Goal: Communication & Community: Answer question/provide support

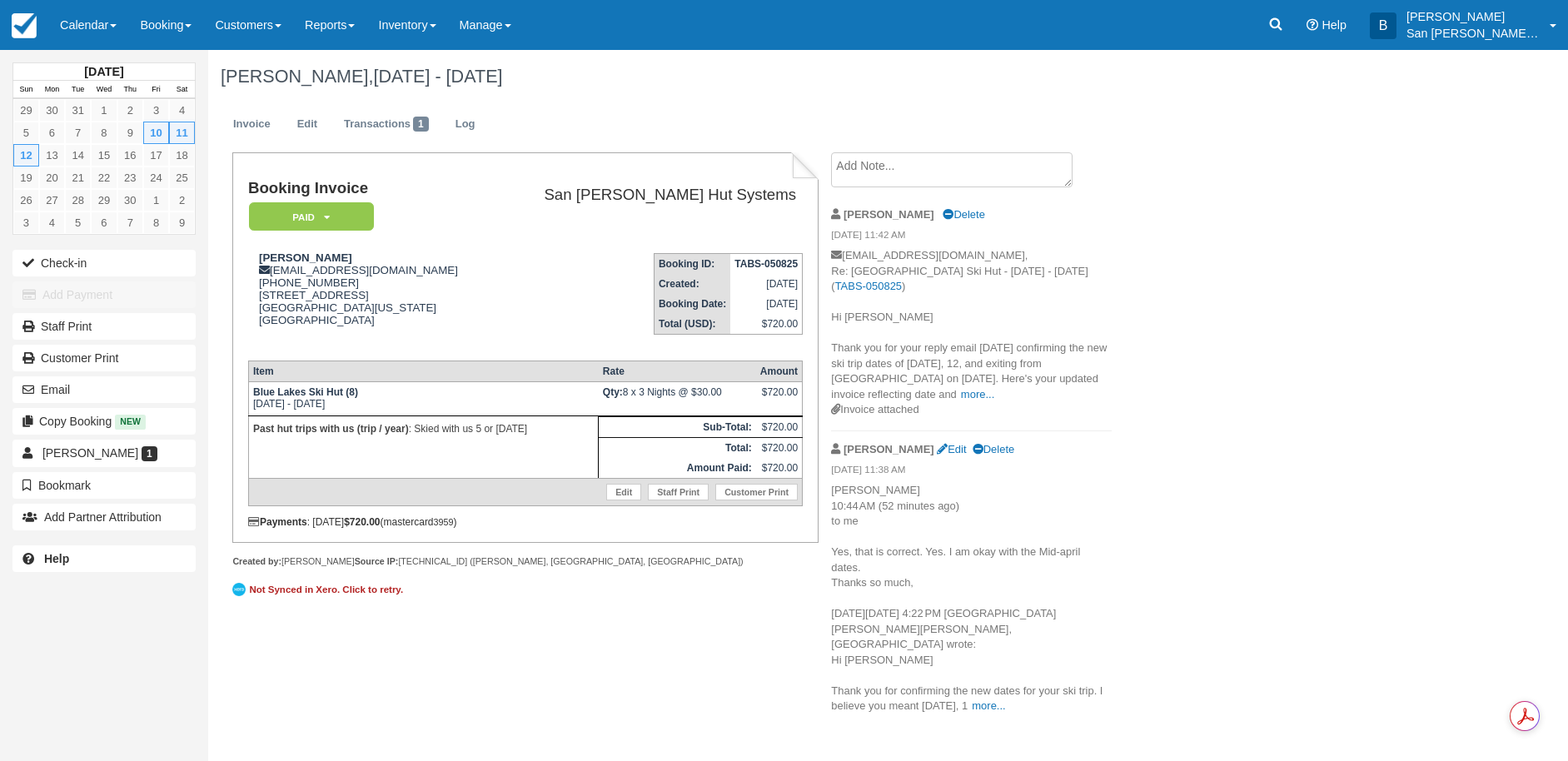
click at [1295, 29] on link at bounding box center [1275, 25] width 39 height 50
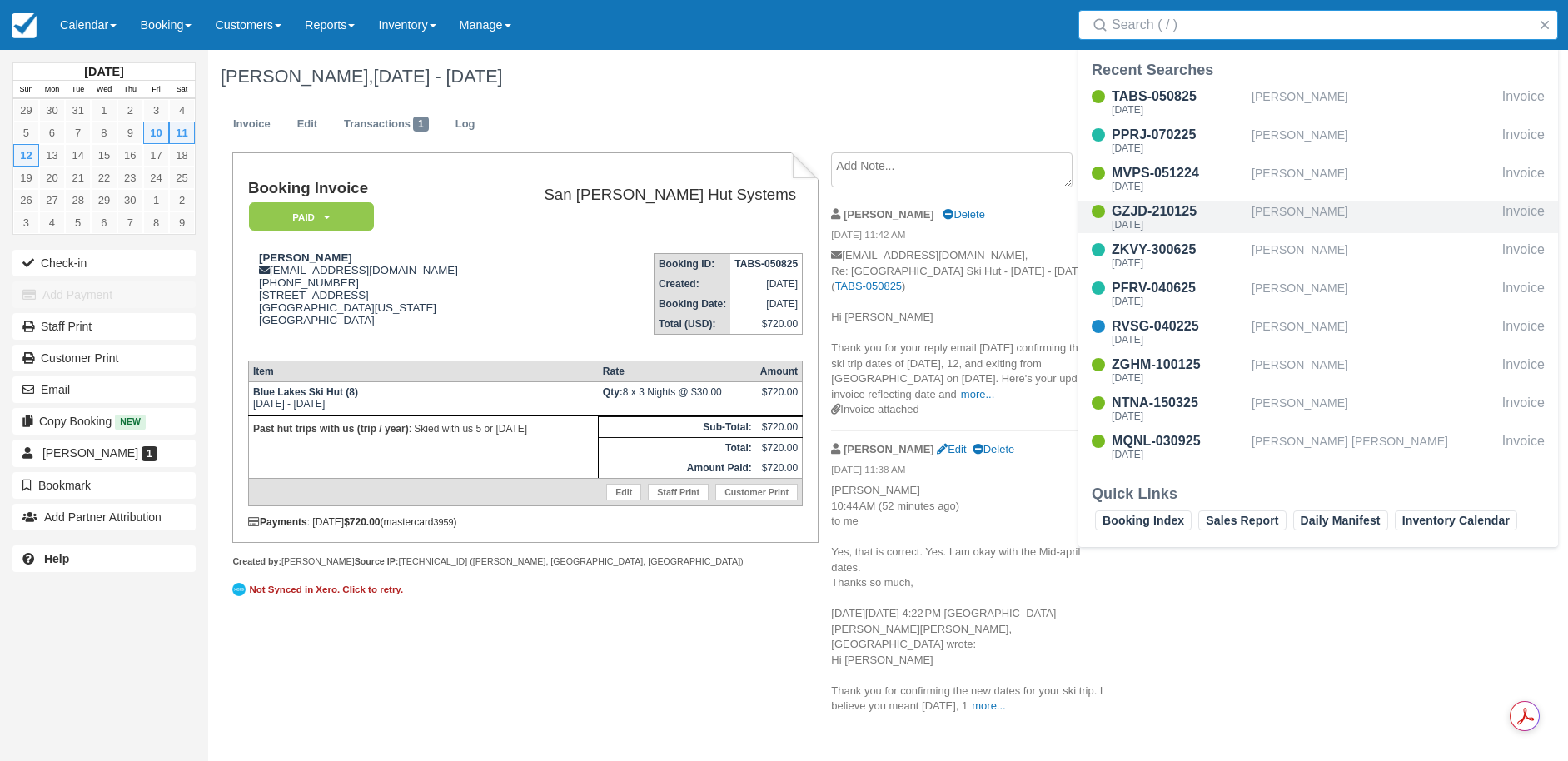
click at [1283, 218] on div "[PERSON_NAME]" at bounding box center [1373, 217] width 244 height 32
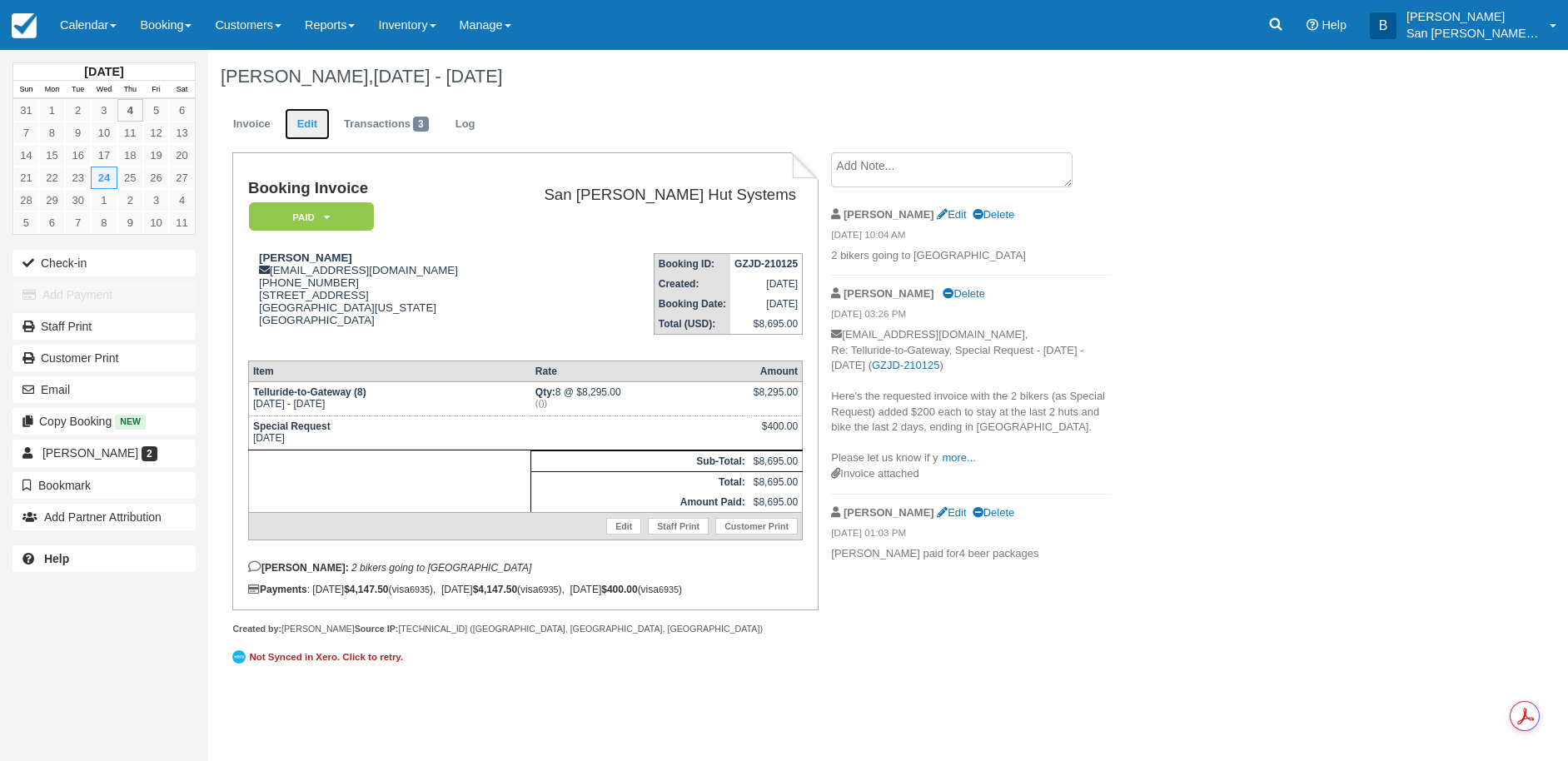
click at [300, 120] on link "Edit" at bounding box center [307, 125] width 45 height 33
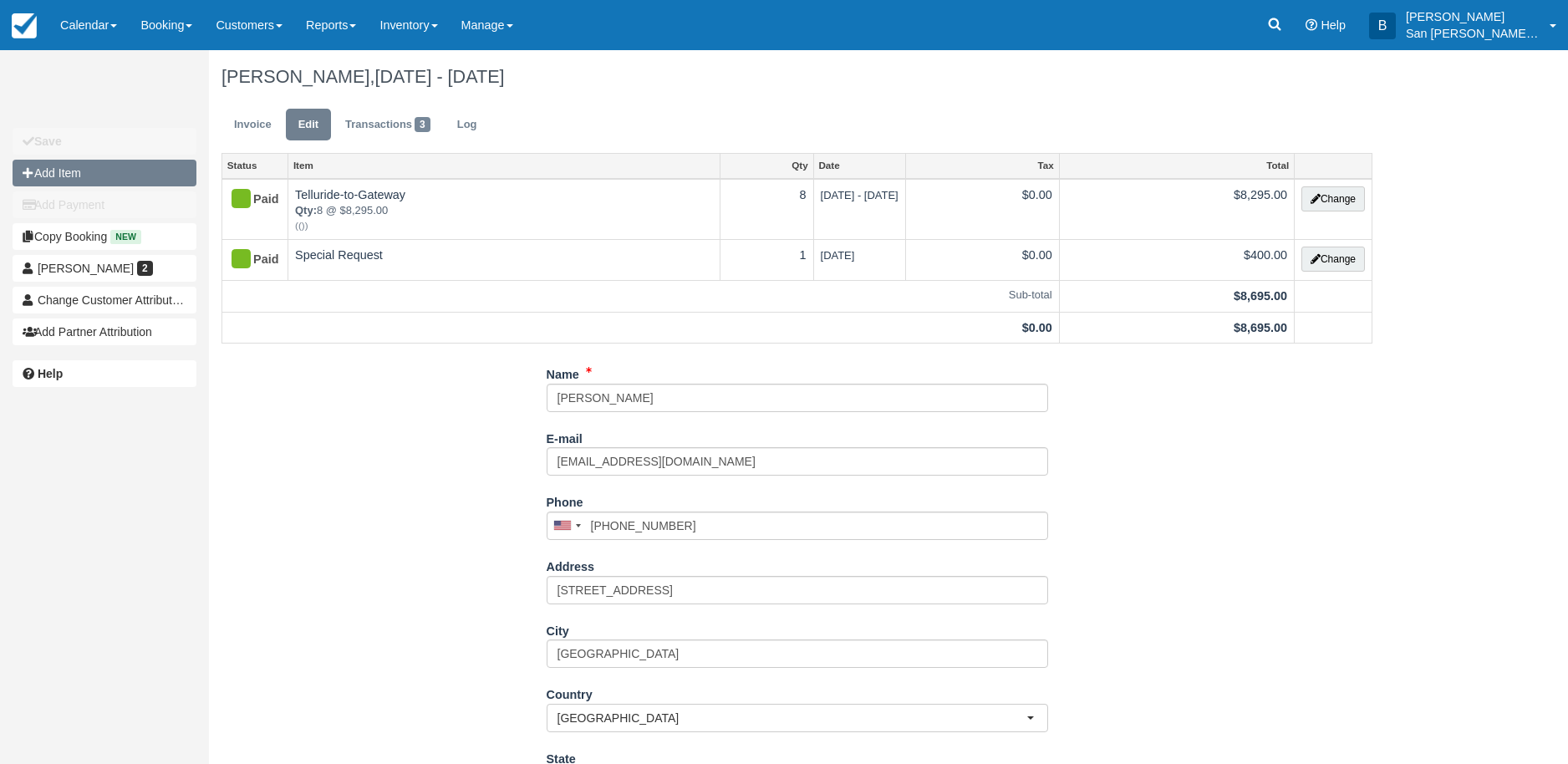
click at [78, 177] on button "Add Item" at bounding box center [105, 173] width 184 height 27
type input "0.00"
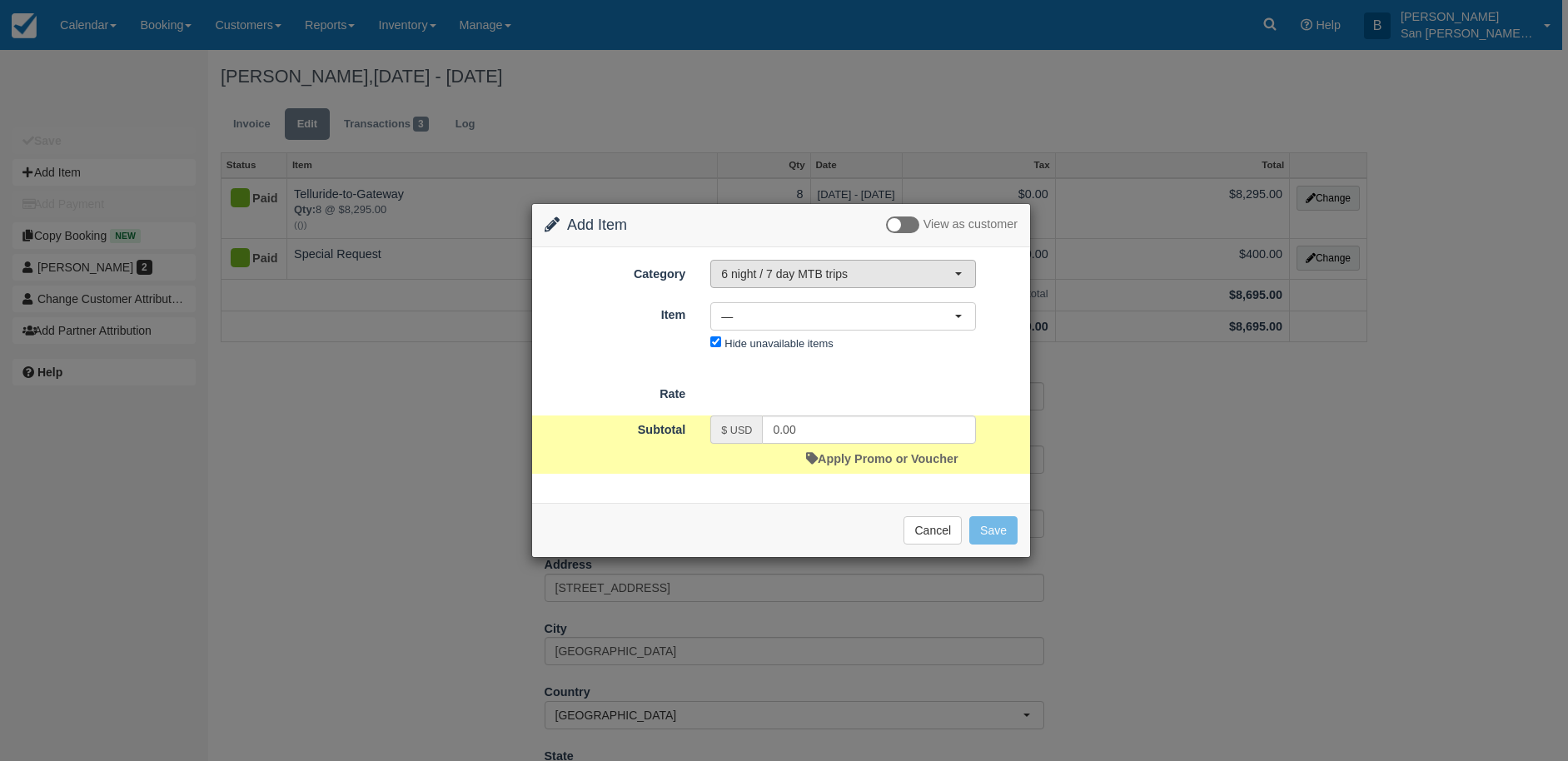
click at [807, 273] on span "6 night / 7 day MTB trips" at bounding box center [837, 274] width 233 height 16
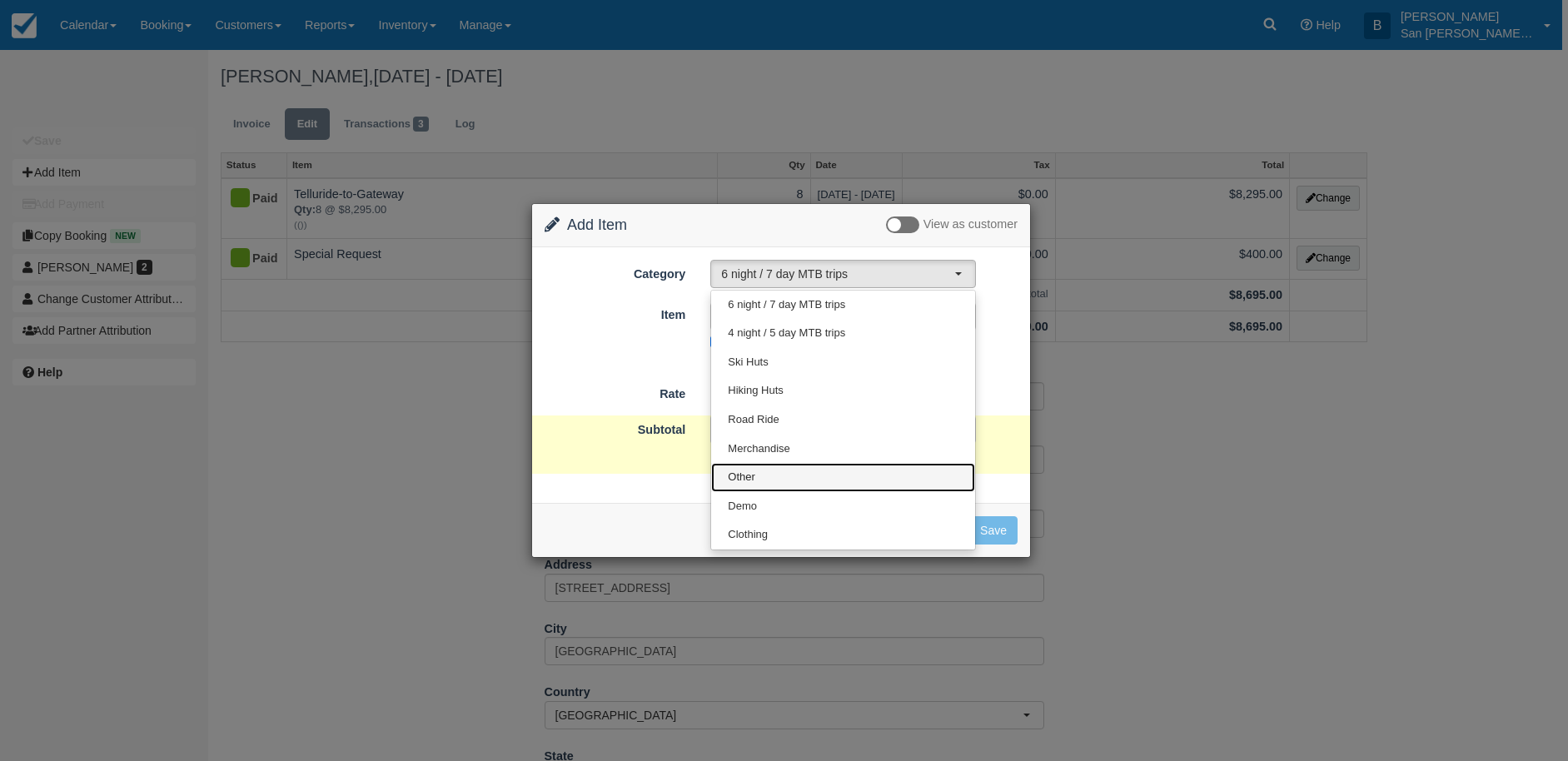
click at [743, 474] on span "Other" at bounding box center [742, 478] width 28 height 15
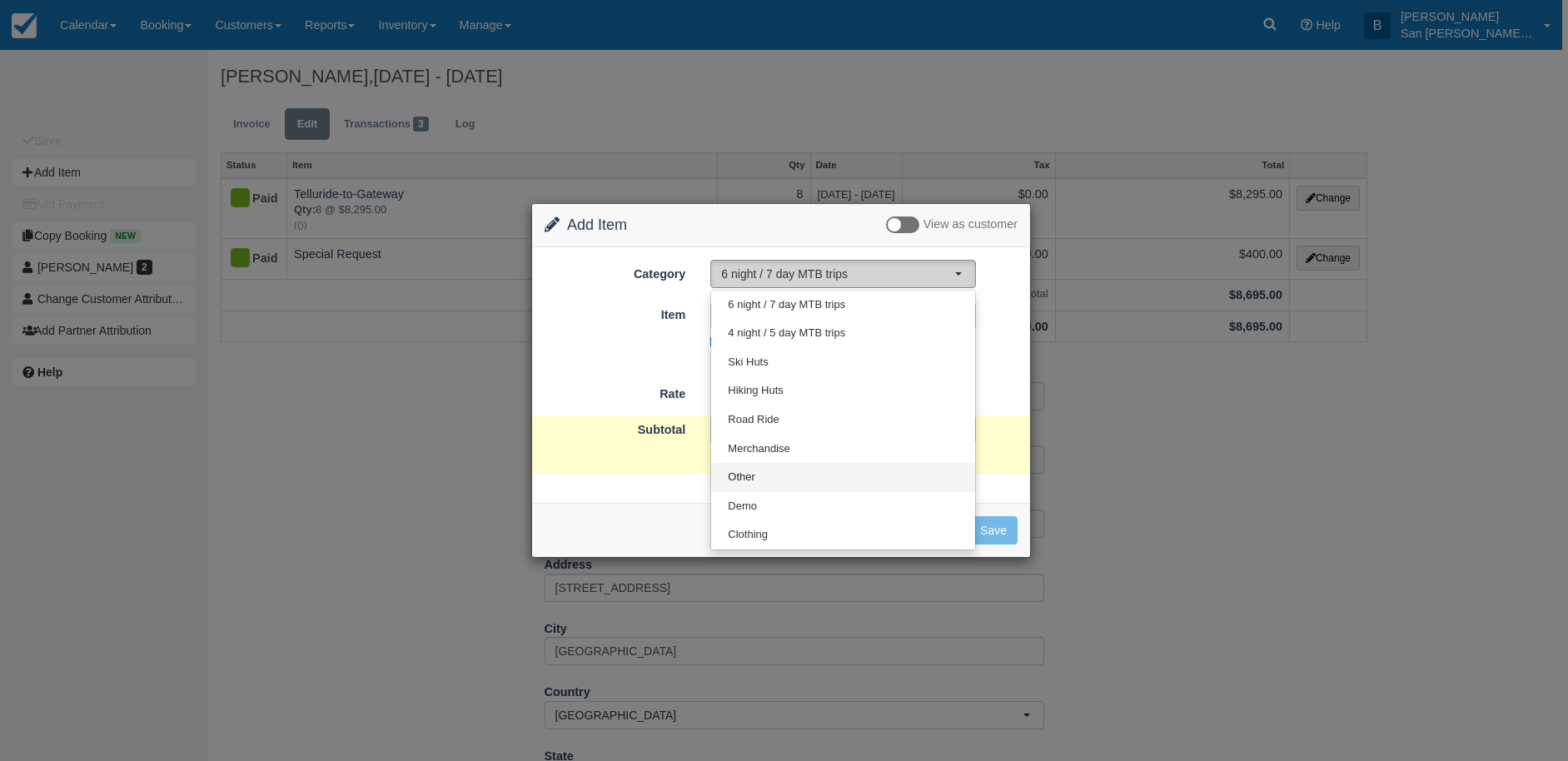
select select "15"
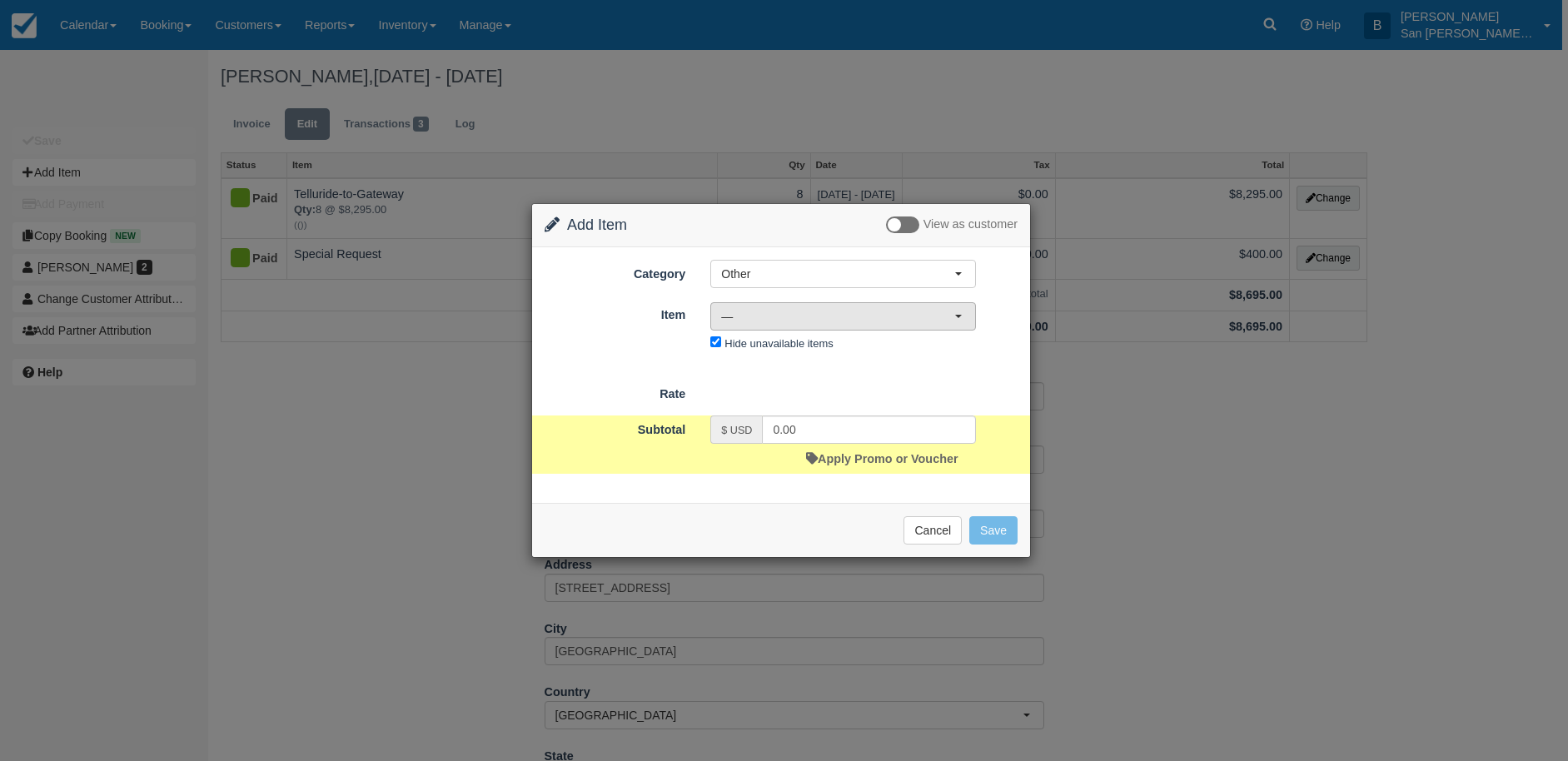
click at [756, 319] on span "—" at bounding box center [837, 316] width 233 height 16
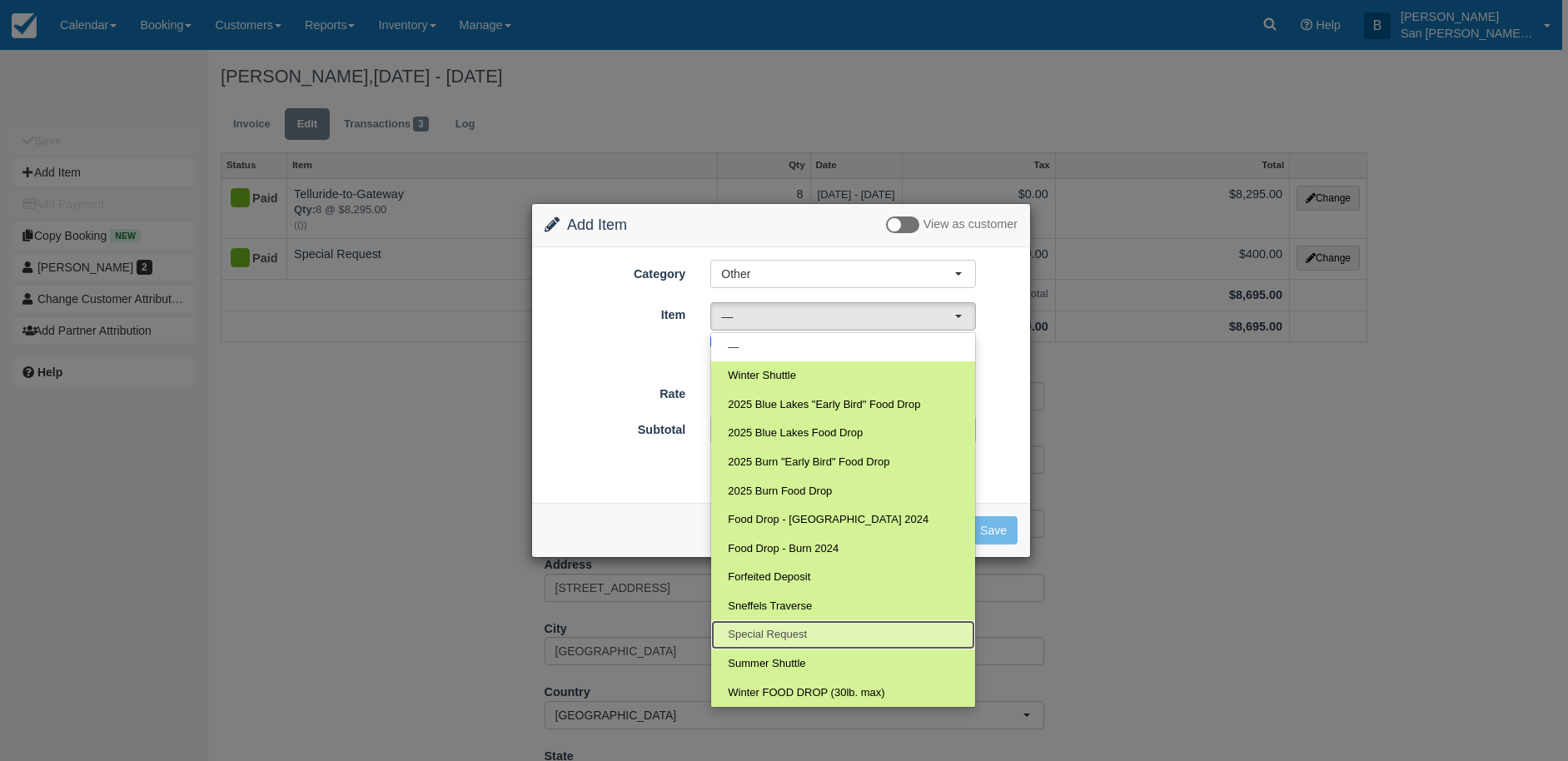
click at [795, 634] on span "Special Request" at bounding box center [768, 635] width 79 height 15
select select "19"
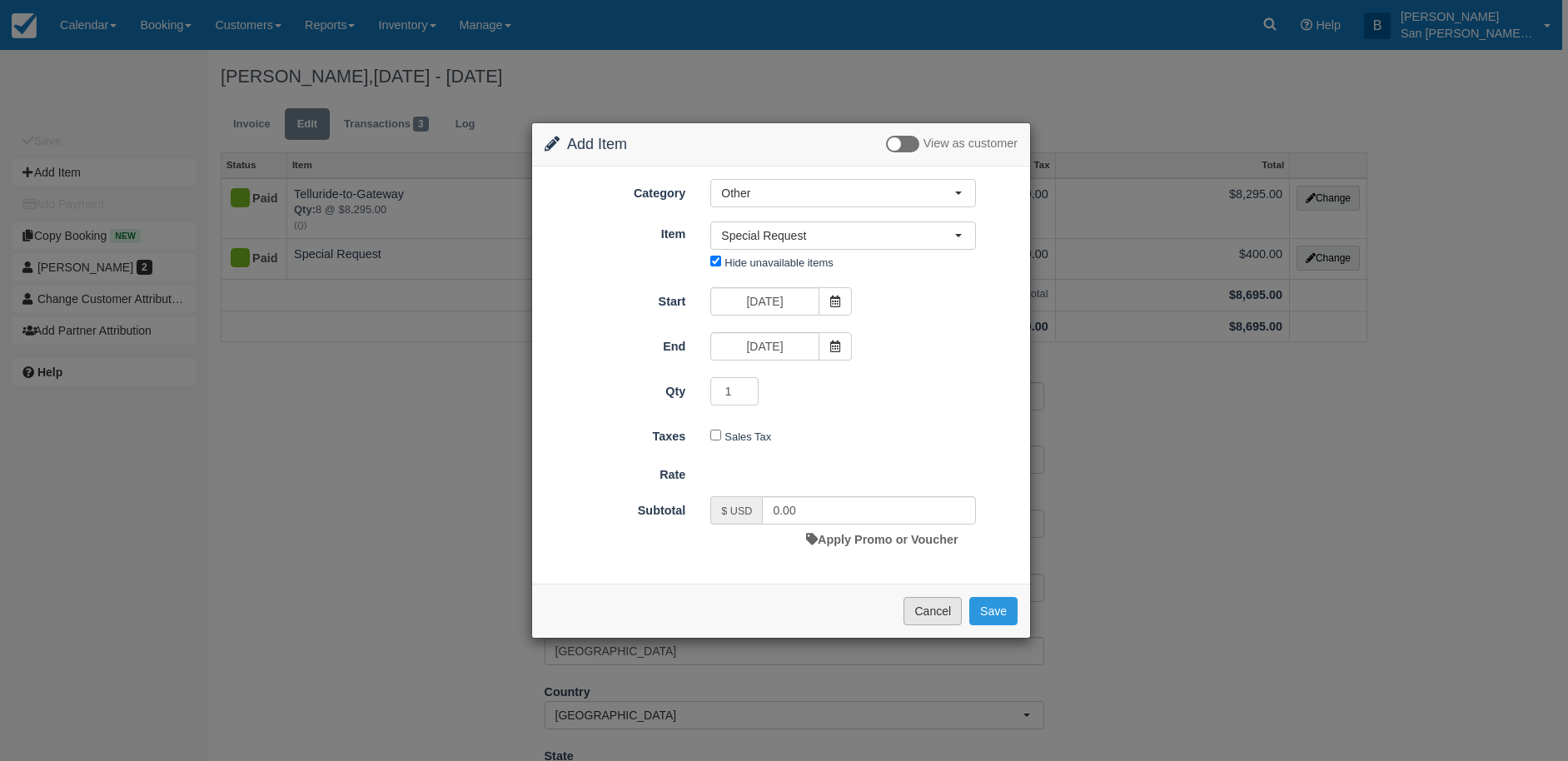
click at [940, 613] on button "Cancel" at bounding box center [933, 611] width 59 height 28
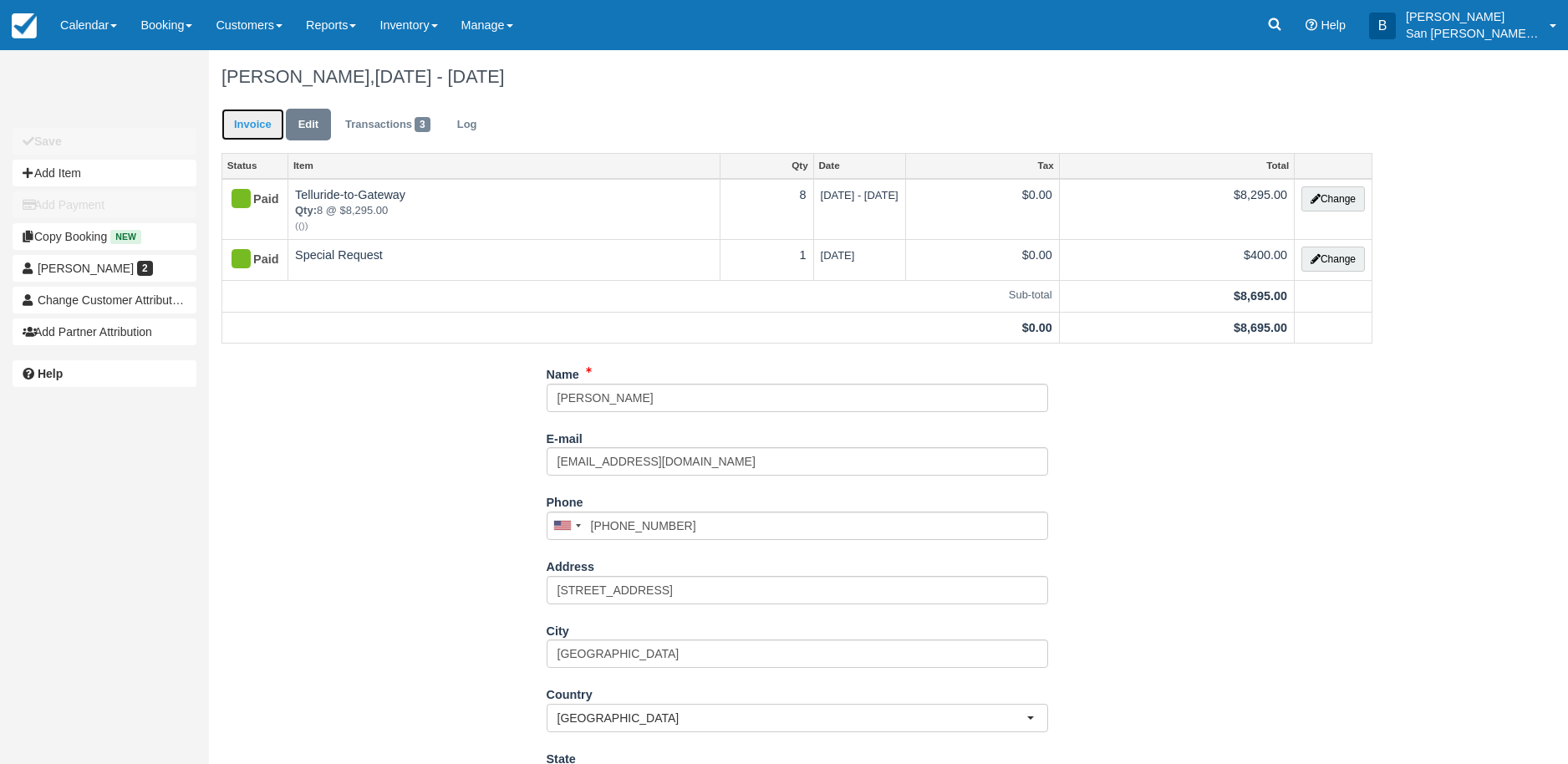
click at [271, 132] on link "Invoice" at bounding box center [252, 125] width 63 height 33
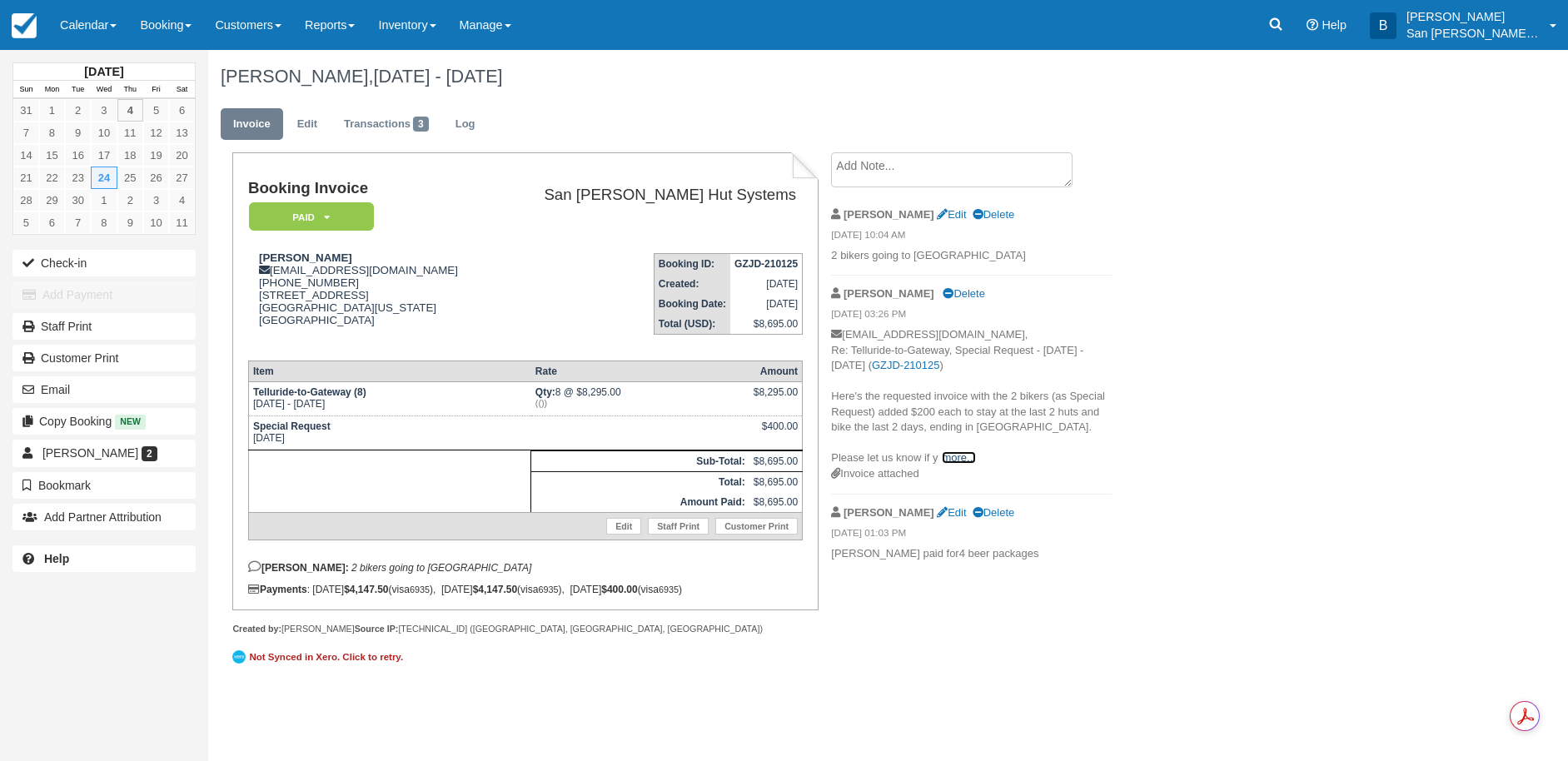
click at [956, 452] on link "more..." at bounding box center [958, 457] width 34 height 13
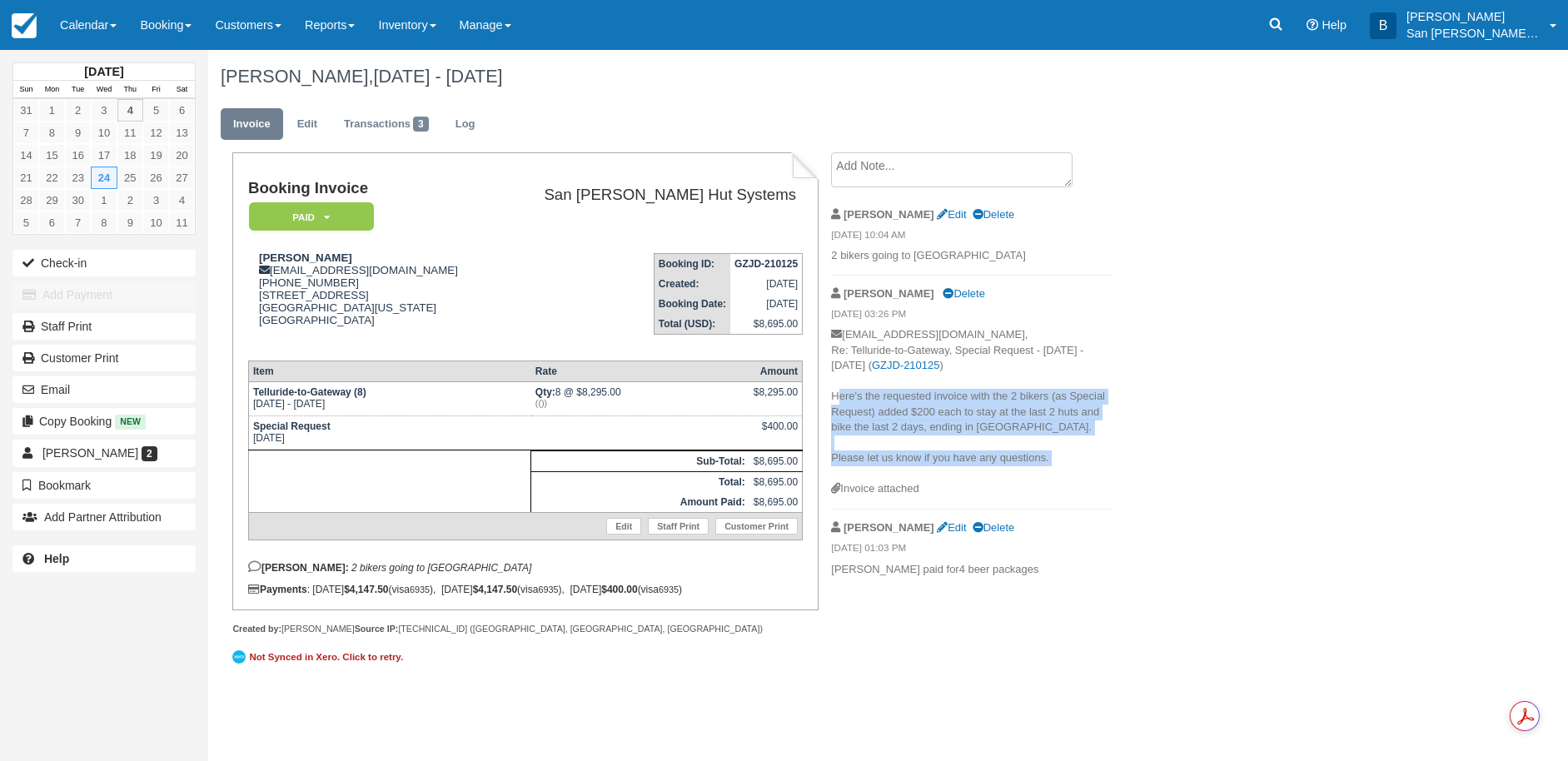
drag, startPoint x: 831, startPoint y: 393, endPoint x: 1102, endPoint y: 476, distance: 283.4
click at [1102, 476] on p "philipanson@gmail.com, Re: Telluride-to-Gateway, Special Request - Wed Sep 24 2…" at bounding box center [972, 404] width 281 height 154
copy p "Here's the requested invoice with the 2 bikers (as Special Request) added $200 …"
click at [1271, 22] on link at bounding box center [1275, 25] width 39 height 50
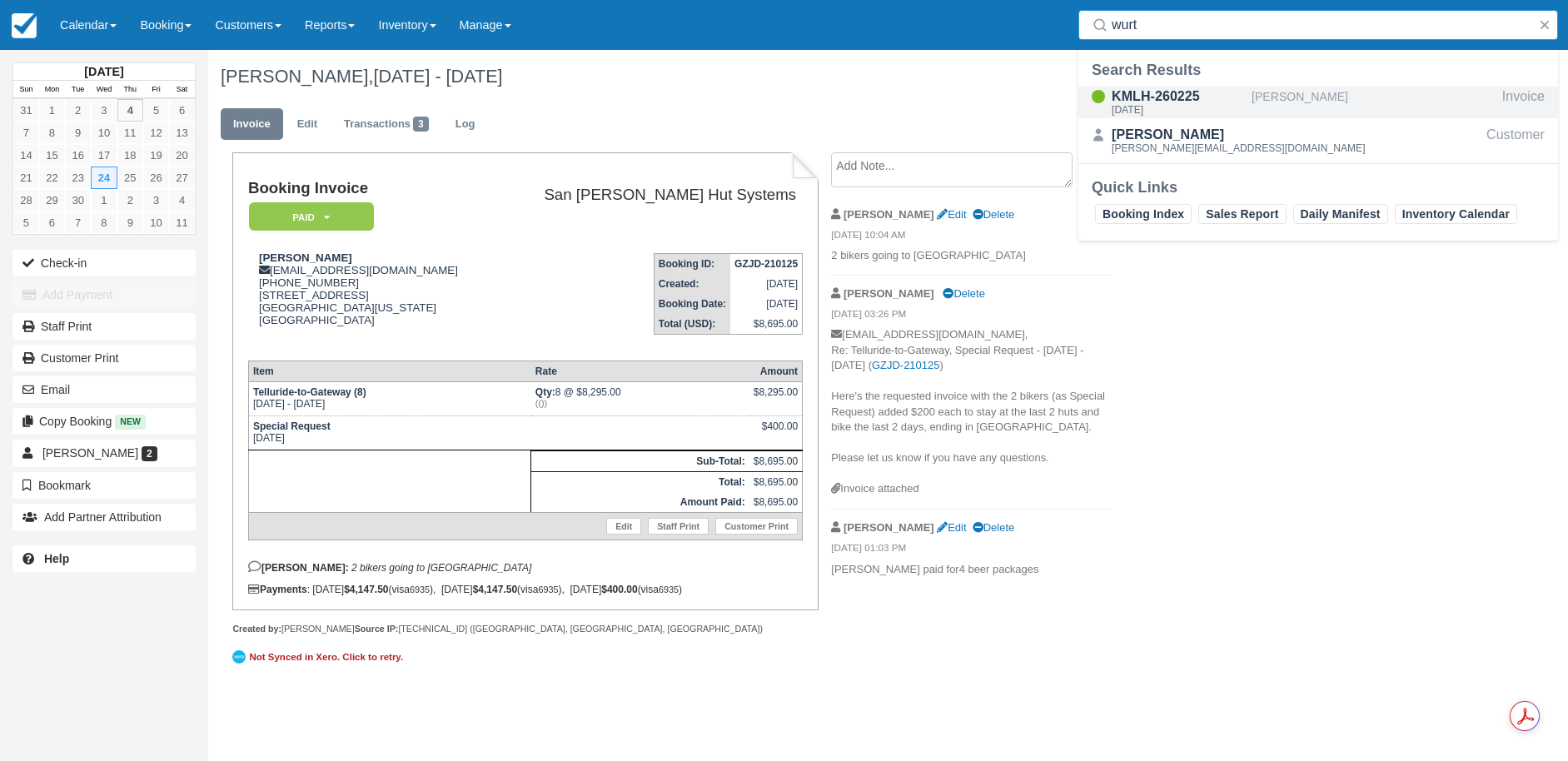
type input "wurt"
click at [1166, 99] on div "KMLH-260225" at bounding box center [1178, 96] width 133 height 20
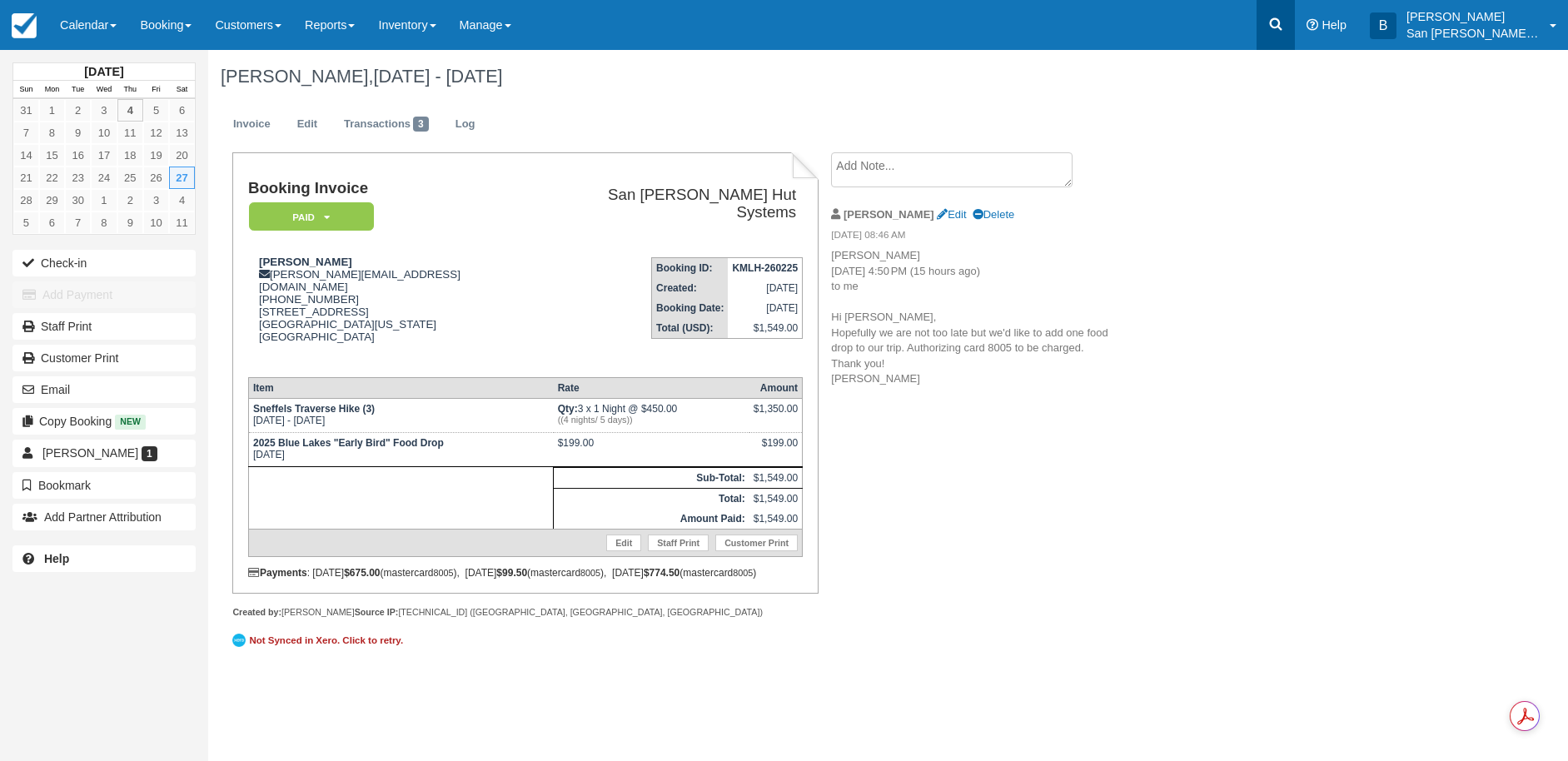
click at [1275, 17] on link at bounding box center [1275, 25] width 39 height 50
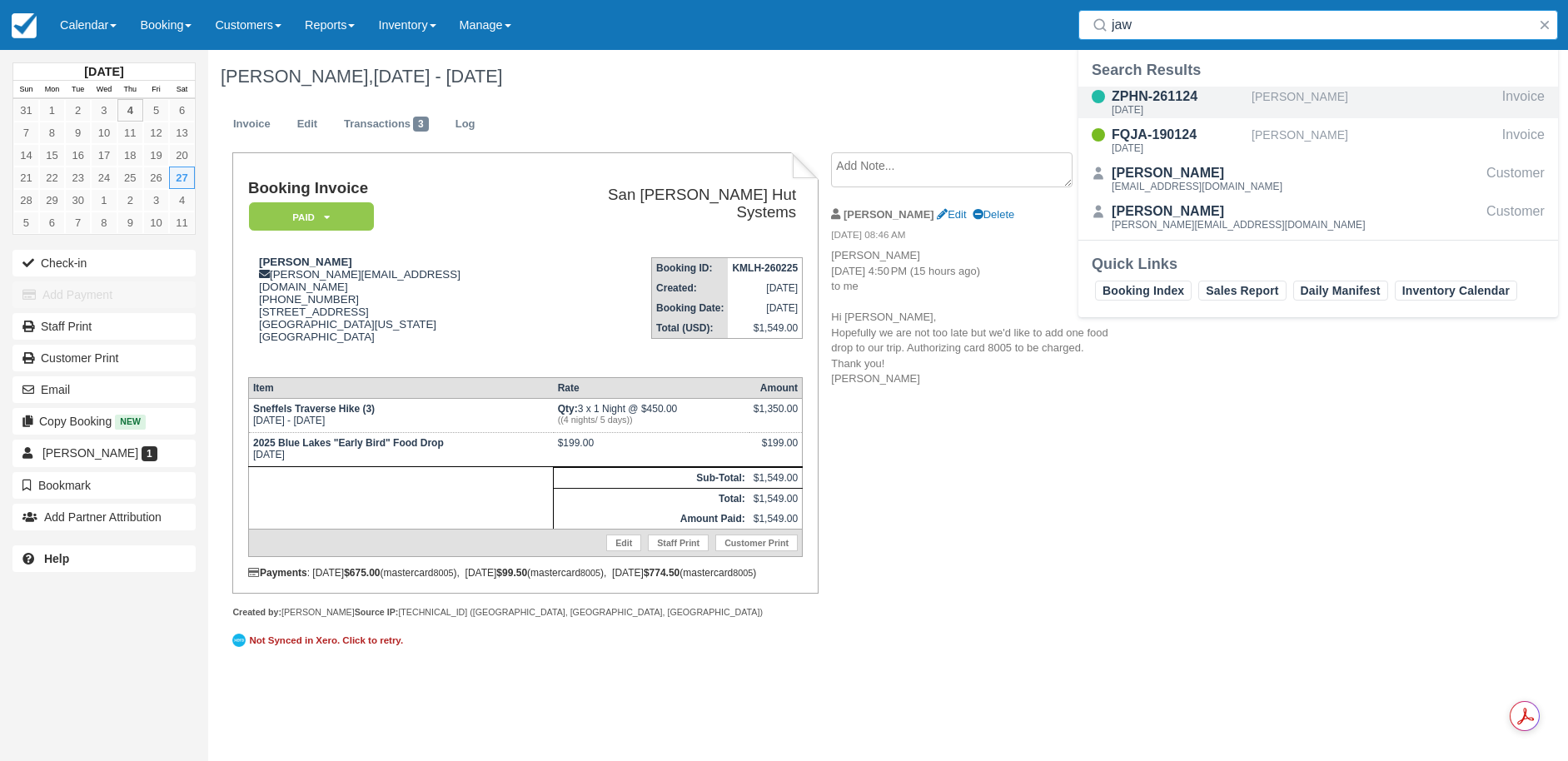
type input "jaw"
click at [1157, 93] on div "ZPHN-261124" at bounding box center [1178, 96] width 133 height 20
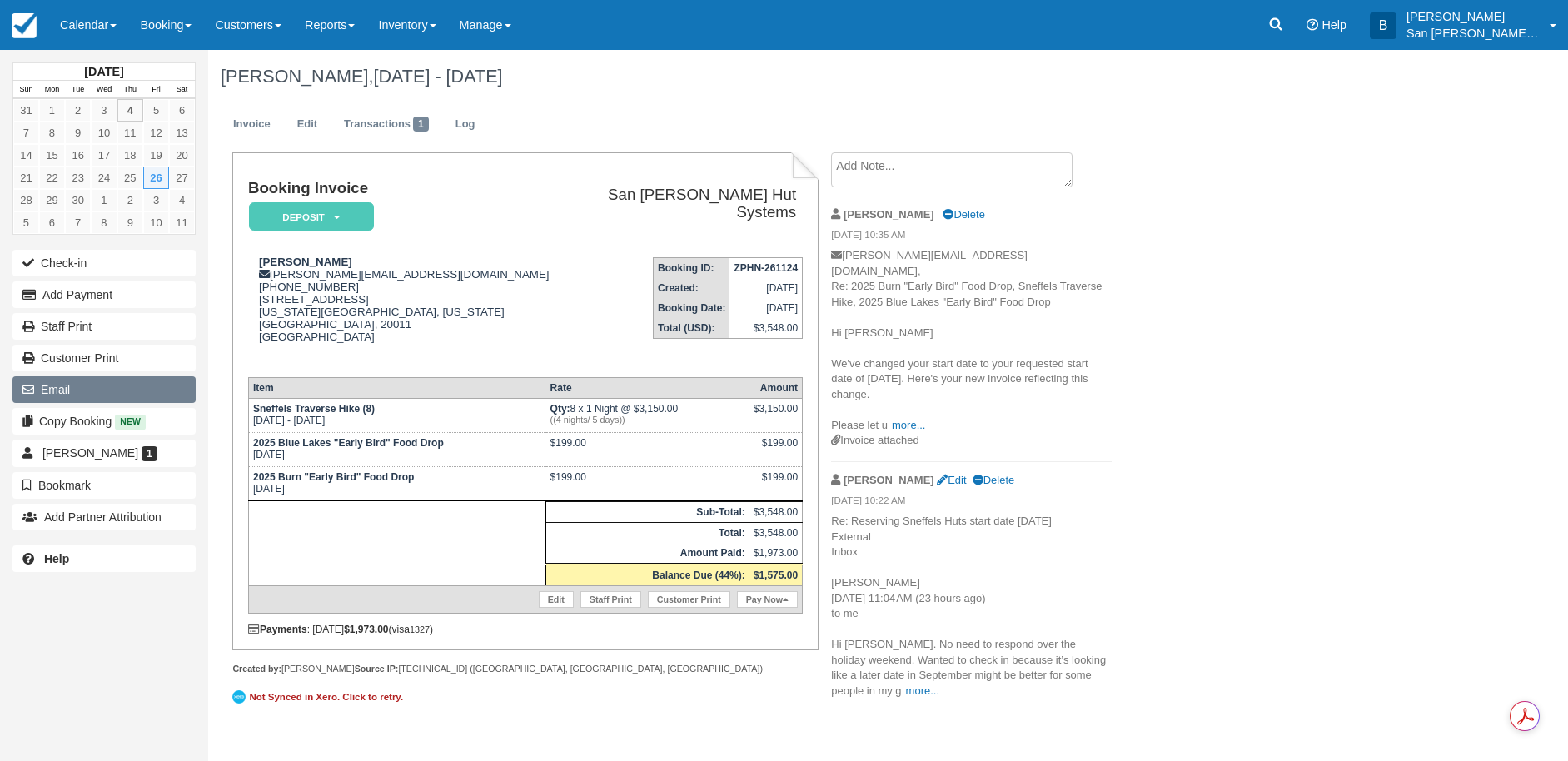
click at [34, 387] on icon "button" at bounding box center [31, 390] width 18 height 12
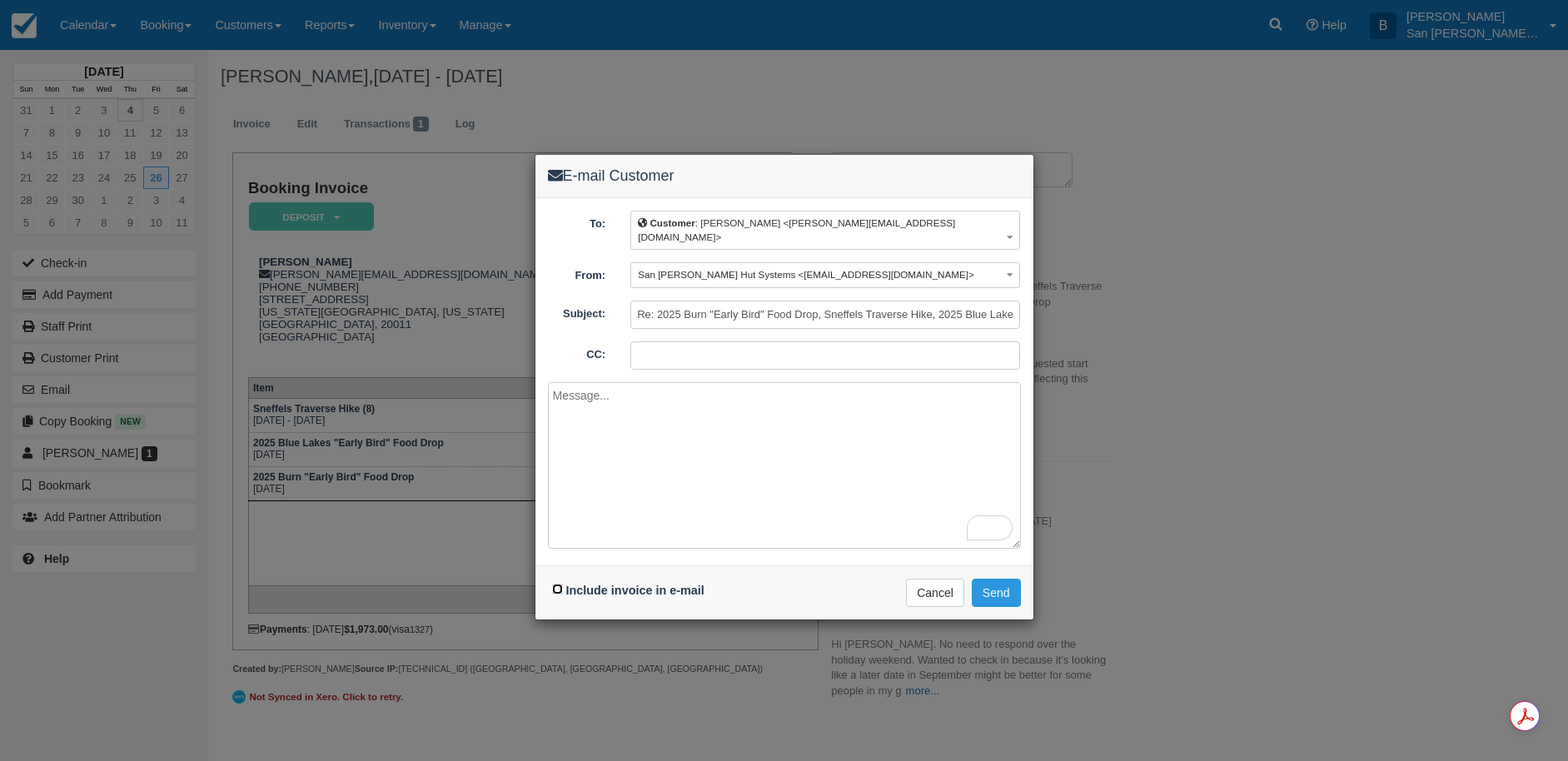
click at [555, 584] on input "Include invoice in e-mail" at bounding box center [557, 589] width 11 height 11
checkbox input "true"
click at [615, 402] on textarea "To enrich screen reader interactions, please activate Accessibility in Grammarl…" at bounding box center [785, 466] width 473 height 167
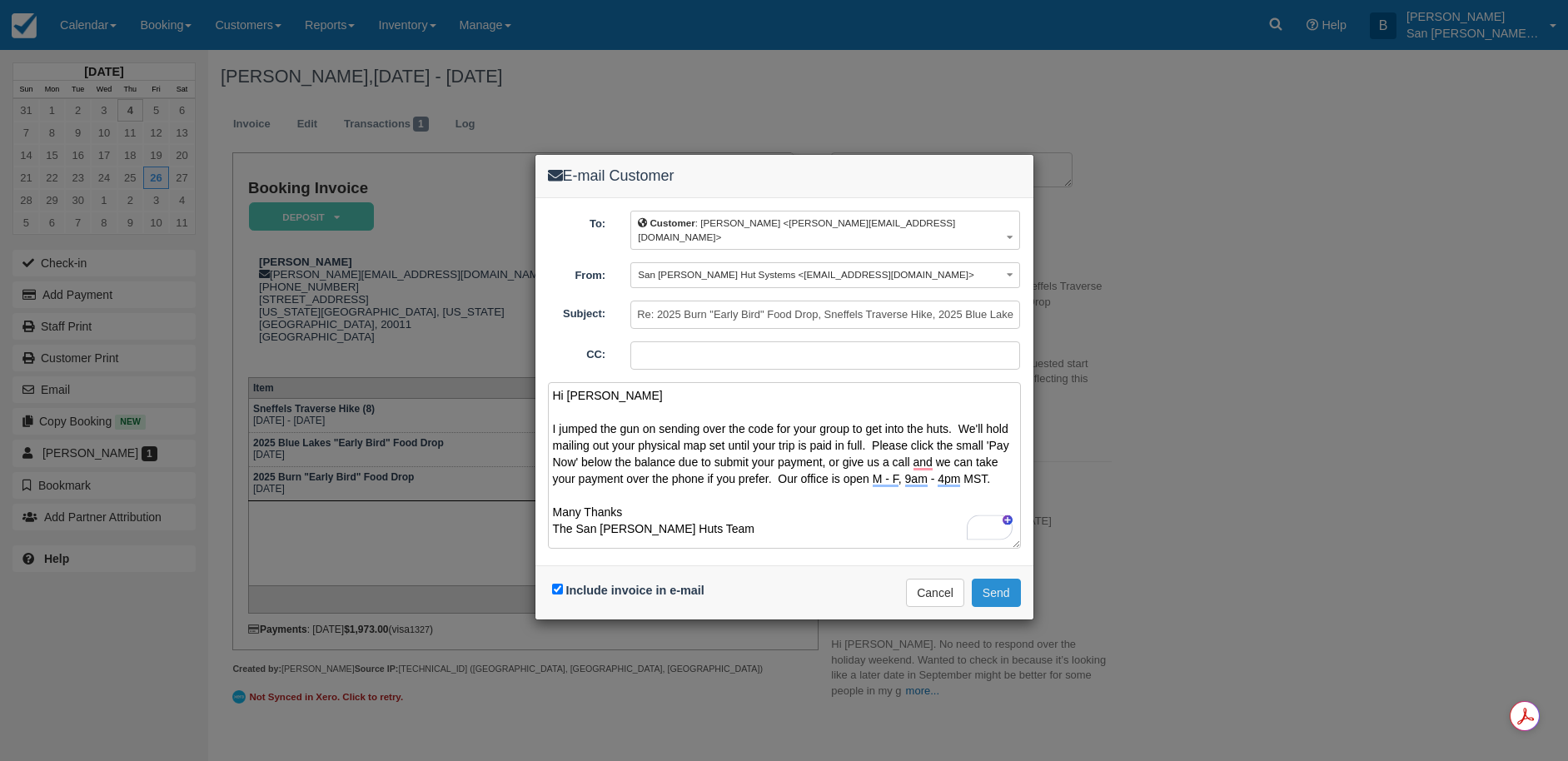
type textarea "Hi Tom I jumped the gun on sending over the code for your group to get into the…"
click at [1000, 578] on button "Send" at bounding box center [996, 592] width 49 height 28
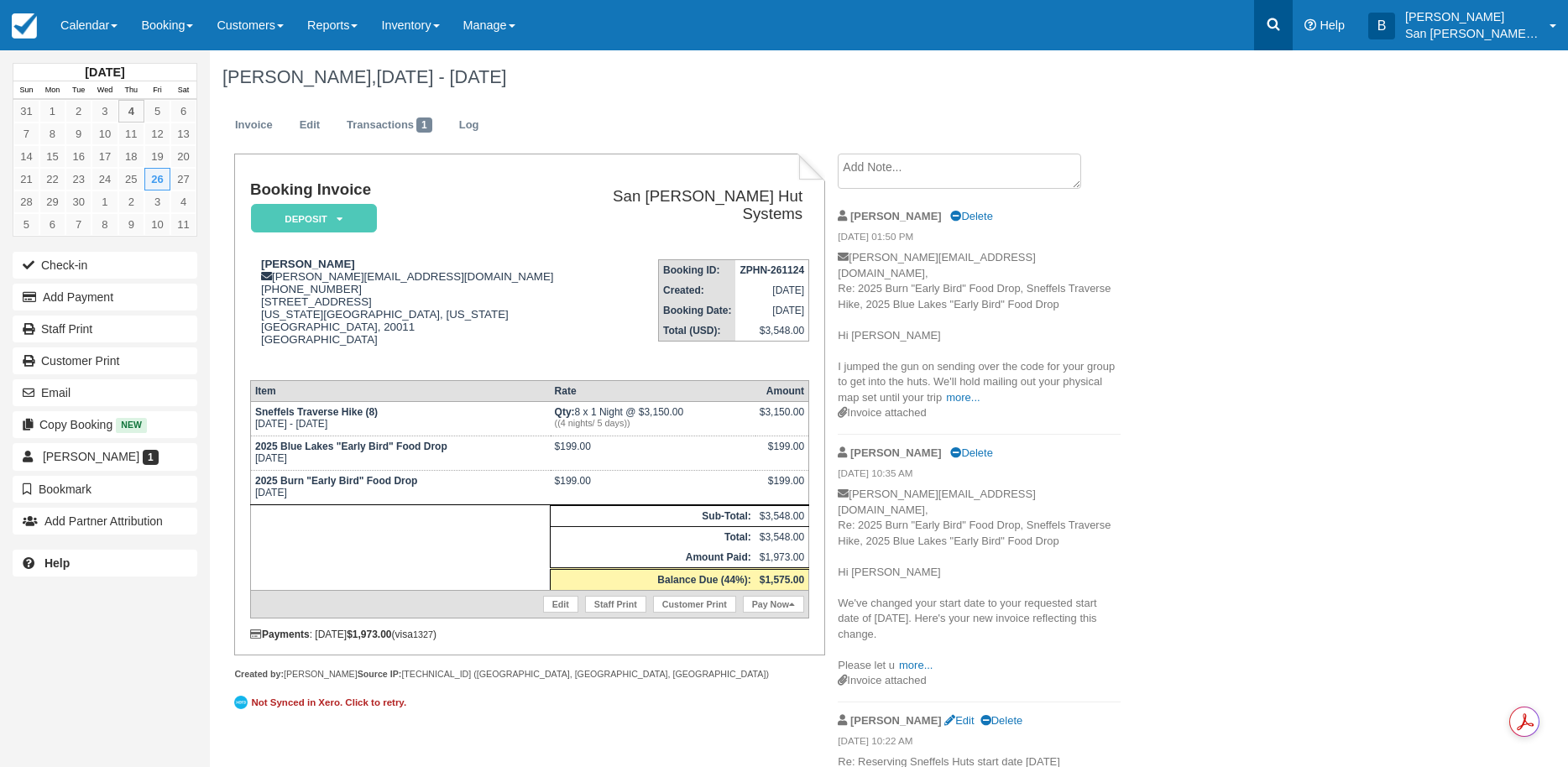
click at [1277, 34] on link at bounding box center [1273, 25] width 39 height 50
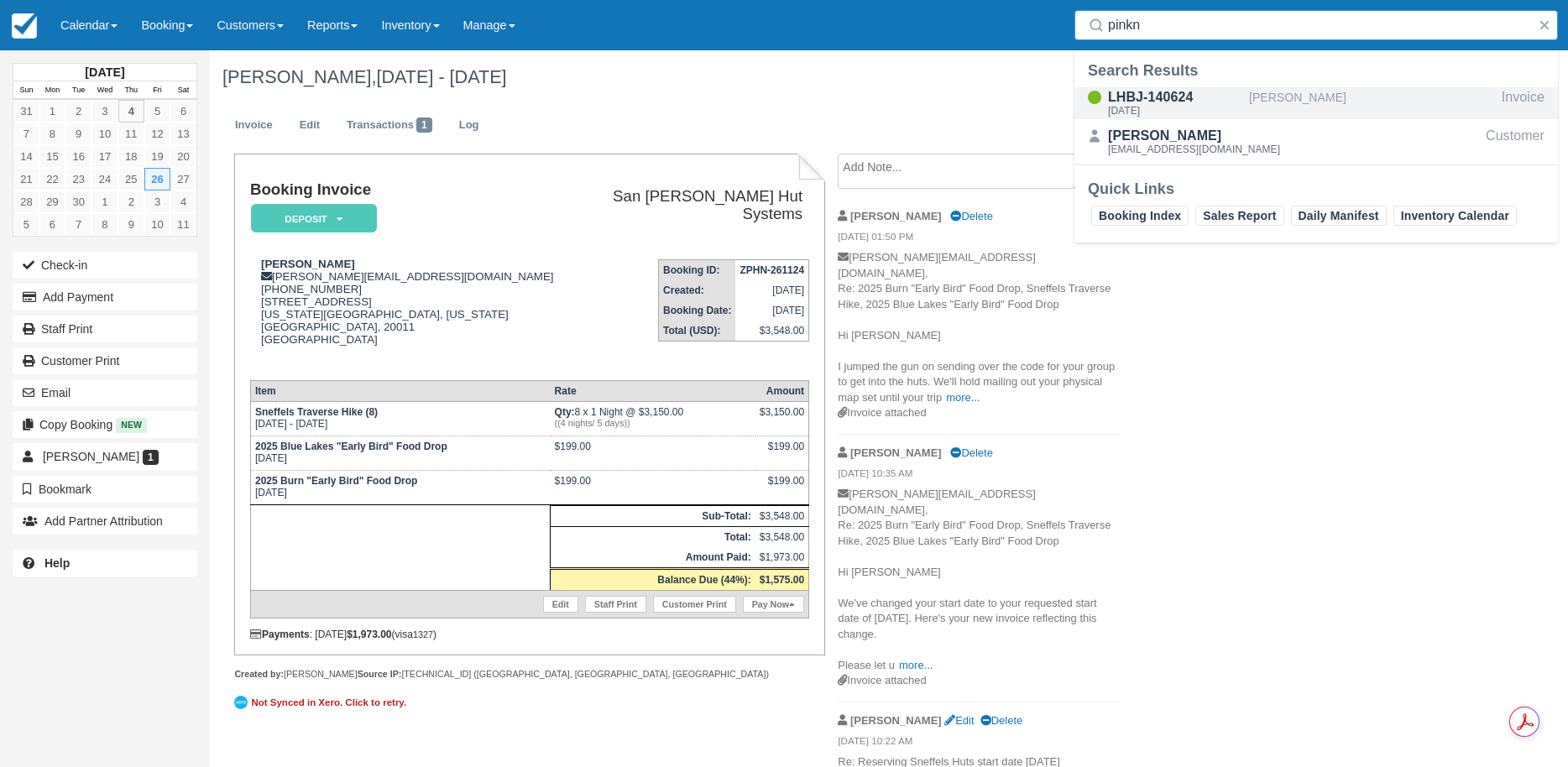
type input "pinkn"
click at [1186, 116] on div "LHBJ-140624 Fri Oct 3 2025" at bounding box center [1175, 103] width 134 height 32
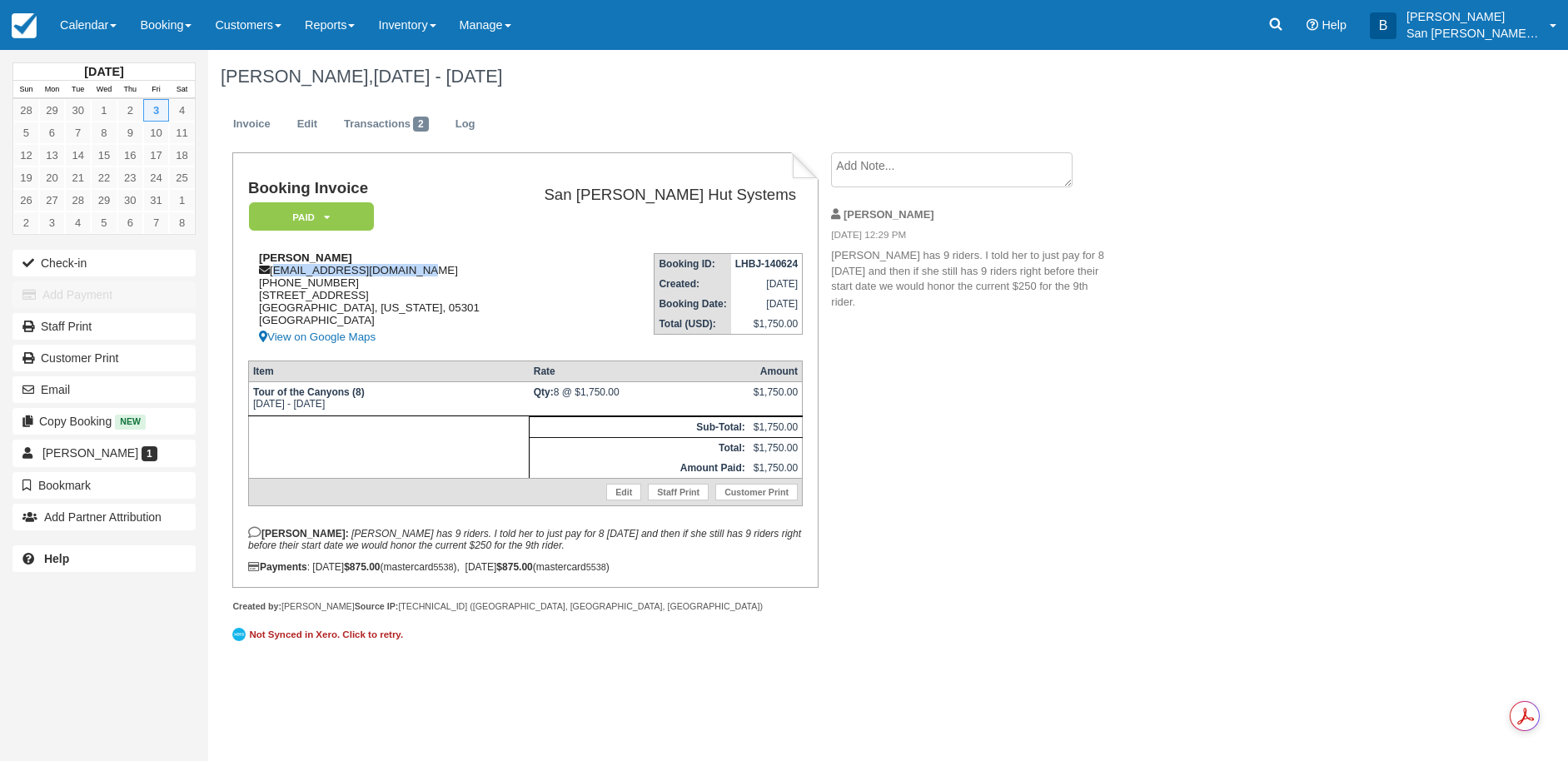
drag, startPoint x: 273, startPoint y: 271, endPoint x: 438, endPoint y: 270, distance: 165.0
click at [438, 270] on div "Sheila Pinkney sheilampinkney@gmail.com 1 (802) 490-0407 2201 Black Mountain Ro…" at bounding box center [377, 299] width 258 height 96
copy div "sheilampinkney@gmail.com"
click at [1280, 31] on icon at bounding box center [1275, 23] width 16 height 16
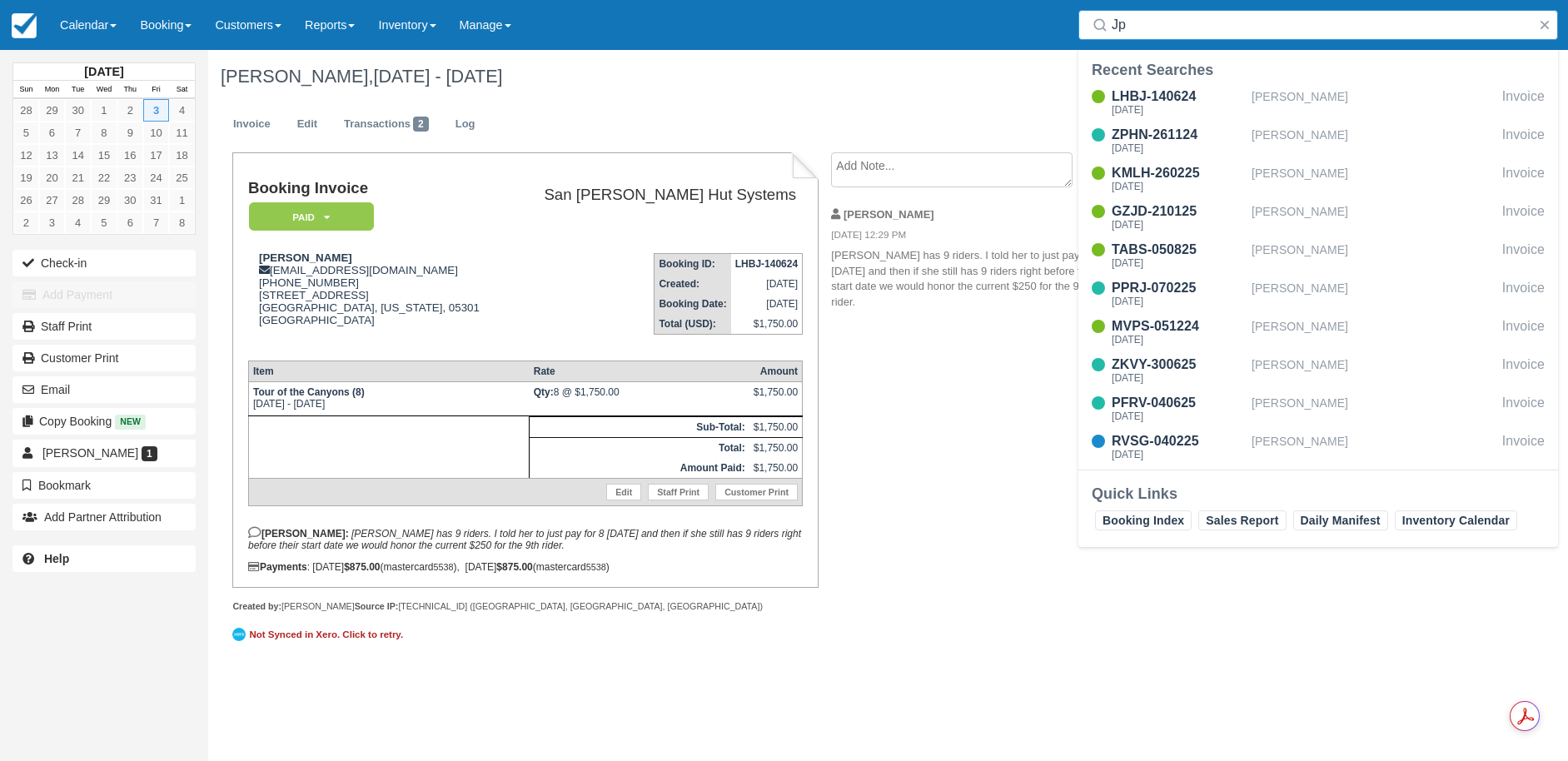
type input "J"
type input "Natha"
click at [1179, 145] on div "[DATE]" at bounding box center [1178, 148] width 133 height 10
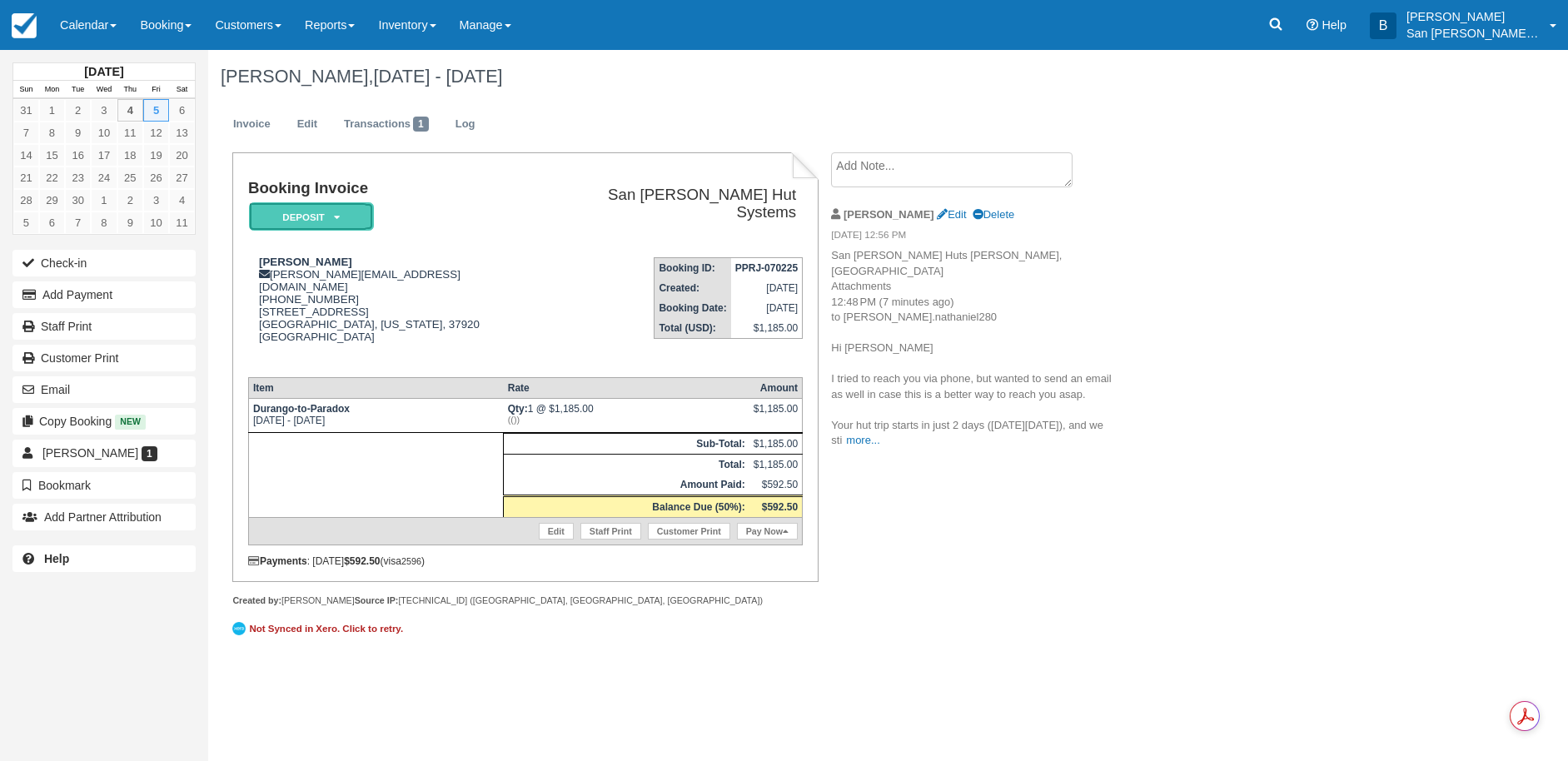
click at [336, 220] on icon at bounding box center [336, 218] width 6 height 10
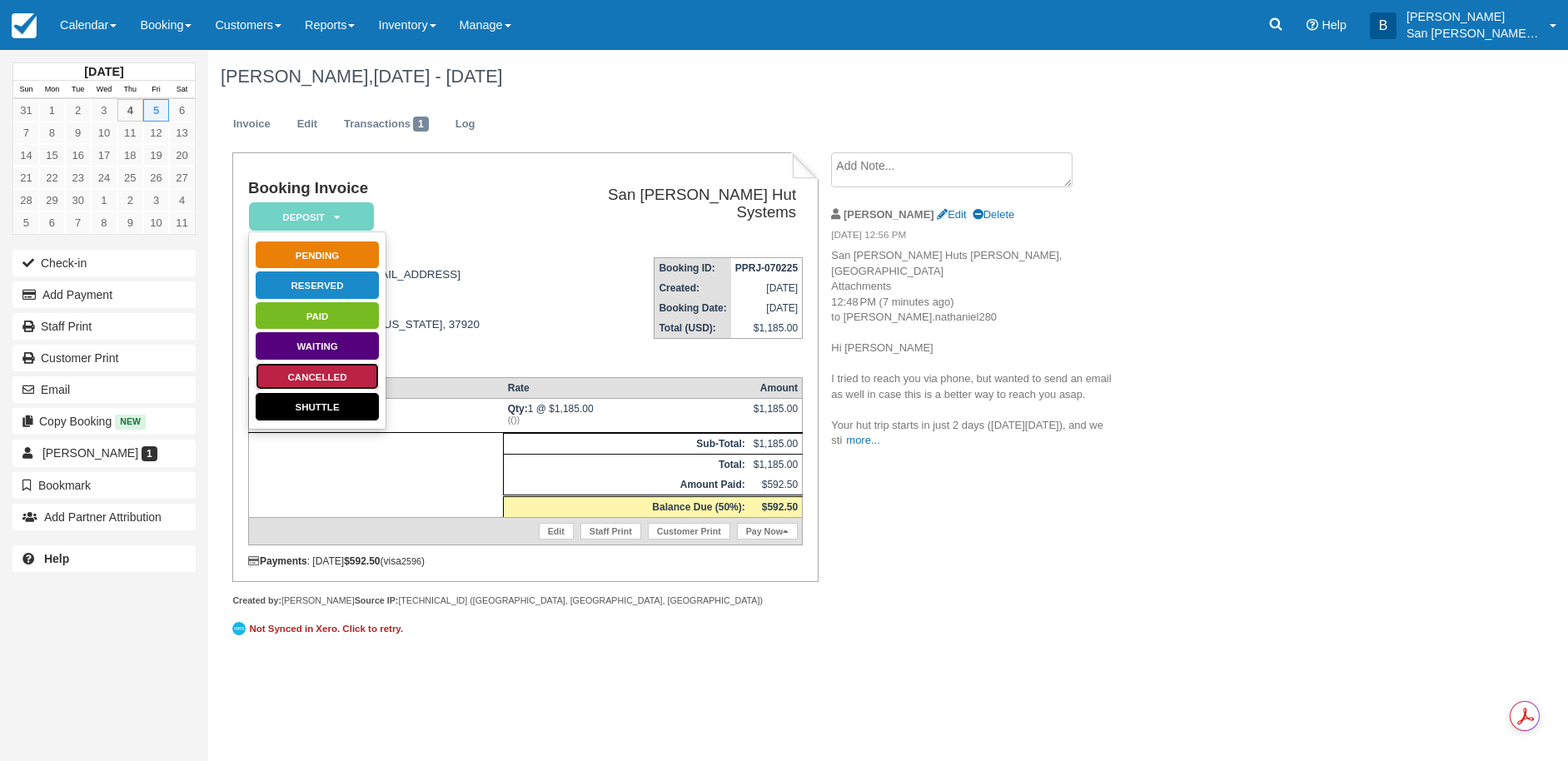
click at [313, 373] on link "Cancelled" at bounding box center [317, 377] width 125 height 29
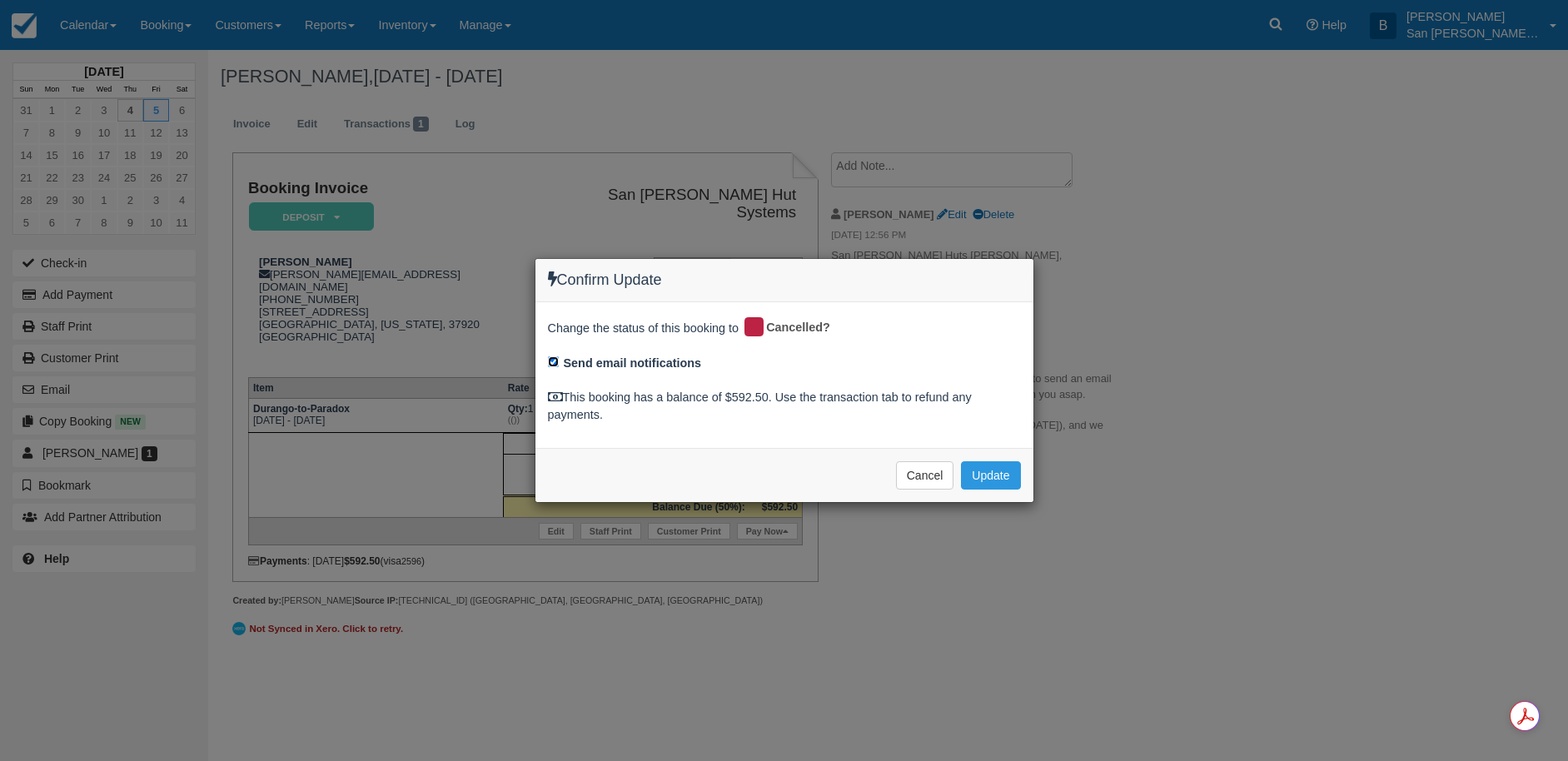
click at [555, 362] on input "Send email notifications" at bounding box center [553, 362] width 11 height 11
checkbox input "false"
click at [985, 477] on button "Update" at bounding box center [991, 475] width 59 height 28
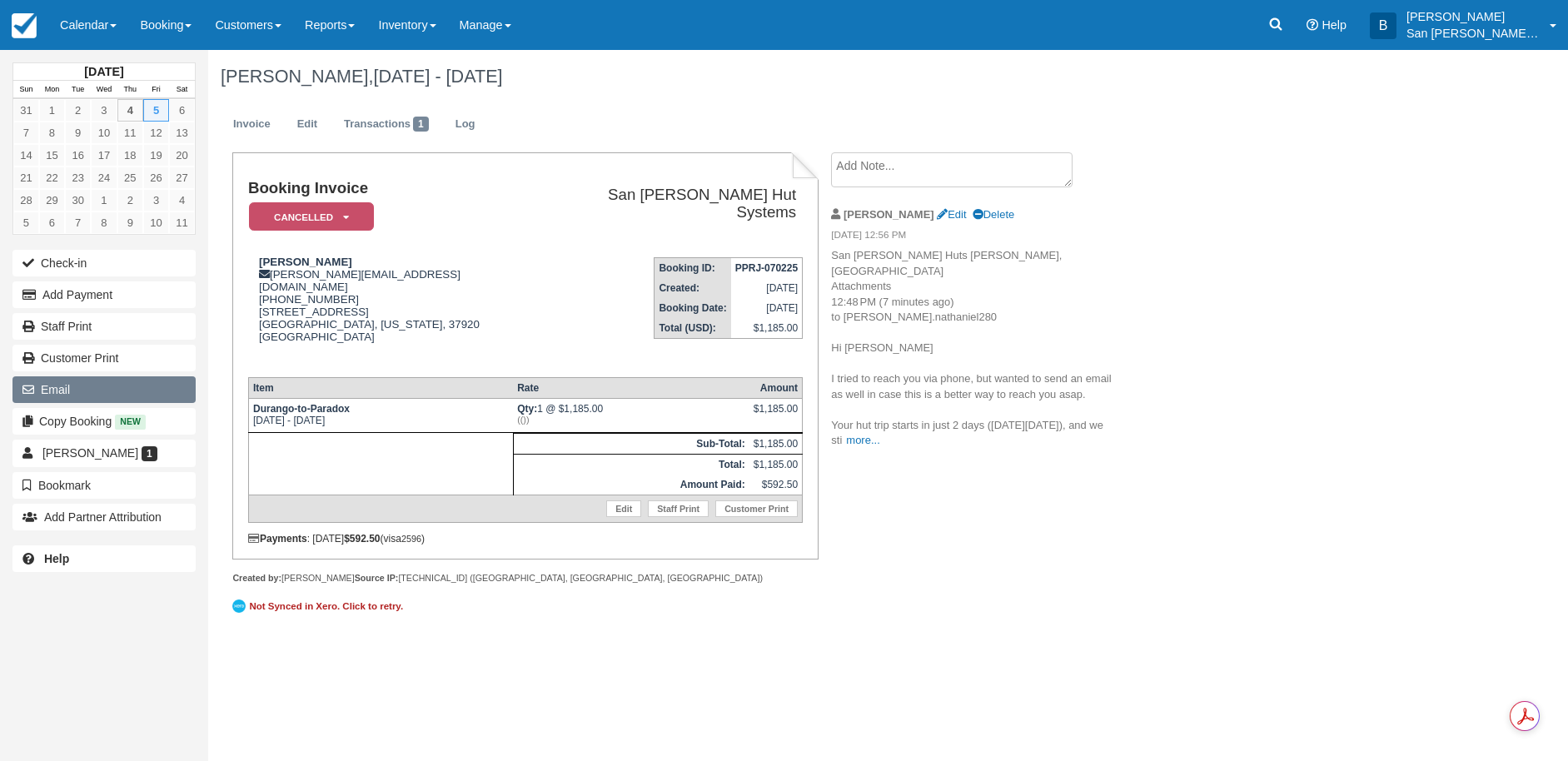
click at [96, 396] on button "Email" at bounding box center [104, 389] width 183 height 27
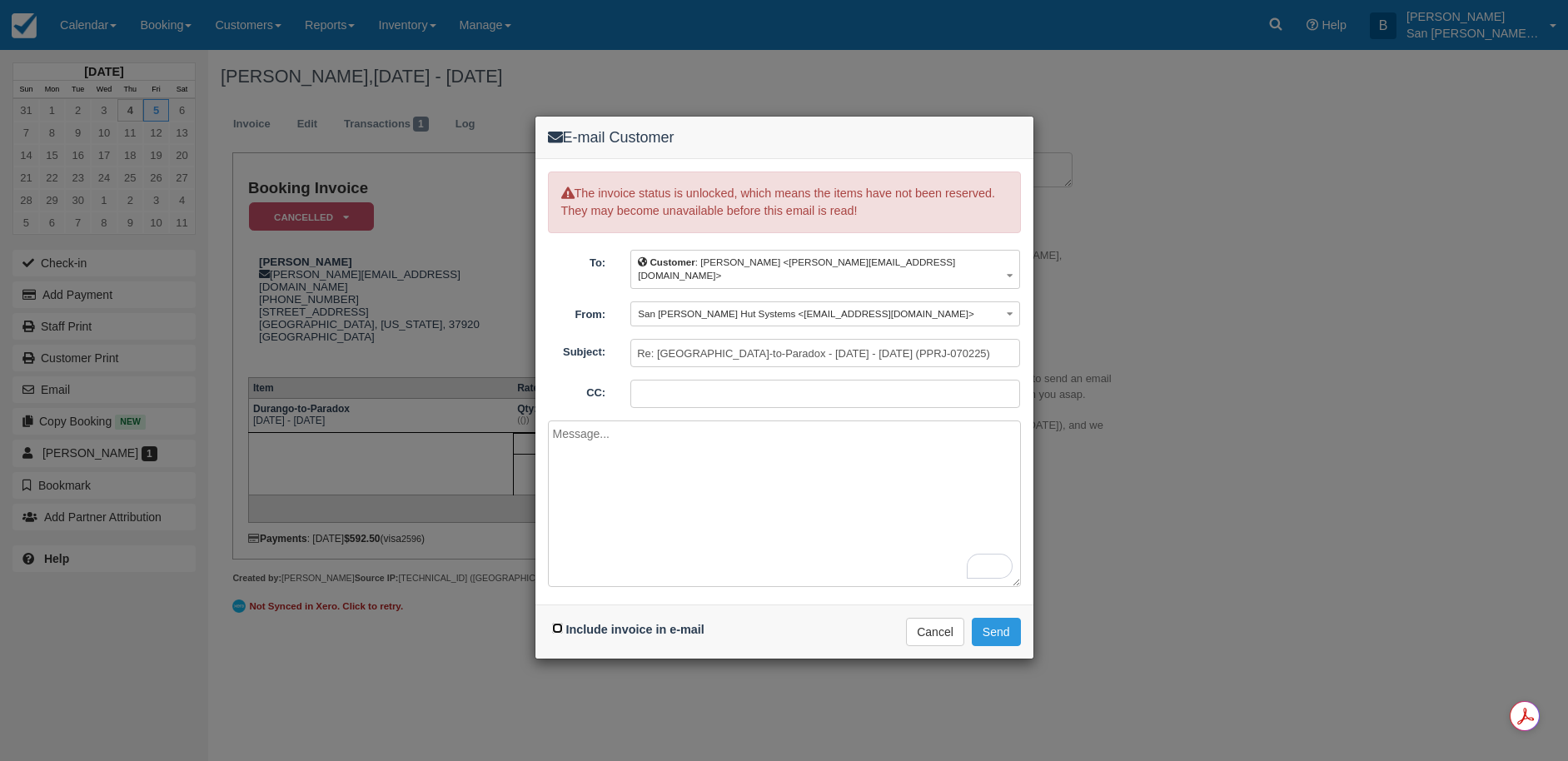
drag, startPoint x: 554, startPoint y: 615, endPoint x: 572, endPoint y: 600, distance: 23.4
click at [554, 623] on input "Include invoice in e-mail" at bounding box center [557, 628] width 11 height 11
checkbox input "true"
click at [633, 453] on textarea "To enrich screen reader interactions, please activate Accessibility in Grammarl…" at bounding box center [785, 504] width 473 height 167
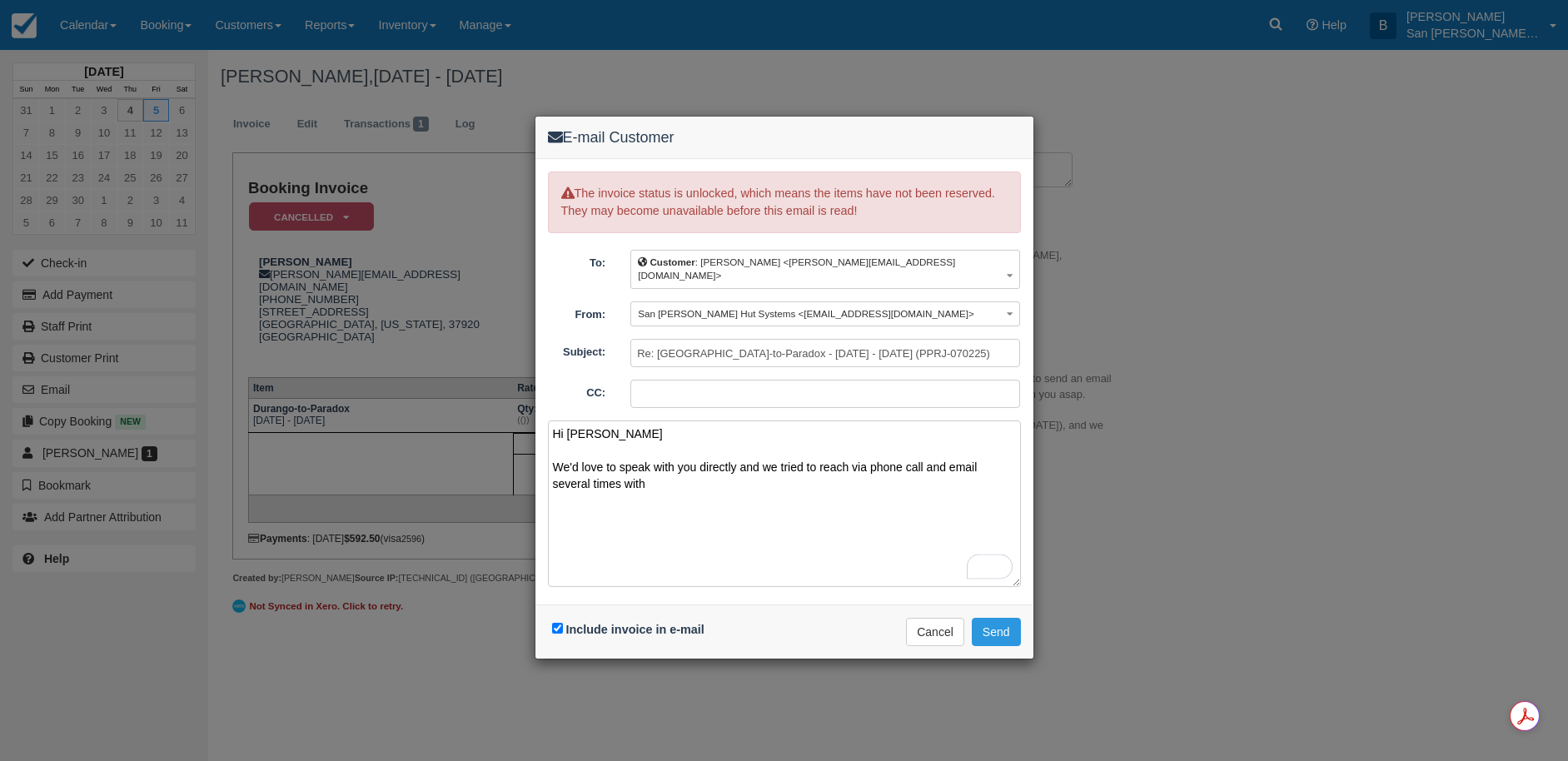
drag, startPoint x: 740, startPoint y: 456, endPoint x: 851, endPoint y: 460, distance: 111.1
click at [740, 457] on textarea "Hi Nathaniel We'd love to speak with you directly and we tried to reach via pho…" at bounding box center [785, 504] width 473 height 167
click at [846, 470] on textarea "Hi Nathaniel We'd love to speak with you directly about your Durango to Paradox…" at bounding box center [785, 504] width 473 height 167
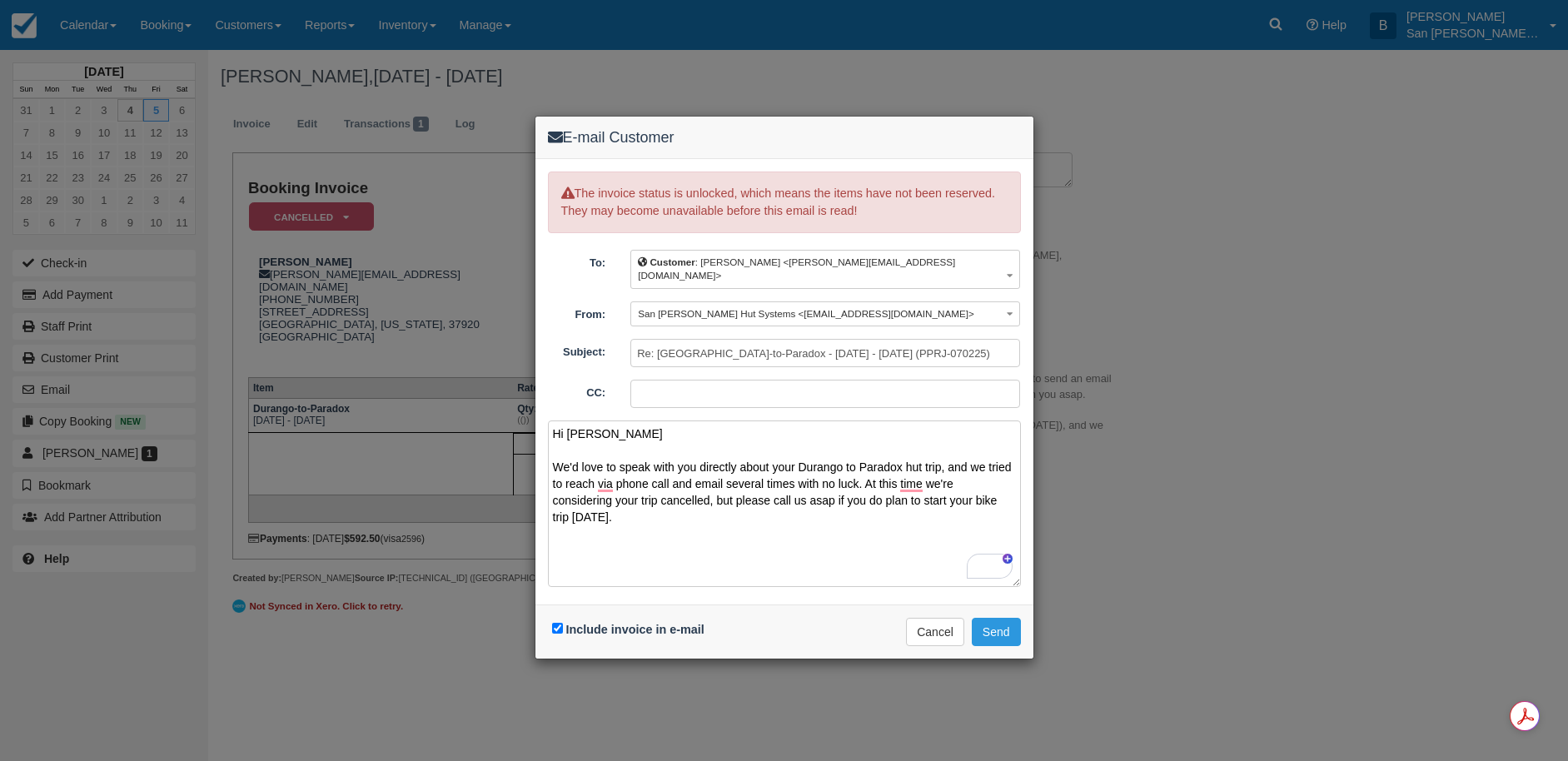
click at [836, 492] on textarea "Hi Nathaniel We'd love to speak with you directly about your Durango to Paradox…" at bounding box center [785, 504] width 473 height 167
click at [820, 500] on textarea "Hi Nathaniel We'd love to speak with you directly about your Durango to Paradox…" at bounding box center [785, 504] width 473 height 167
type textarea "Hi Nathaniel We'd love to speak with you directly about your Durango to Paradox…"
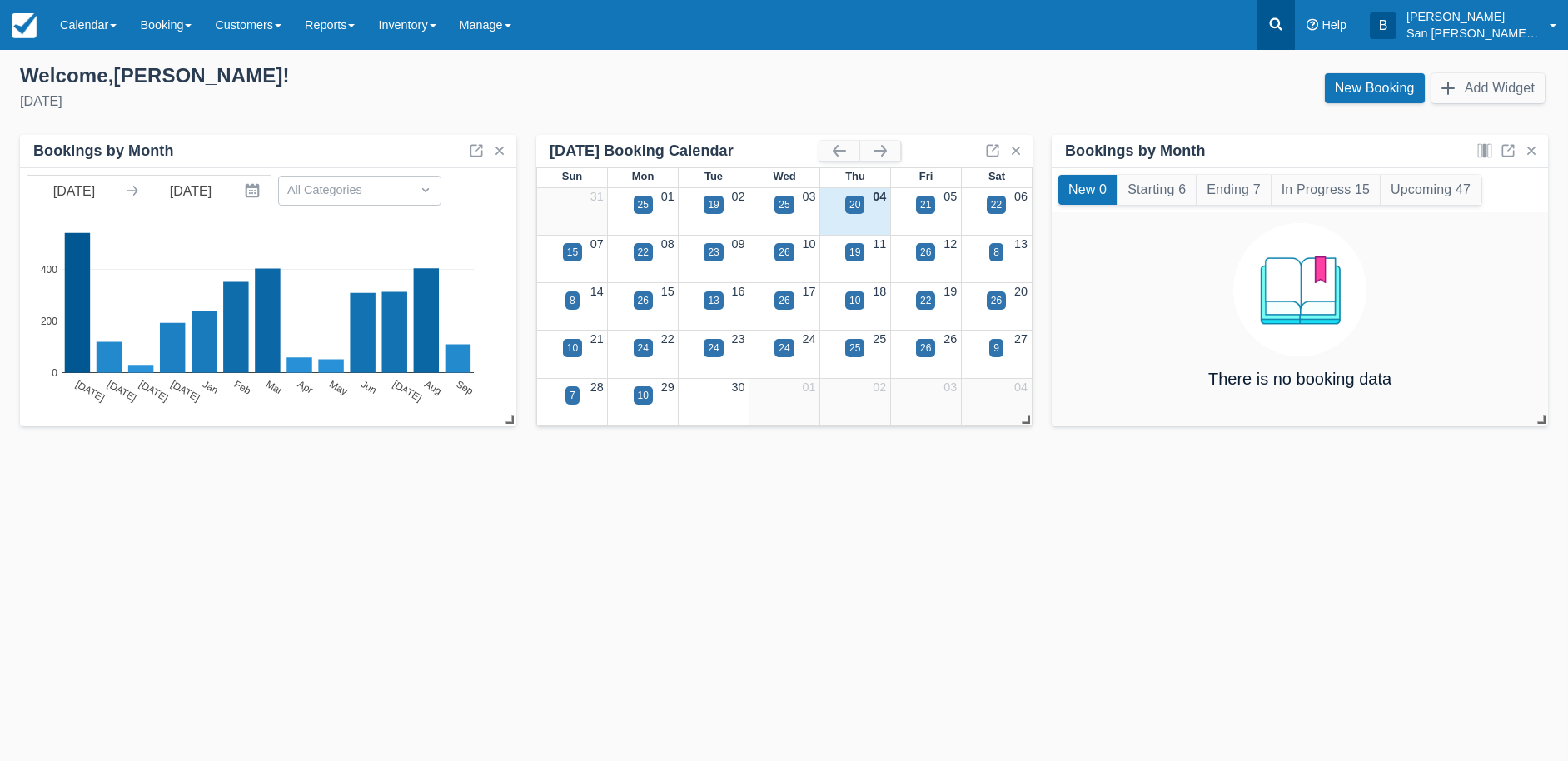
click at [1281, 18] on icon at bounding box center [1275, 23] width 16 height 16
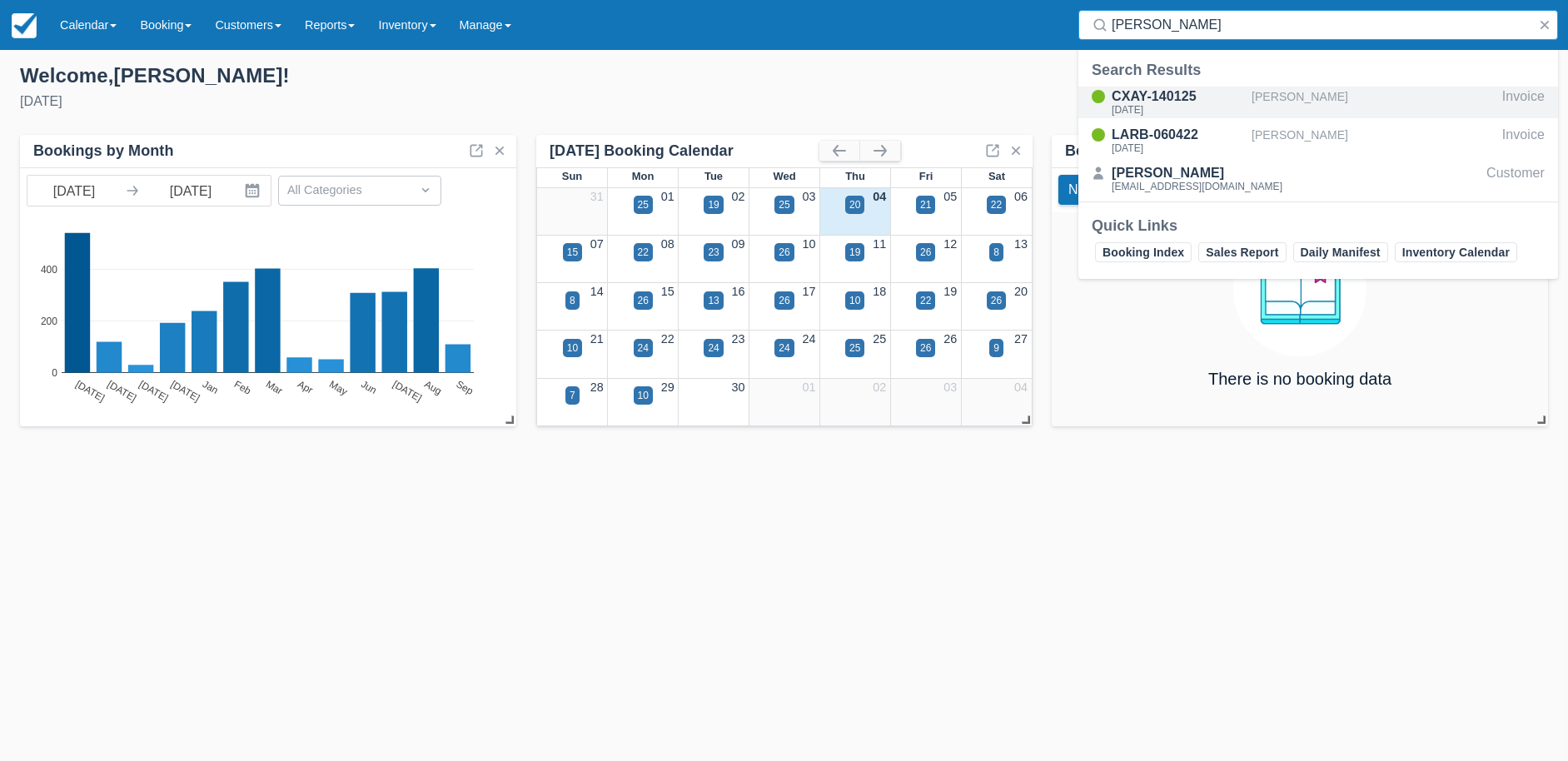
type input "[PERSON_NAME]"
click at [1182, 98] on div "CXAY-140125" at bounding box center [1178, 96] width 133 height 20
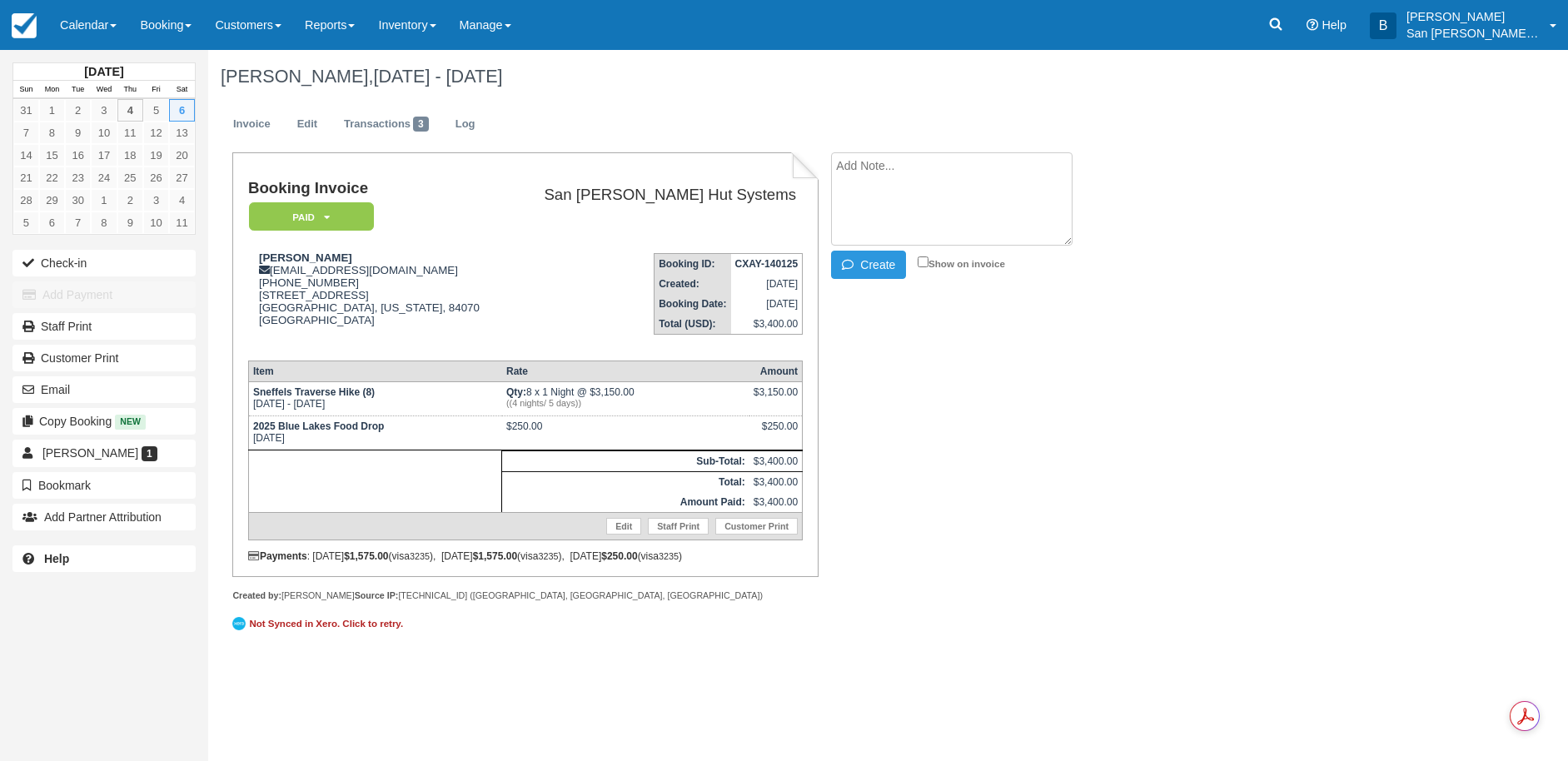
paste textarea "Katherine Glaser 2:20 PM (4 minutes ago) to me Thanks, Brandie. Just to confirm…"
type textarea "Katherine Glaser 2:20 PM (4 minutes ago) to me Thanks, Brandie. Just to confirm…"
click at [894, 262] on button "Create" at bounding box center [868, 264] width 75 height 28
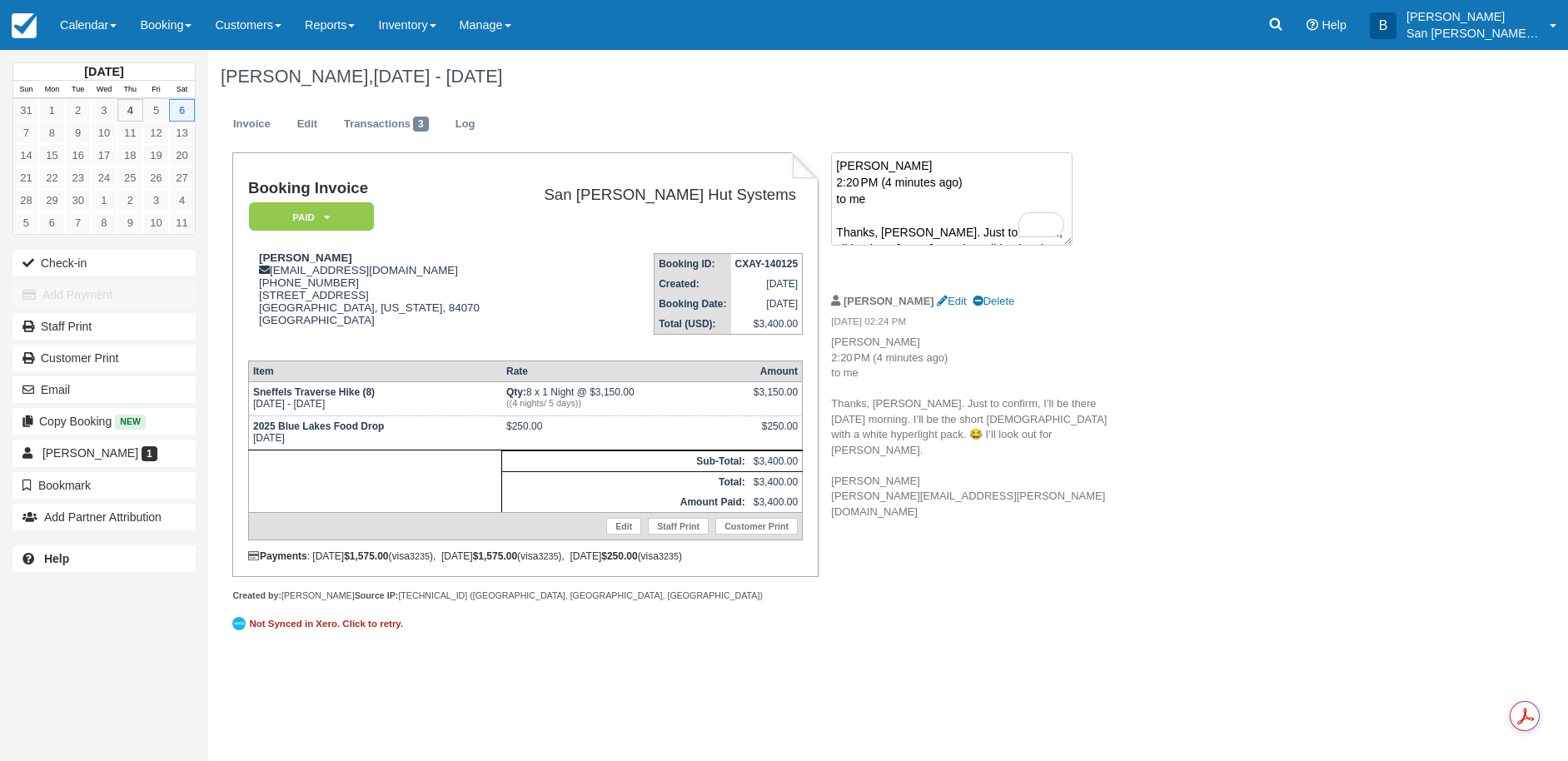
click at [885, 178] on textarea "Katherine Glaser 2:20 PM (4 minutes ago) to me Thanks, Brandie. Just to confirm…" at bounding box center [952, 199] width 242 height 93
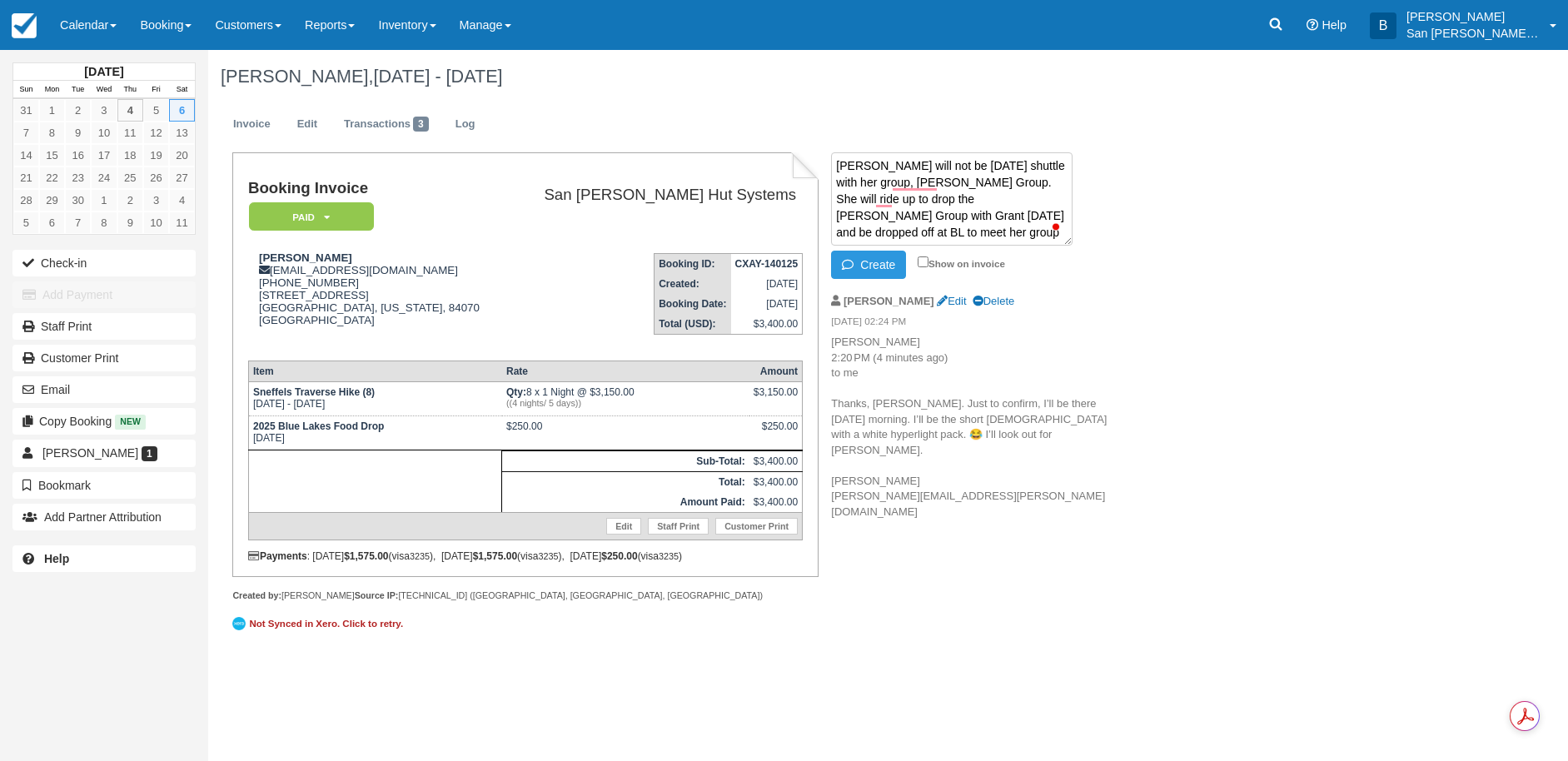
click at [892, 164] on textarea "Katherine will not be on Friday's shuttle with her group, Johnson Group. She wi…" at bounding box center [952, 199] width 242 height 93
type textarea "[PERSON_NAME] will not be [DATE] shuttle with her group, [PERSON_NAME] Group. S…"
click at [865, 268] on button "Create" at bounding box center [868, 264] width 75 height 28
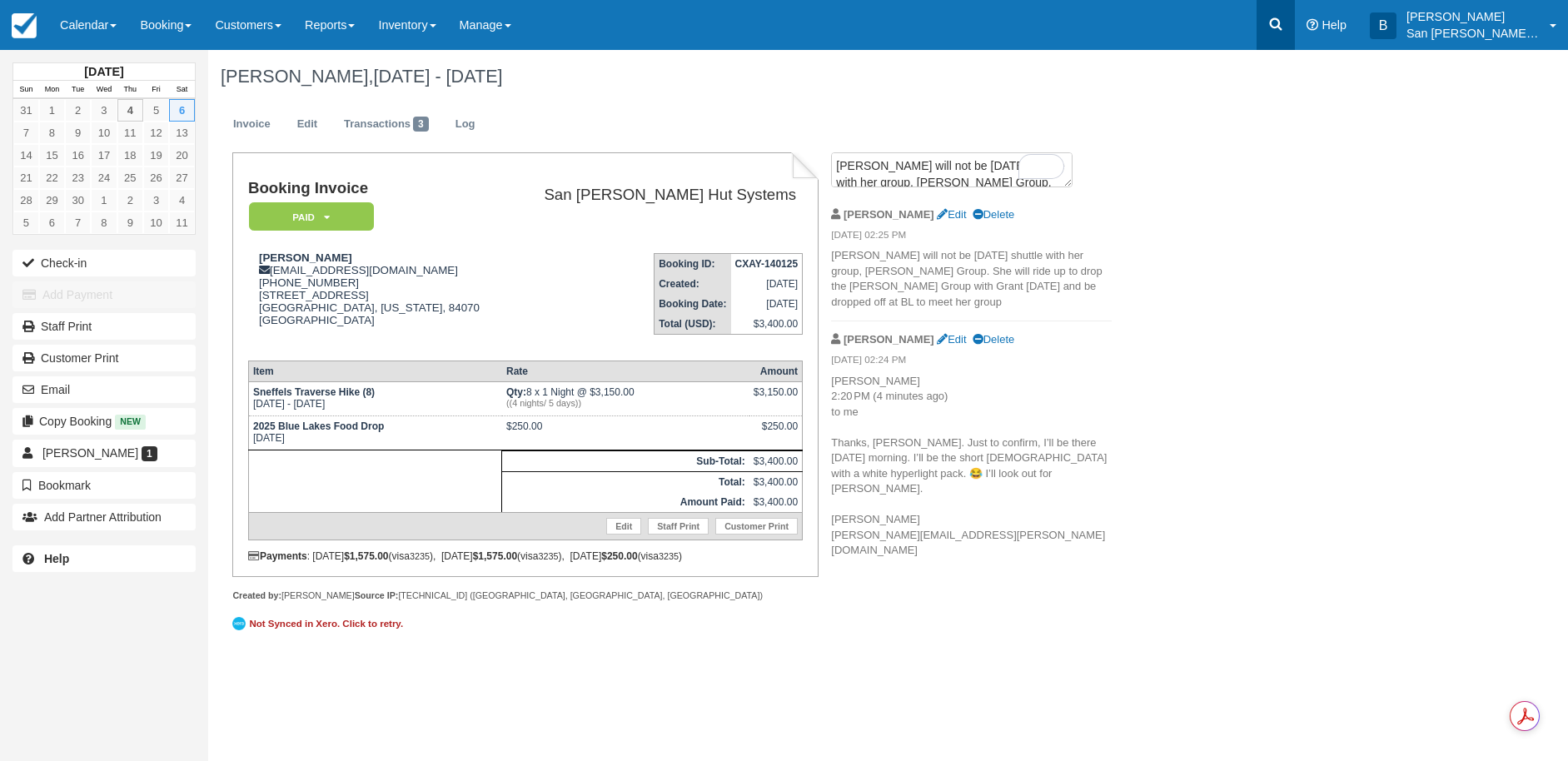
click at [1284, 23] on icon at bounding box center [1275, 23] width 16 height 16
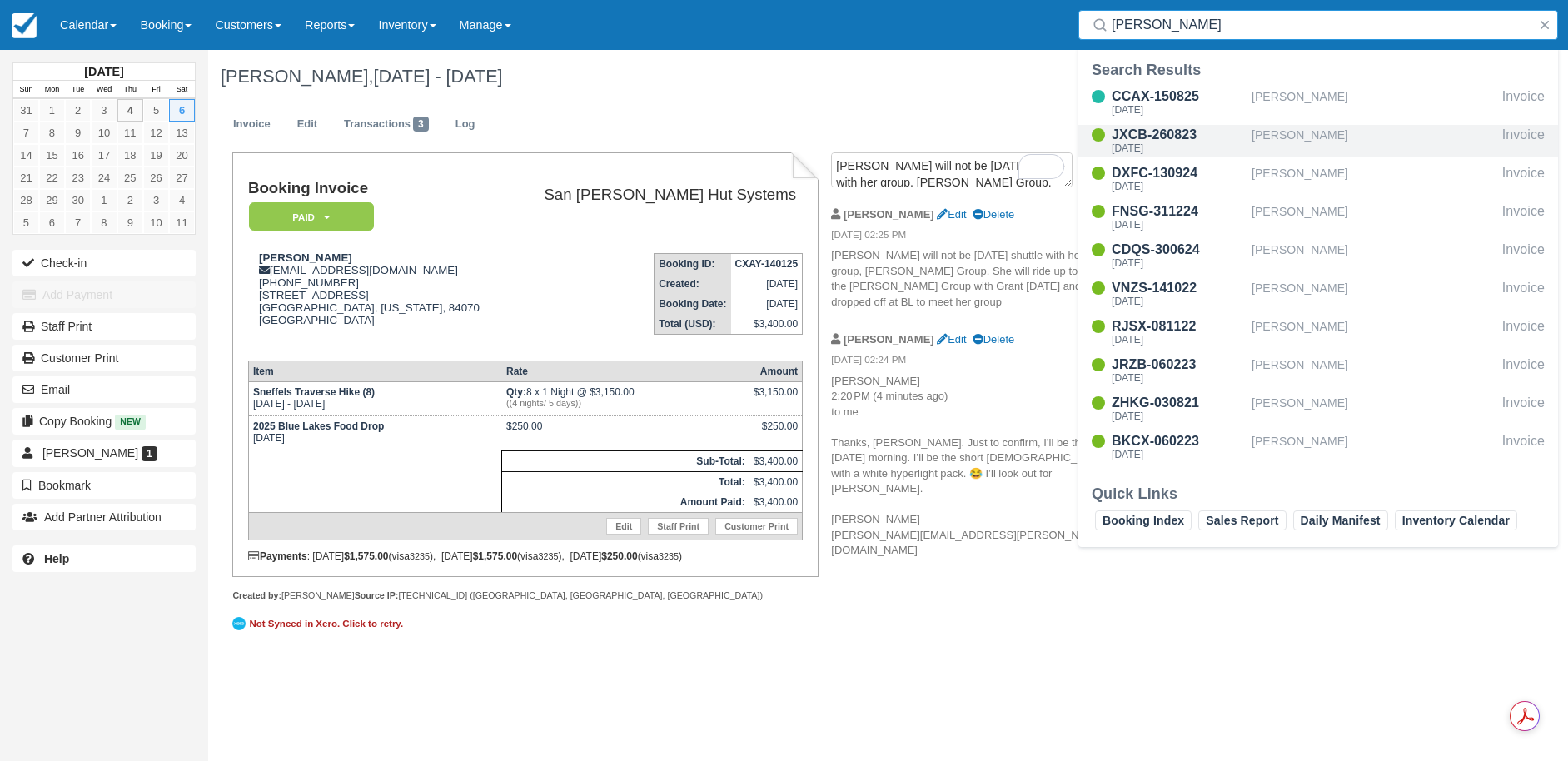
type input "JOhnson"
click at [1158, 141] on div "JXCB-260823" at bounding box center [1178, 134] width 133 height 20
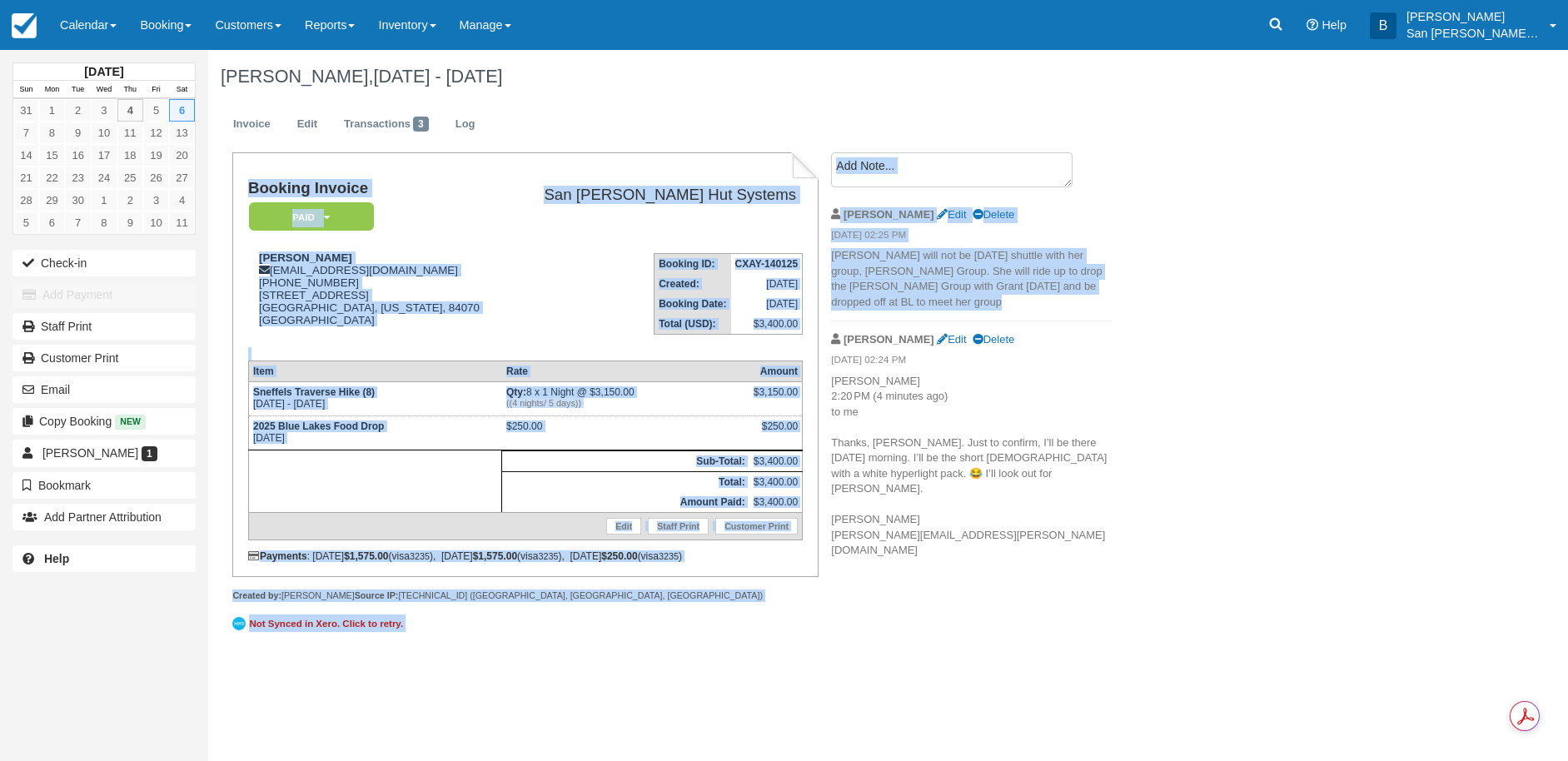
drag, startPoint x: 911, startPoint y: 302, endPoint x: 814, endPoint y: 252, distance: 109.1
click at [814, 251] on div "Booking Invoice Paid   Pending Reserved Deposit Waiting Cancelled Shuttle San J…" at bounding box center [666, 404] width 916 height 503
click at [1060, 204] on div "Brandie Edit Delete" at bounding box center [972, 214] width 281 height 26
click at [1228, 184] on div "Mike Cromar, Sep 06 - Sep 07 2025 Invoice Edit Transactions 3 Log Booking Invoi…" at bounding box center [796, 352] width 1176 height 605
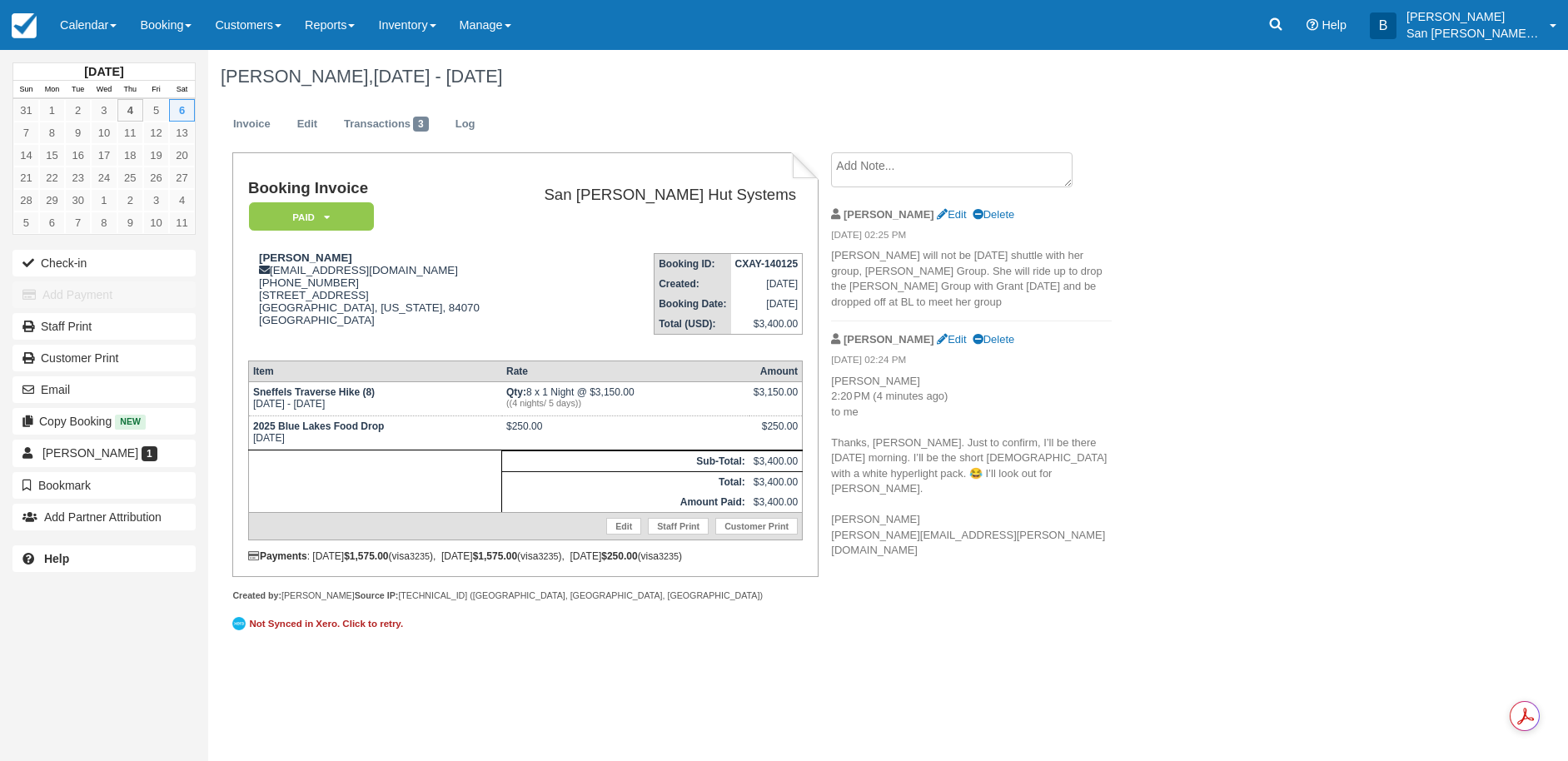
click at [1015, 387] on p "Katherine Glaser 2:20 PM (4 minutes ago) to me Thanks, Brandie. Just to confirm…" at bounding box center [972, 466] width 281 height 185
drag, startPoint x: 830, startPoint y: 252, endPoint x: 844, endPoint y: 253, distance: 14.0
click at [844, 253] on div "Create Show on invoice Brandie Edit Delete 09/04/25 02:25 PM Katherine Glaser w…" at bounding box center [971, 361] width 306 height 417
click at [956, 267] on p "[PERSON_NAME] will not be [DATE] shuttle with her group, [PERSON_NAME] Group. S…" at bounding box center [972, 279] width 281 height 62
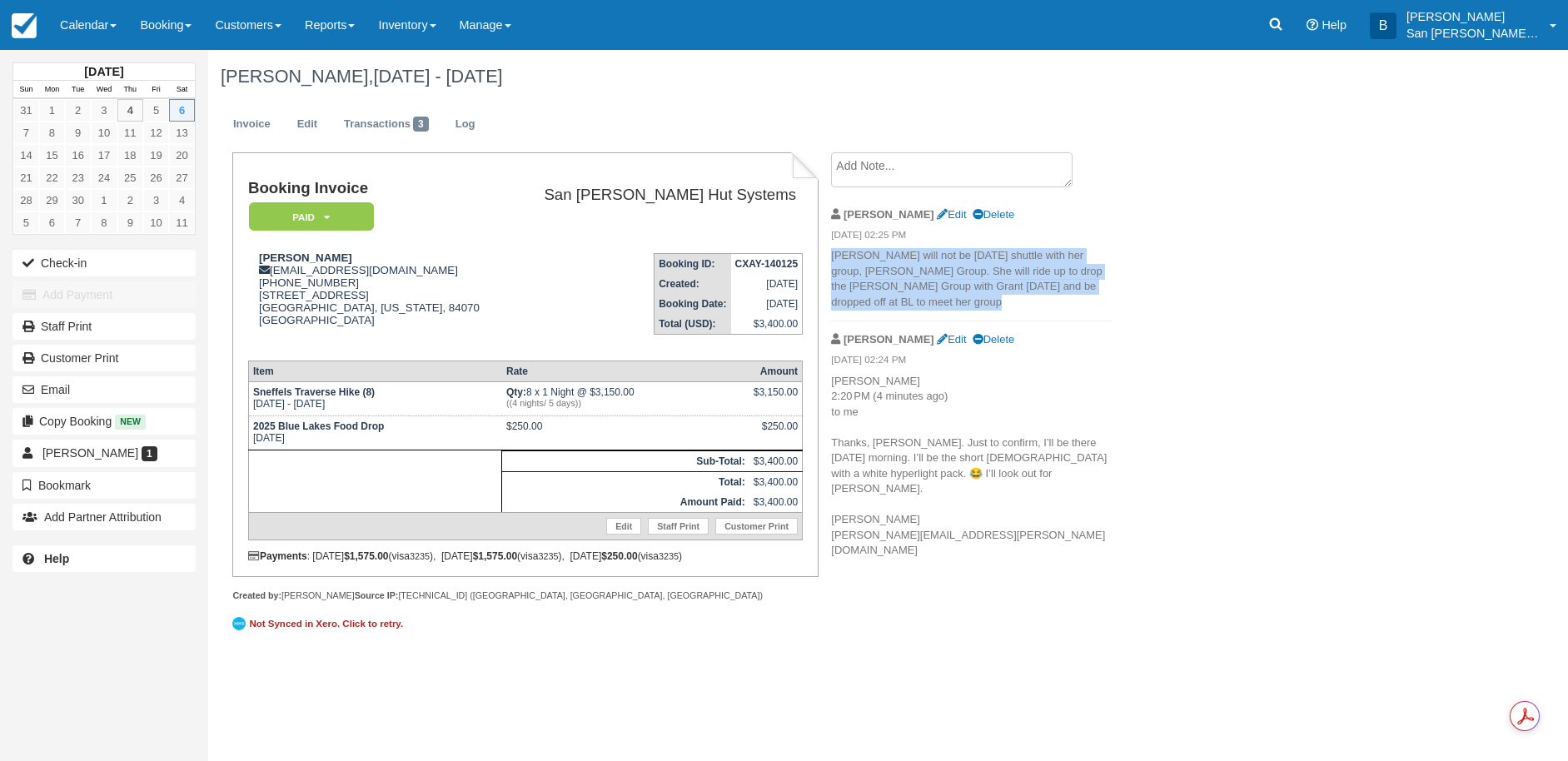
drag, startPoint x: 834, startPoint y: 254, endPoint x: 985, endPoint y: 299, distance: 157.6
click at [985, 299] on p "[PERSON_NAME] will not be [DATE] shuttle with her group, [PERSON_NAME] Group. S…" at bounding box center [972, 279] width 281 height 62
copy p "[PERSON_NAME] will not be [DATE] shuttle with her group, [PERSON_NAME] Group. S…"
click at [1288, 35] on link at bounding box center [1275, 25] width 39 height 50
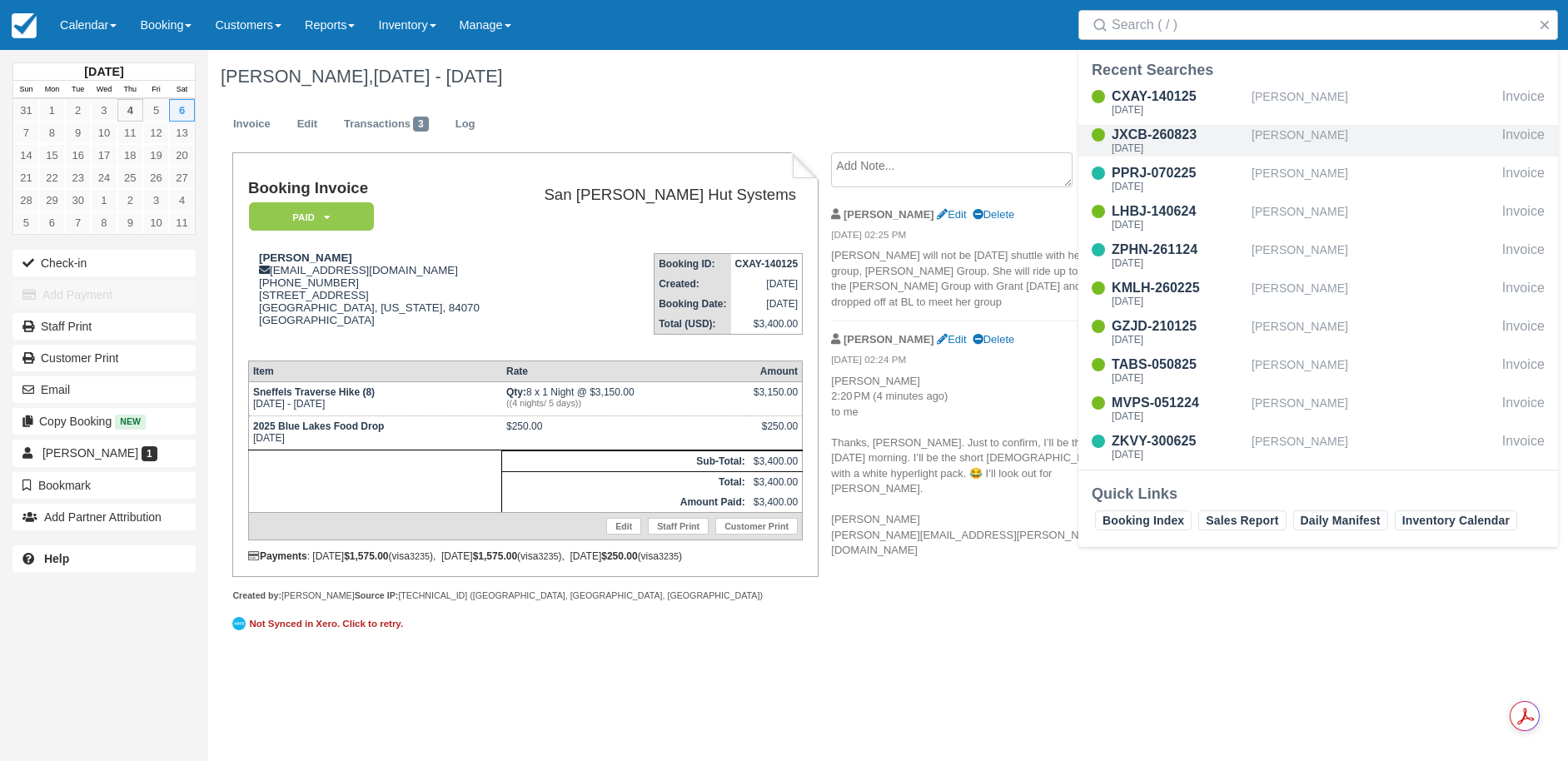
click at [1297, 143] on div "[PERSON_NAME]" at bounding box center [1373, 140] width 244 height 32
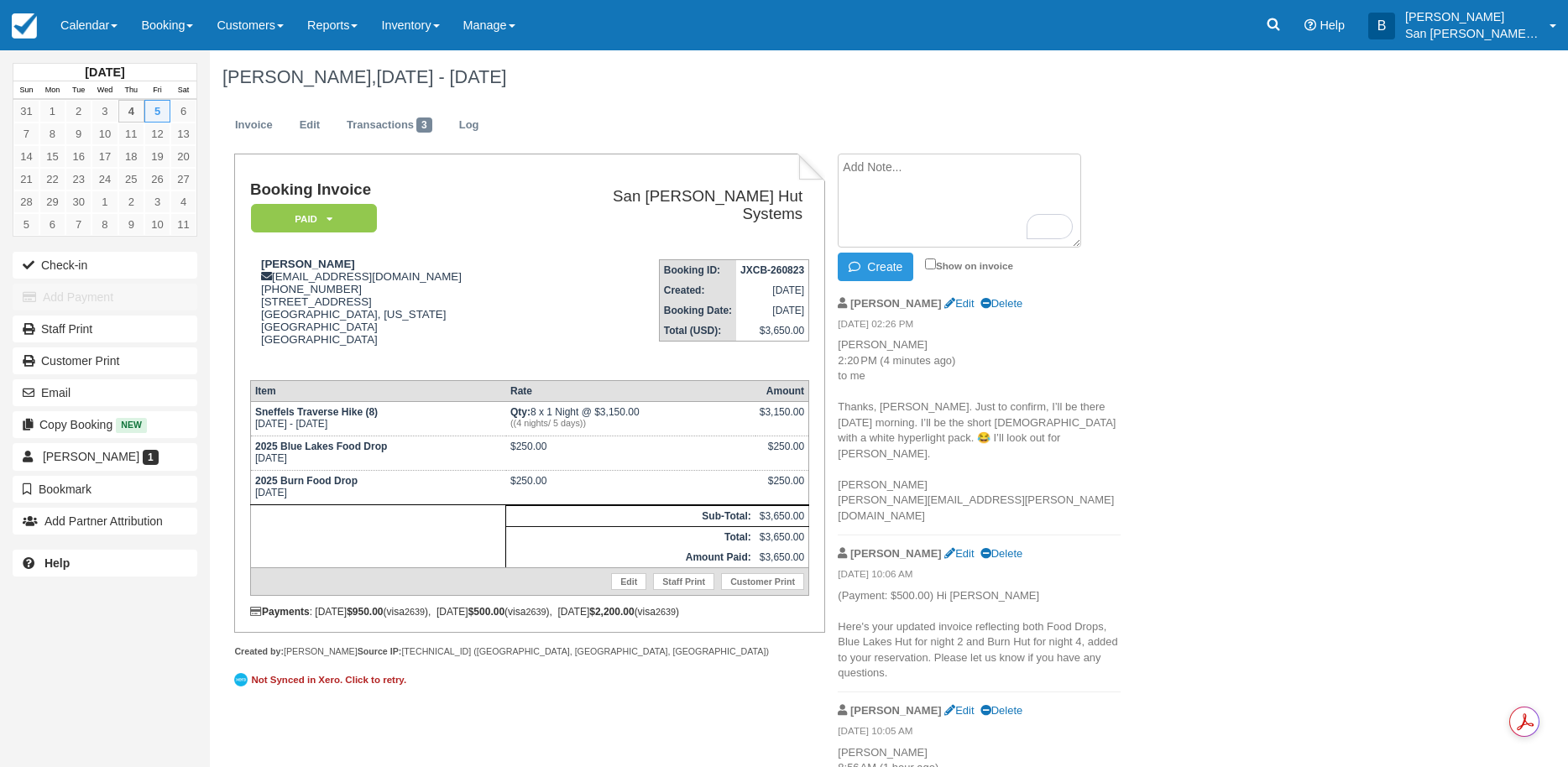
paste textarea "[PERSON_NAME] will not be [DATE] shuttle with her group, [PERSON_NAME] Group. S…"
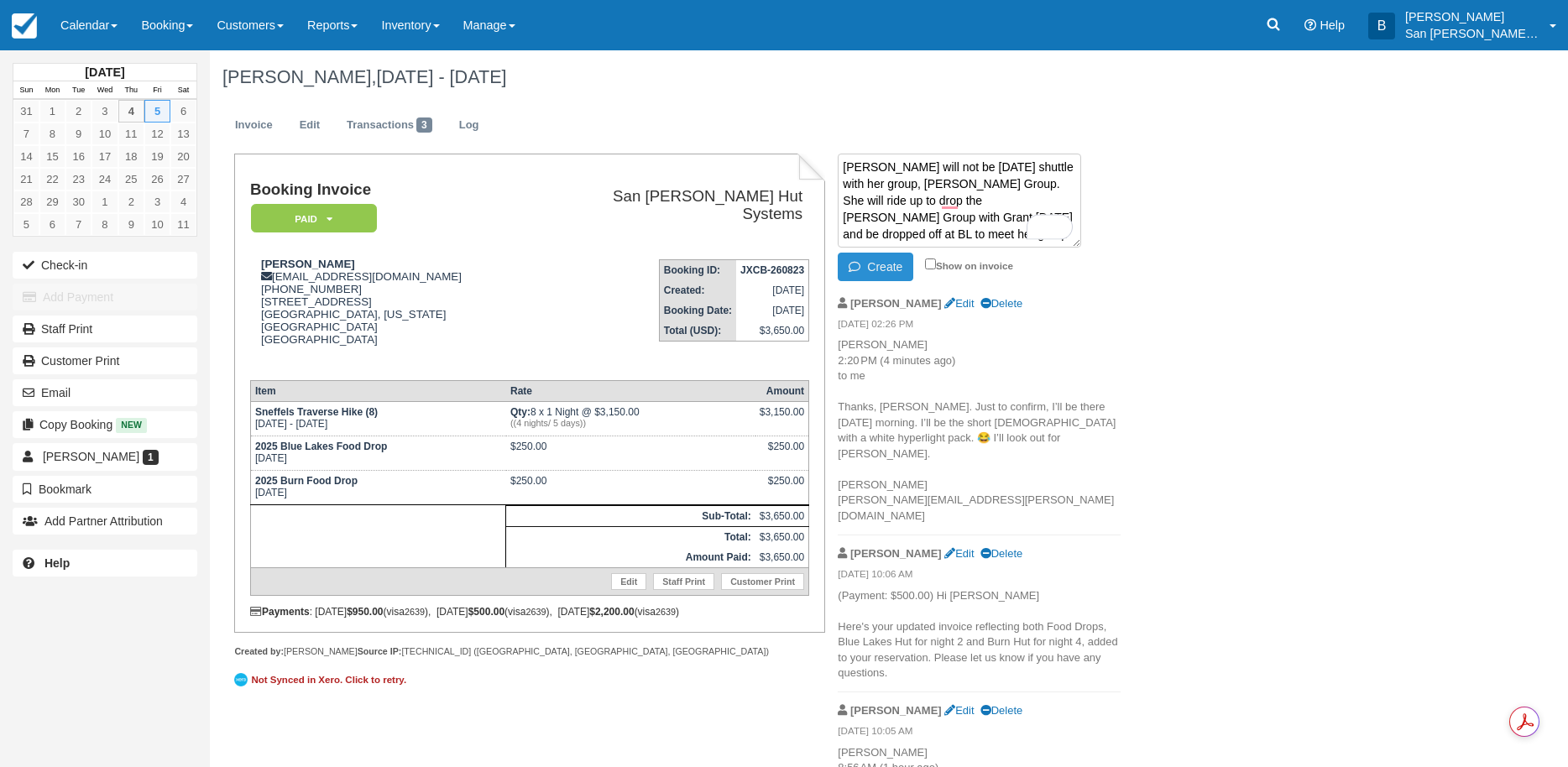
type textarea "[PERSON_NAME] will not be [DATE] shuttle with her group, [PERSON_NAME] Group. S…"
click at [882, 267] on button "Create" at bounding box center [876, 266] width 75 height 29
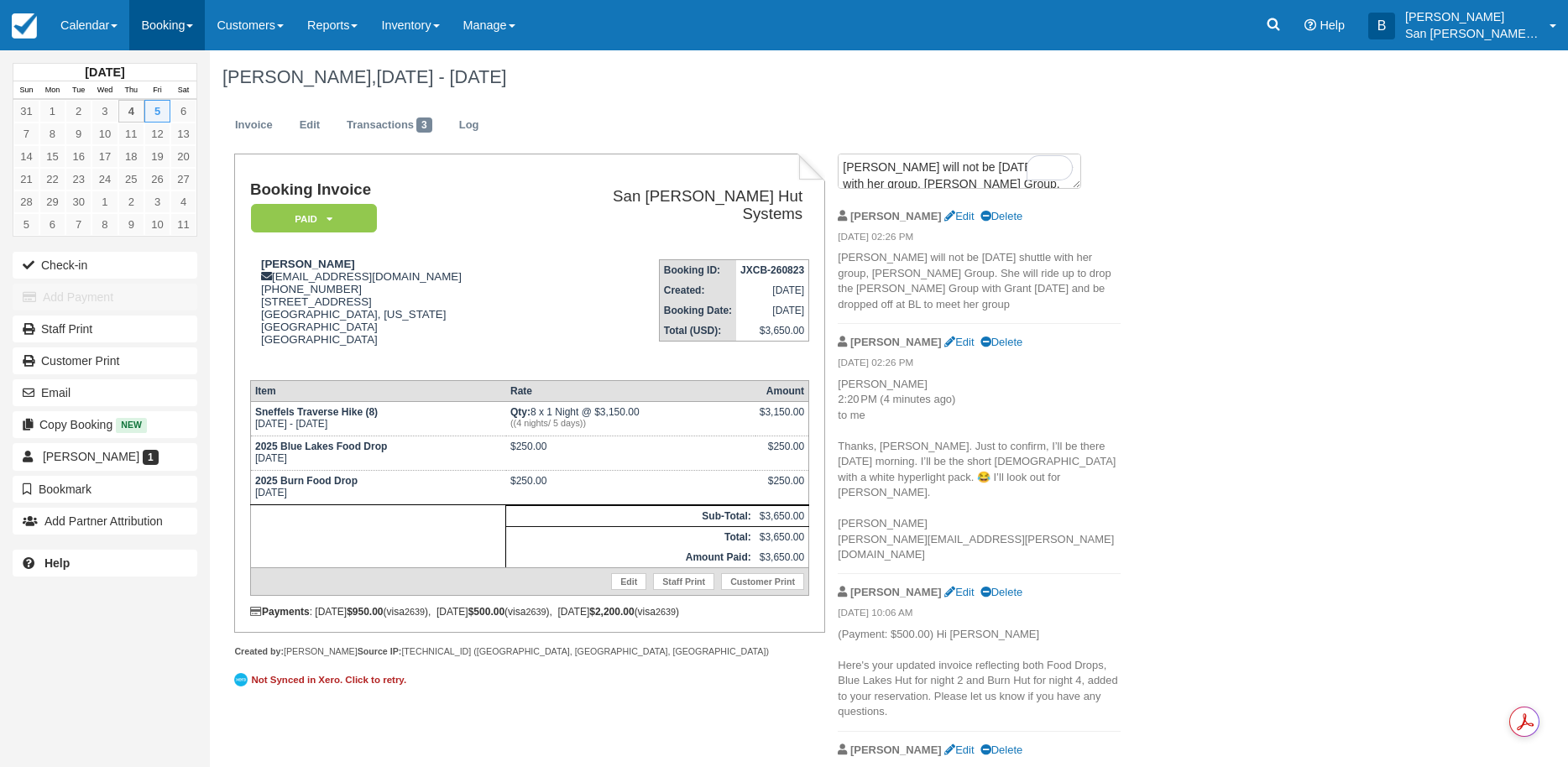
click at [168, 39] on link "Booking" at bounding box center [167, 25] width 75 height 50
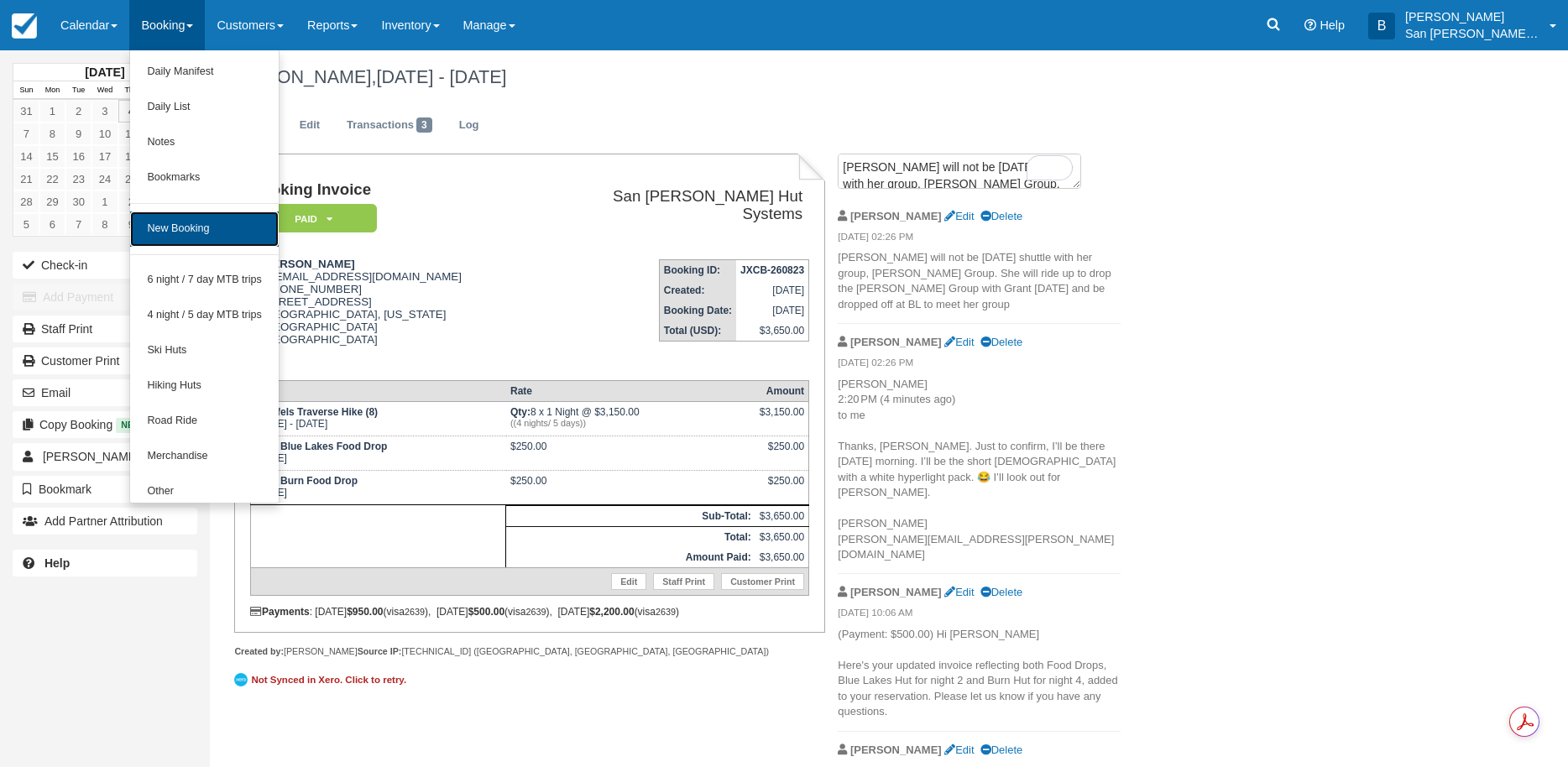
click at [145, 233] on link "New Booking" at bounding box center [204, 229] width 148 height 36
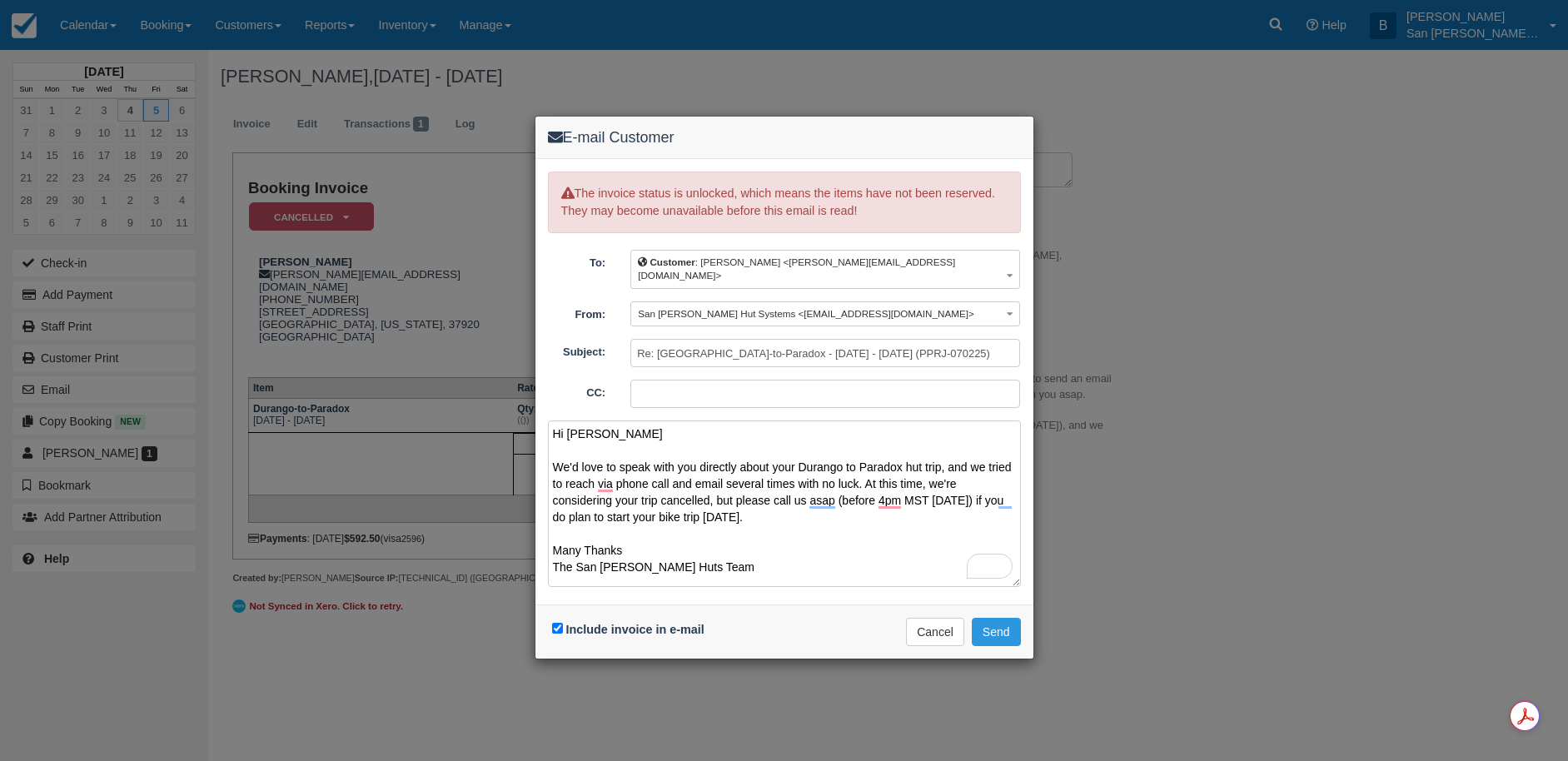
click at [645, 428] on textarea "Hi [PERSON_NAME] We'd love to speak with you directly about your Durango to Par…" at bounding box center [785, 504] width 473 height 167
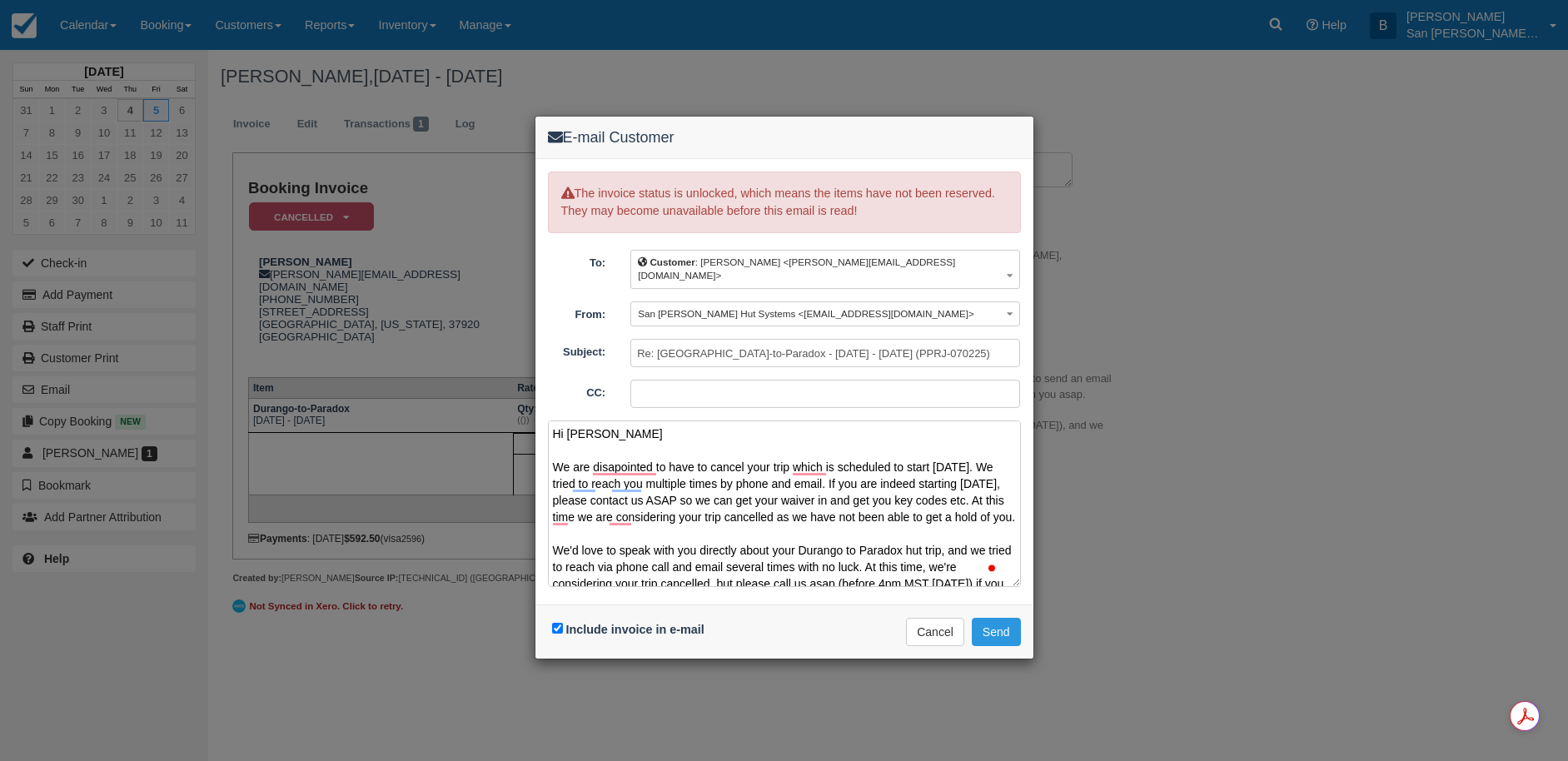
drag, startPoint x: 770, startPoint y: 456, endPoint x: 793, endPoint y: 462, distance: 23.8
click at [770, 457] on textarea "Hi [PERSON_NAME] We are disapointed to have to cancel your trip which is schedu…" at bounding box center [785, 504] width 473 height 167
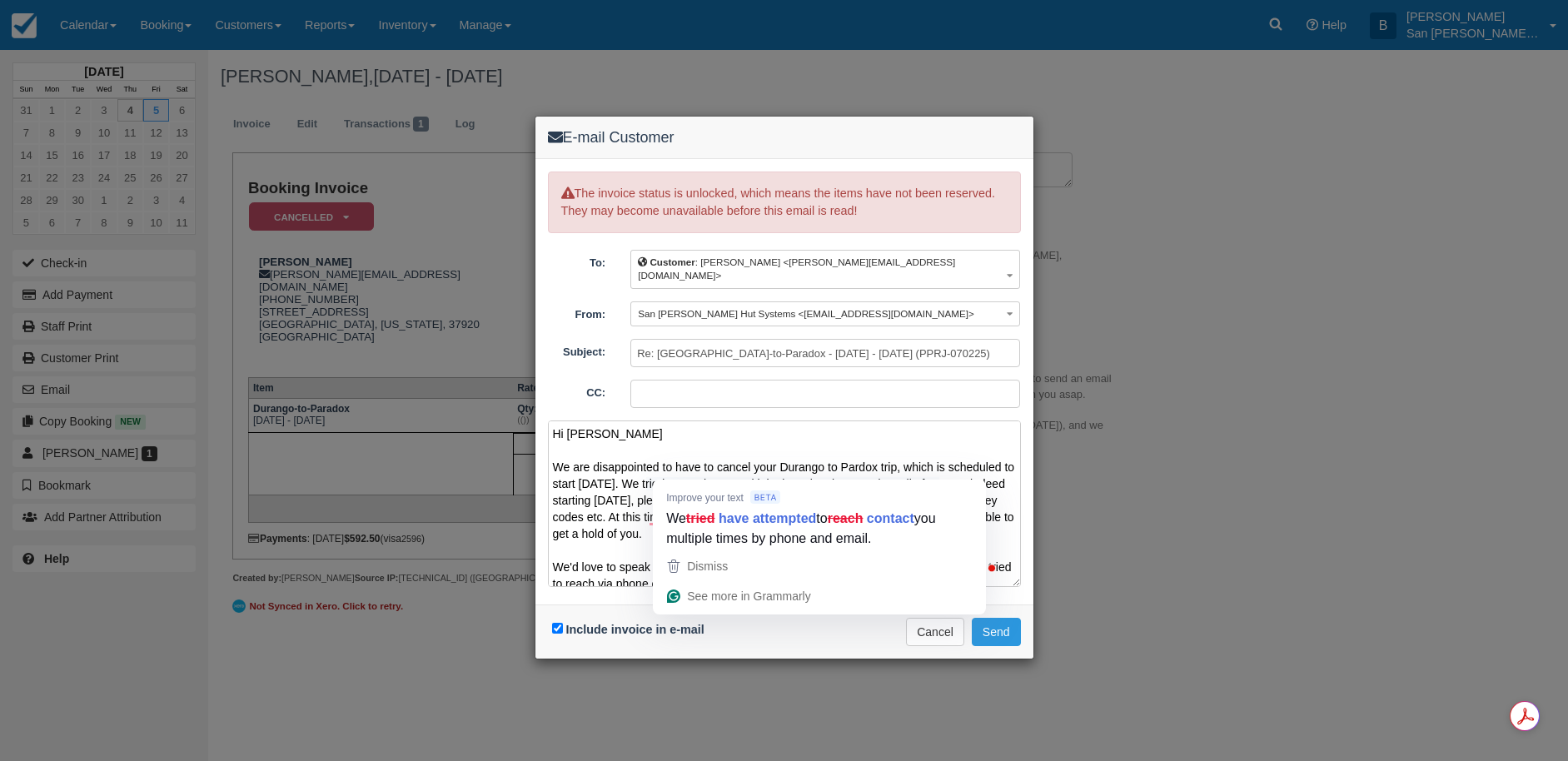
click at [683, 475] on textarea "Hi [PERSON_NAME] We are disappointed to have to cancel your Durango to Pardox t…" at bounding box center [785, 504] width 473 height 167
click at [787, 474] on textarea "Hi [PERSON_NAME] We are disappointed to have to cancel your Durango to Pardox t…" at bounding box center [785, 504] width 473 height 167
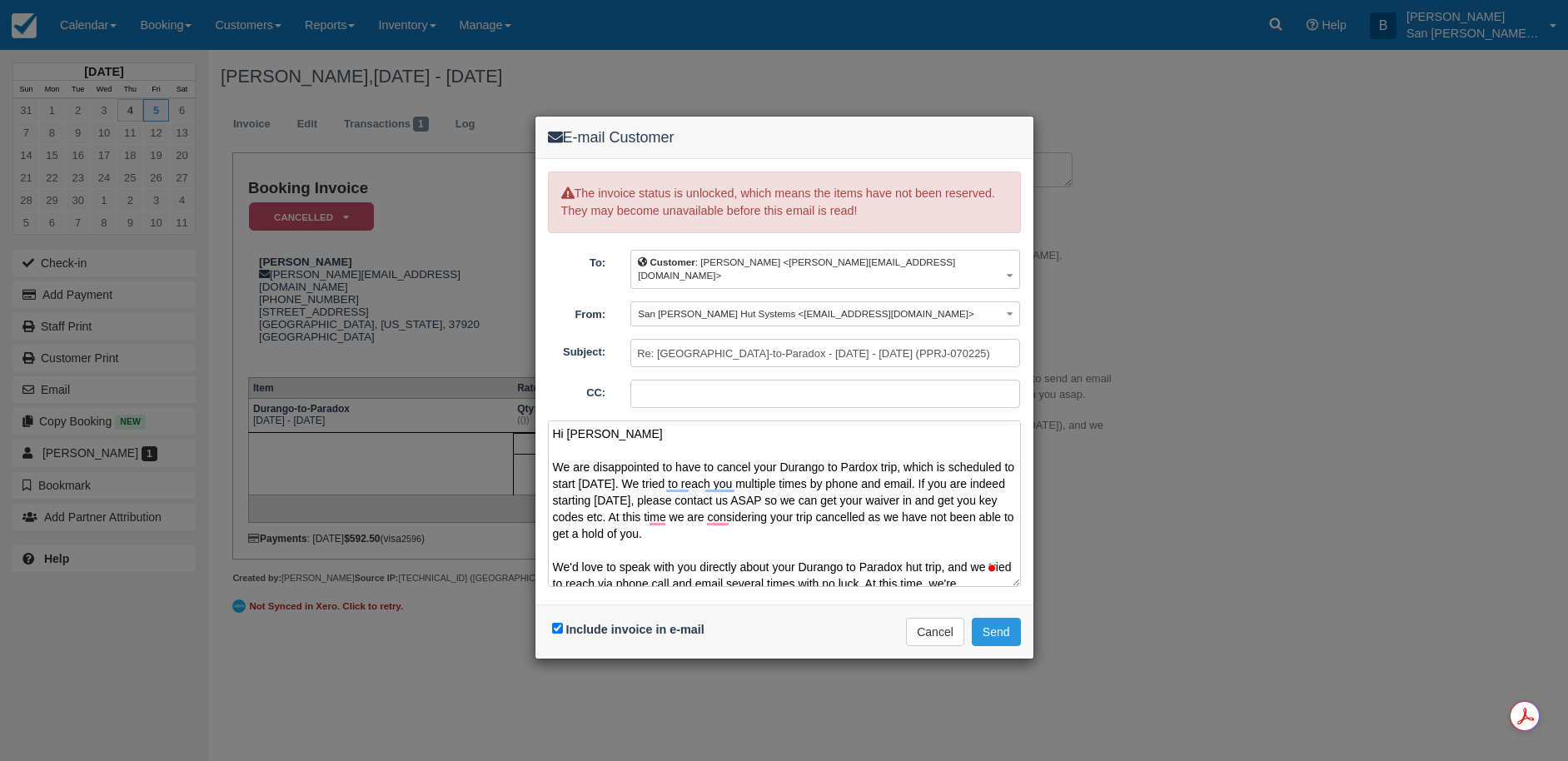
click at [756, 530] on textarea "Hi [PERSON_NAME] We are disappointed to have to cancel your Durango to Pardox t…" at bounding box center [785, 504] width 473 height 167
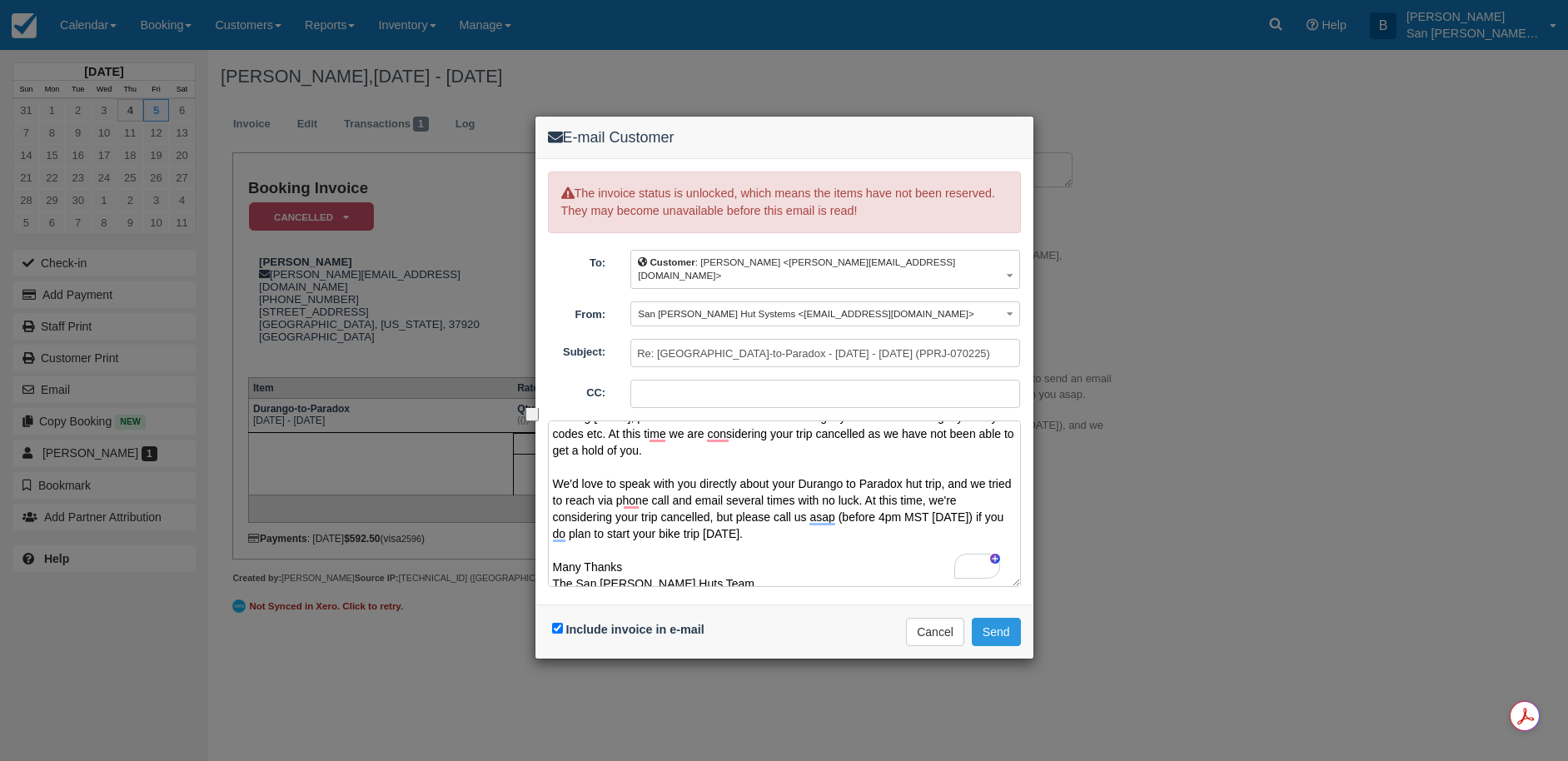
drag, startPoint x: 631, startPoint y: 549, endPoint x: 596, endPoint y: 492, distance: 66.9
click at [550, 472] on textarea "Hi [PERSON_NAME] We are disappointed to have to cancel your Durango to Pardox t…" at bounding box center [785, 504] width 473 height 167
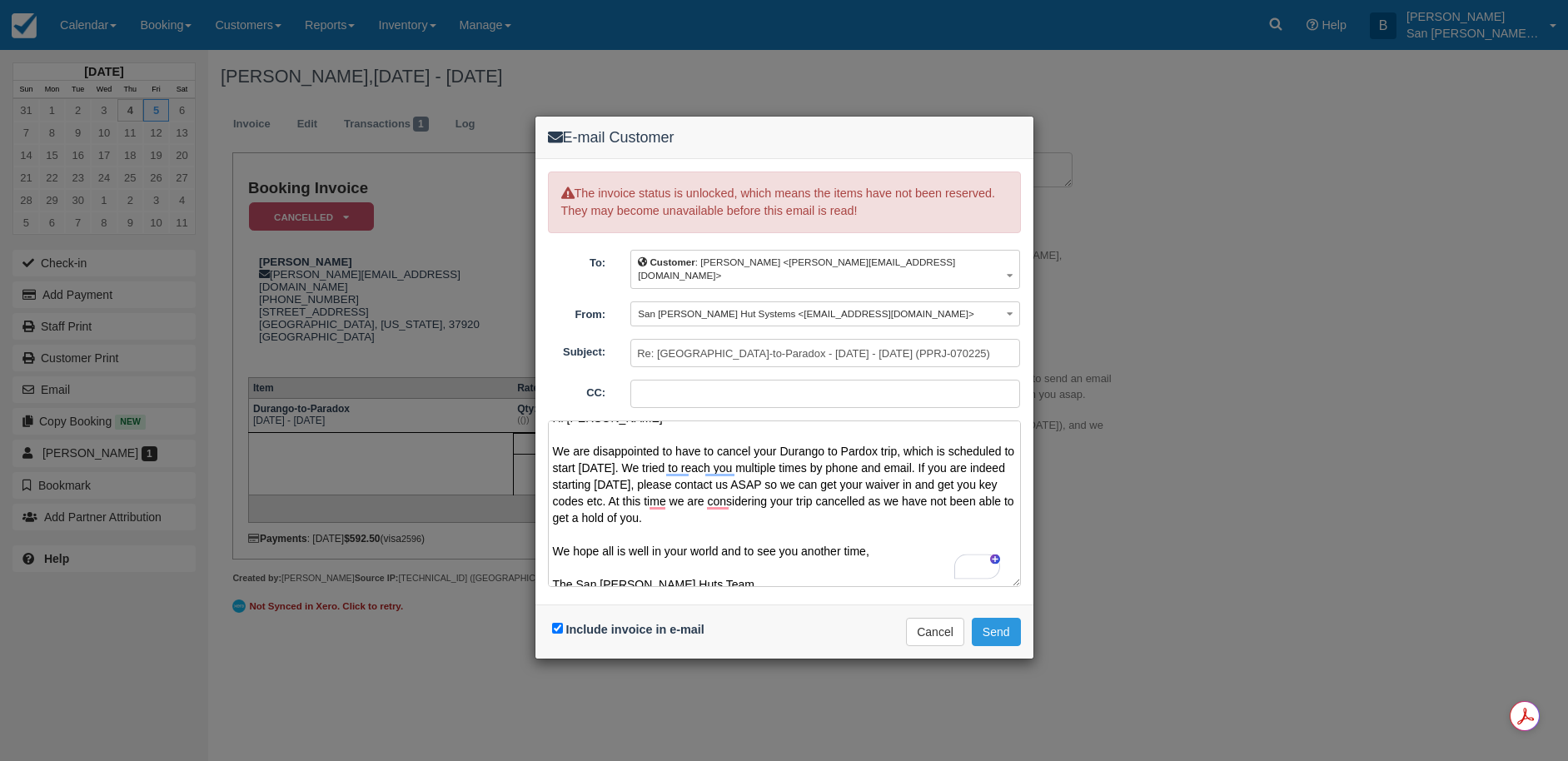
scroll to position [2, 0]
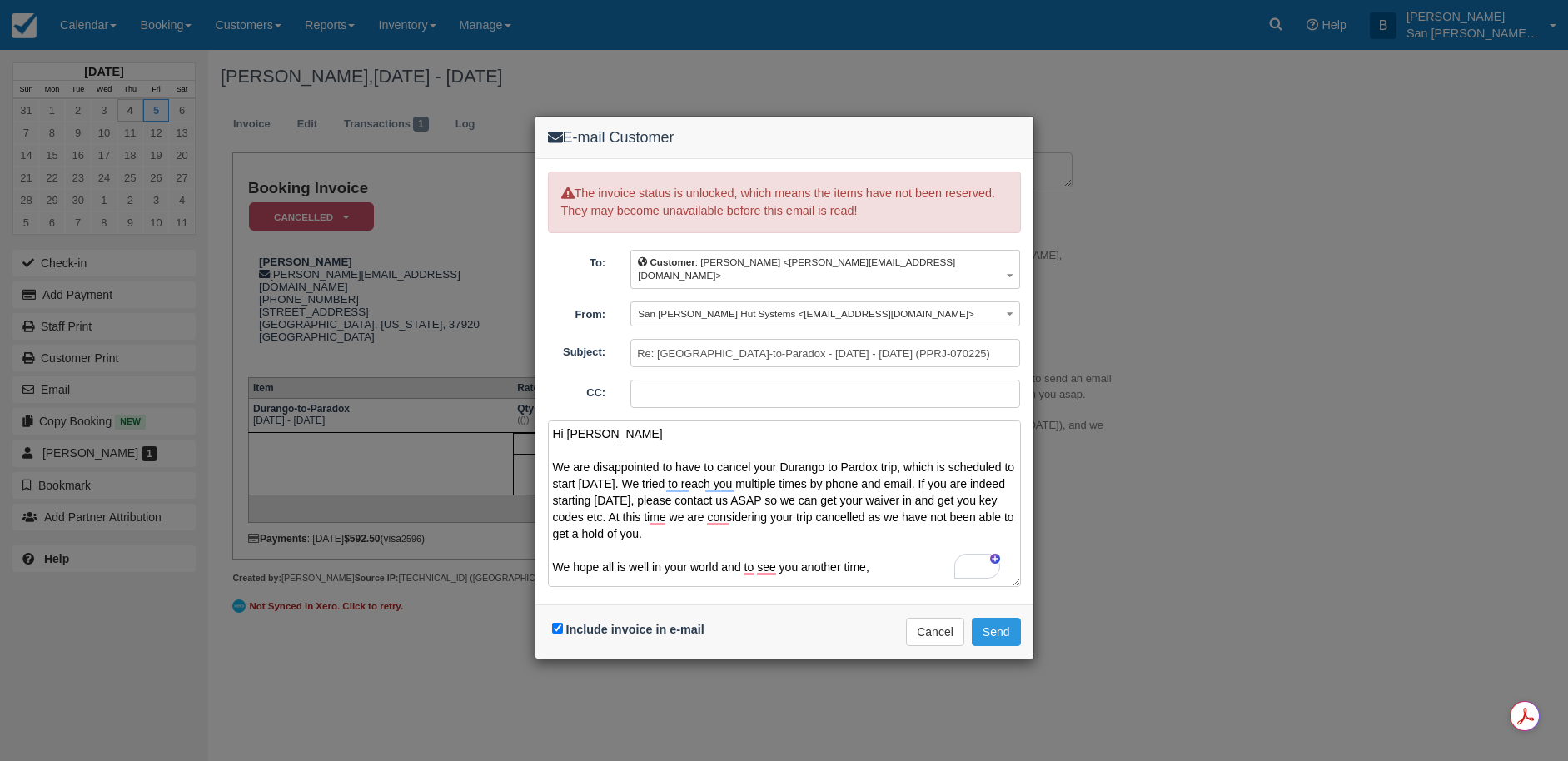
click at [590, 504] on textarea "Hi [PERSON_NAME] We are disappointed to have to cancel your Durango to Pardox t…" at bounding box center [785, 504] width 473 height 167
click at [614, 505] on textarea "Hi [PERSON_NAME] We are disappointed to have to cancel your Durango to Pardox t…" at bounding box center [785, 504] width 473 height 167
drag, startPoint x: 960, startPoint y: 488, endPoint x: 989, endPoint y: 508, distance: 35.2
click at [960, 488] on textarea "Hi [PERSON_NAME] We are disappointed to have to cancel your Durango to Pardox t…" at bounding box center [785, 504] width 473 height 167
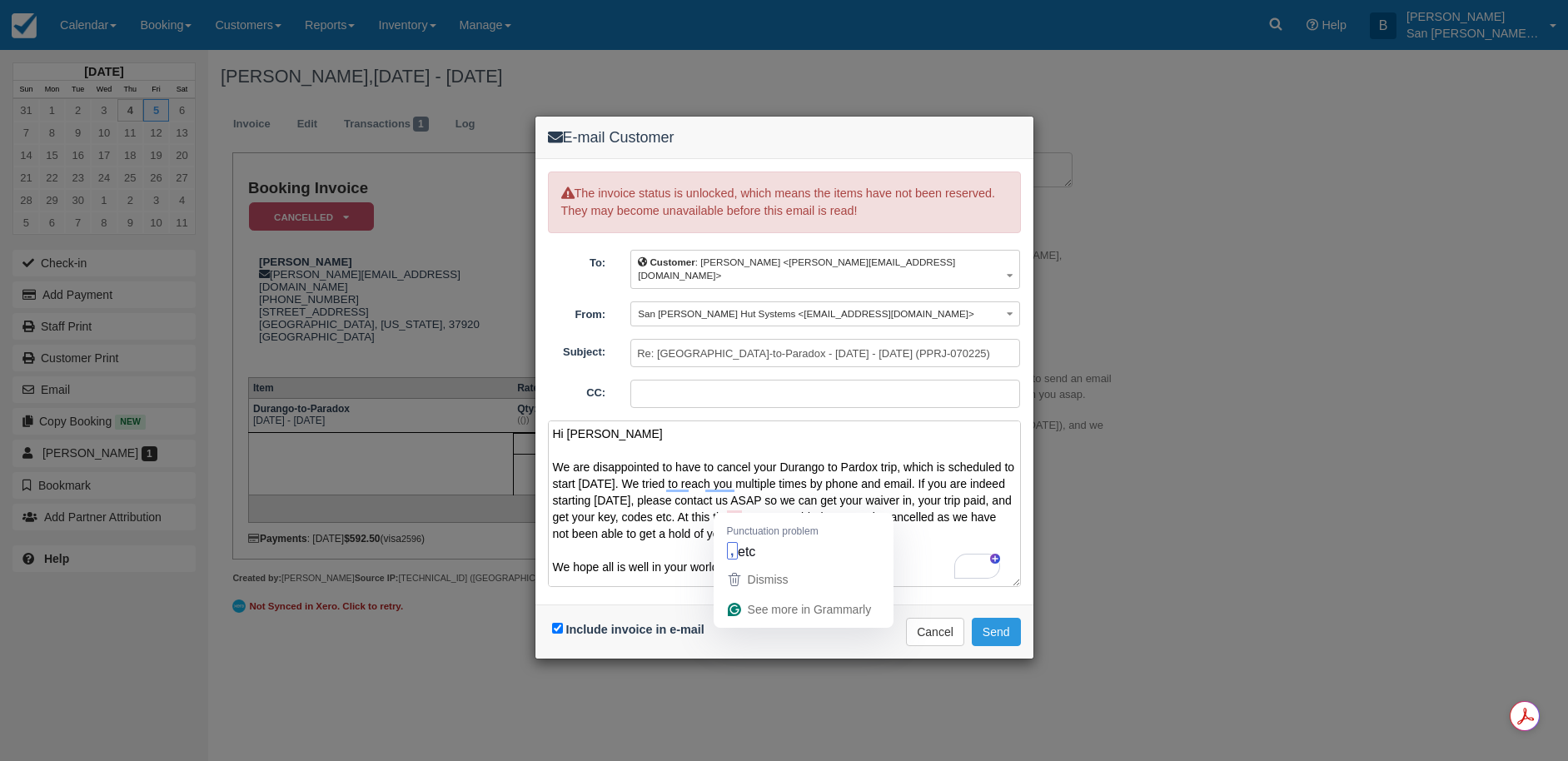
drag, startPoint x: 744, startPoint y: 508, endPoint x: 832, endPoint y: 510, distance: 88.0
click at [744, 509] on textarea "Hi [PERSON_NAME] We are disappointed to have to cancel your Durango to Pardox t…" at bounding box center [785, 504] width 473 height 167
type textarea "Hi [PERSON_NAME] We are disappointed to have to cancel your Durango to Pardox t…"
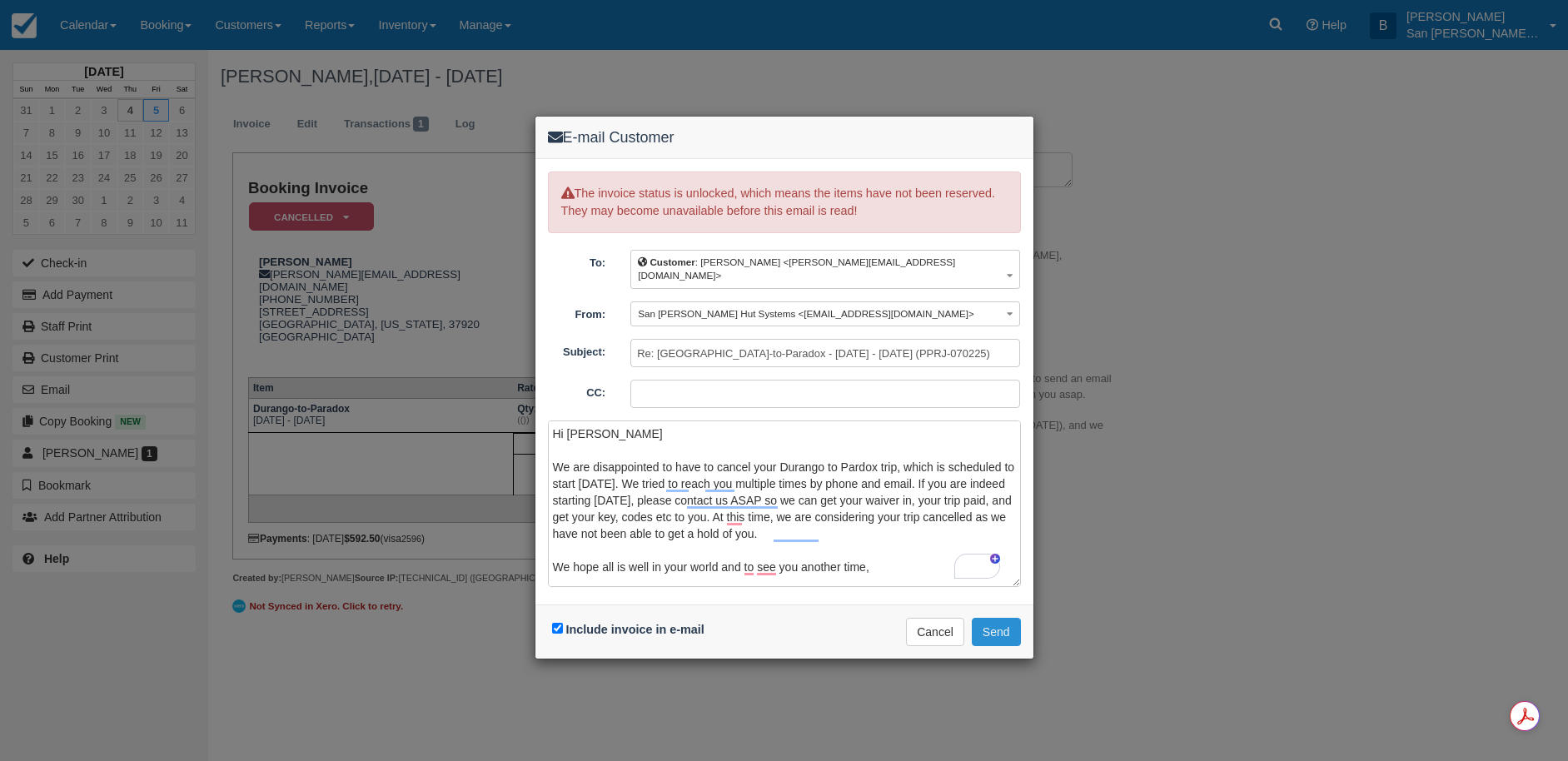
click at [1013, 618] on button "Send" at bounding box center [996, 632] width 49 height 28
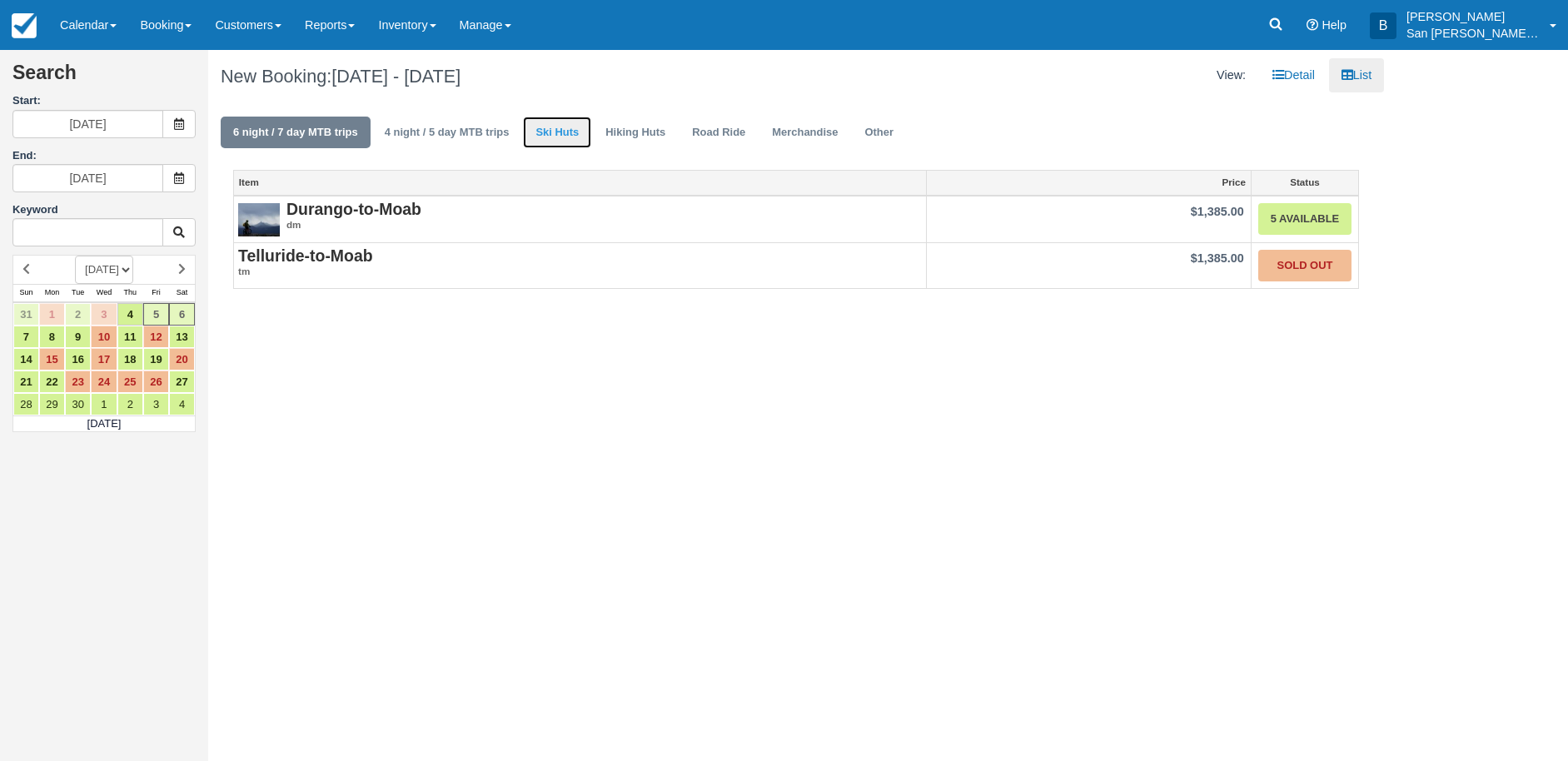
click at [553, 131] on link "Ski Huts" at bounding box center [557, 133] width 68 height 33
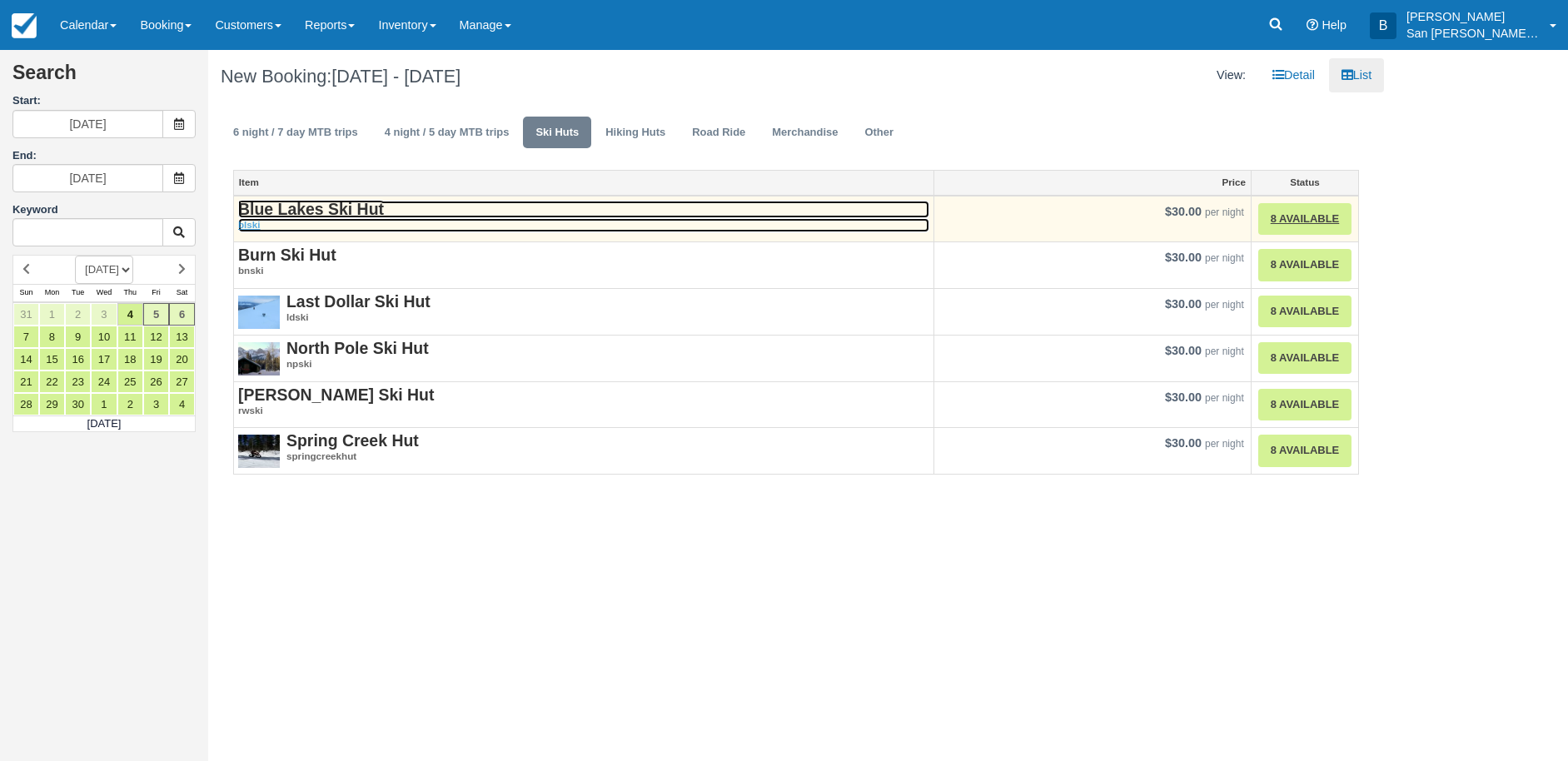
click at [306, 207] on strong "Blue Lakes Ski Hut" at bounding box center [311, 208] width 145 height 18
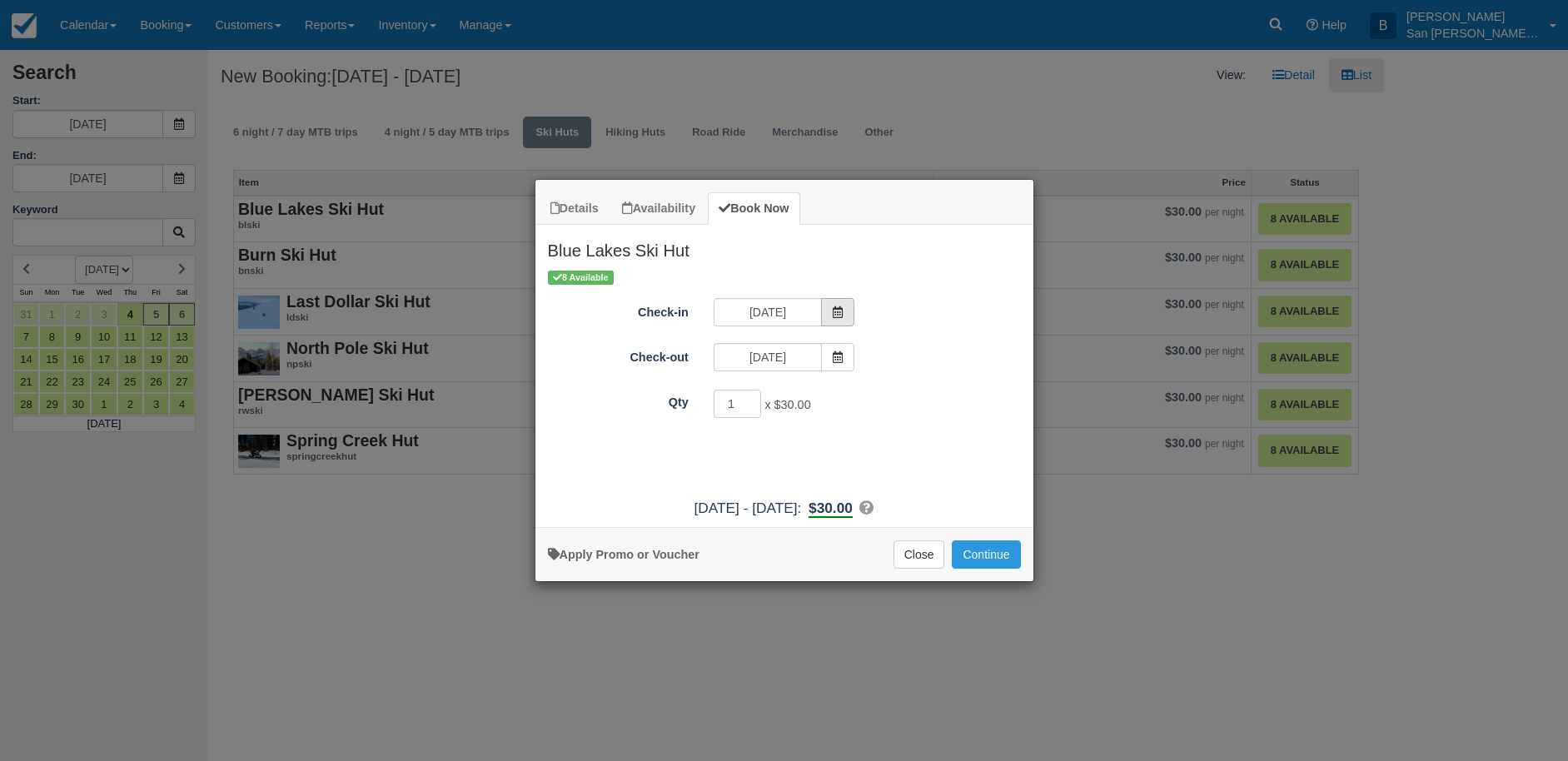
click at [845, 304] on span "Item Modal" at bounding box center [837, 312] width 34 height 28
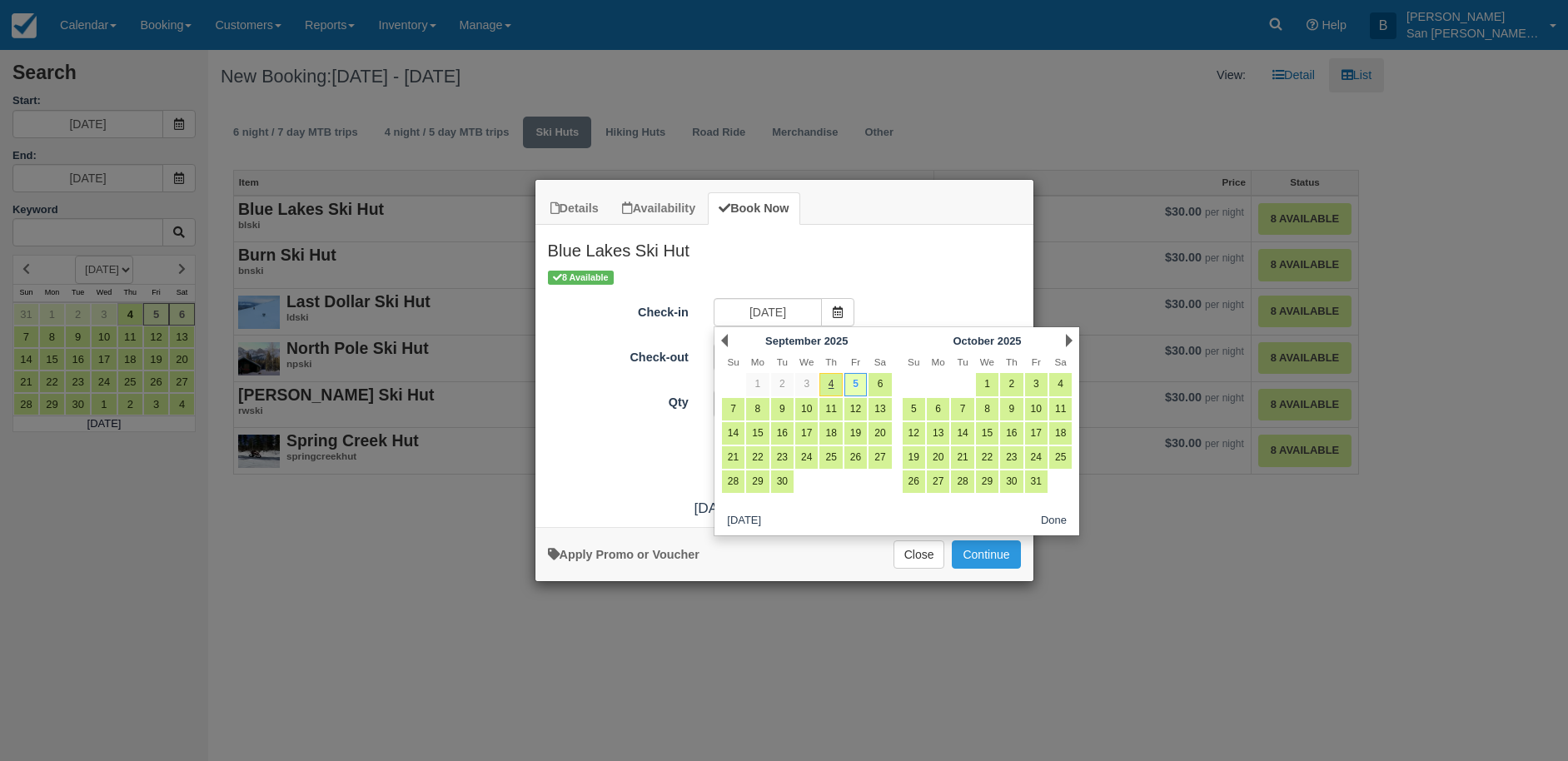
click at [1064, 337] on div "Next October 2025" at bounding box center [987, 340] width 181 height 23
click at [1074, 337] on div "Next October 2025" at bounding box center [987, 340] width 181 height 23
click at [1070, 339] on link "Next" at bounding box center [1069, 340] width 7 height 13
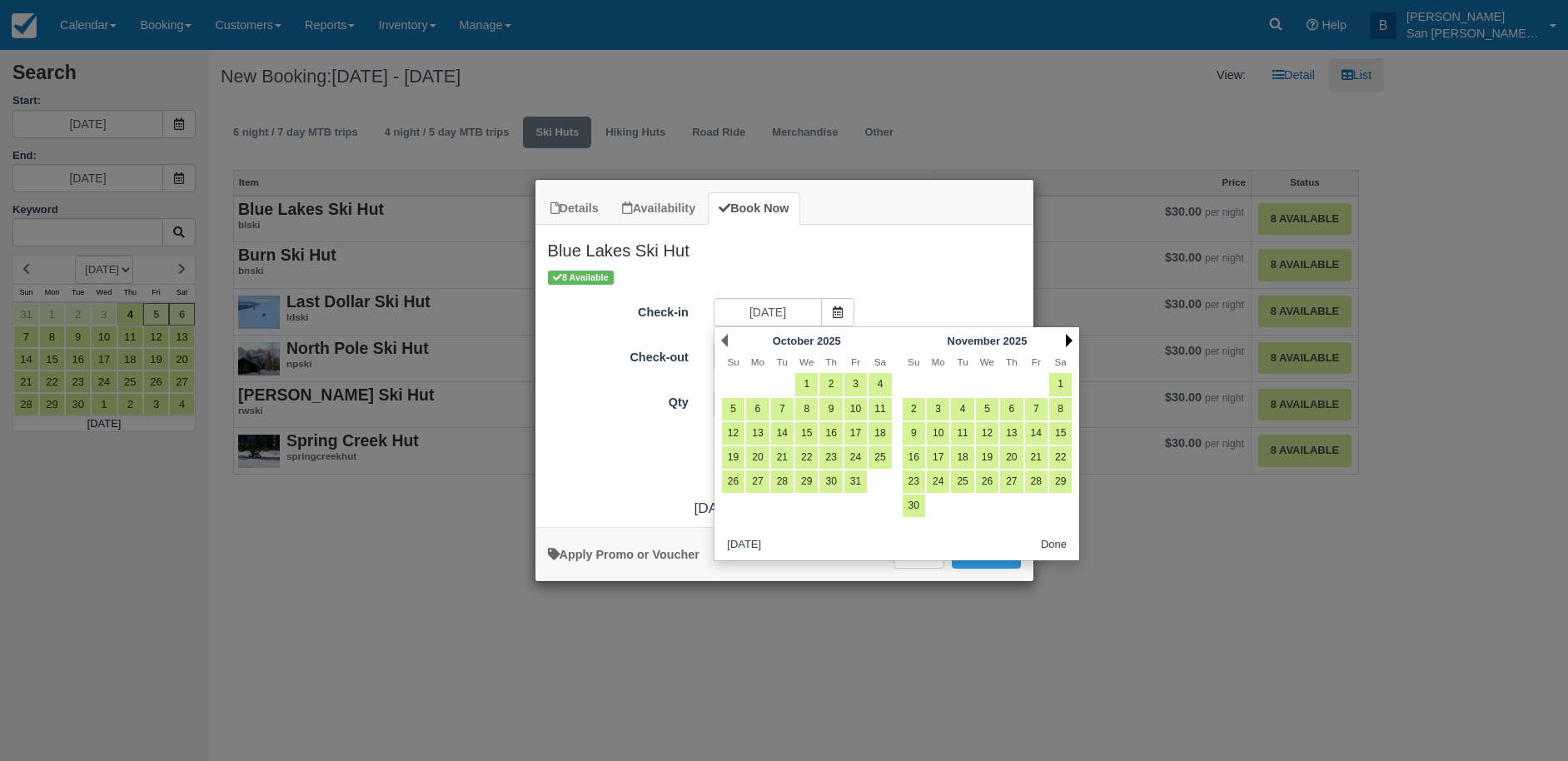
click at [1070, 340] on link "Next" at bounding box center [1069, 340] width 7 height 13
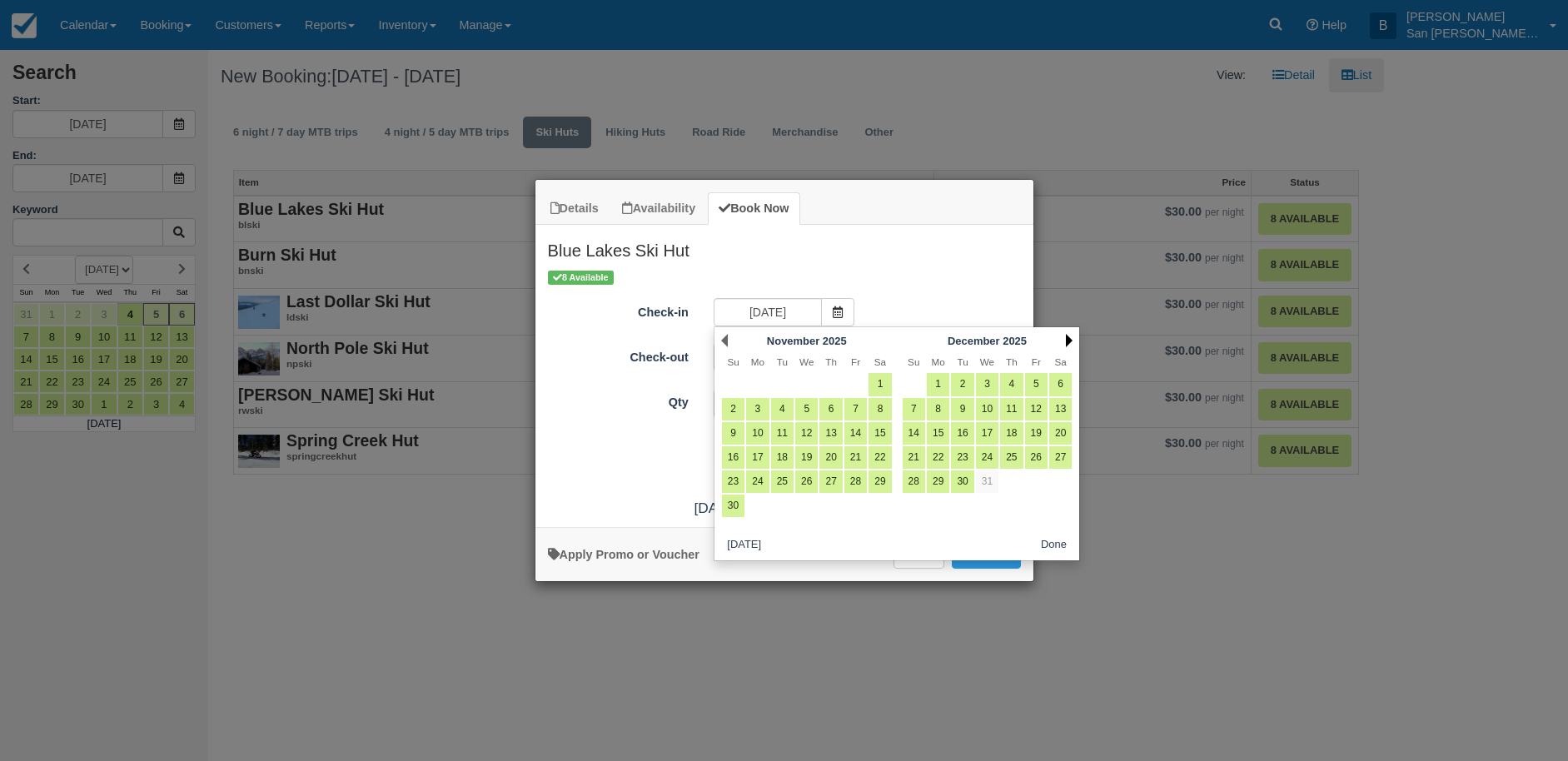
click at [1070, 340] on link "Next" at bounding box center [1069, 340] width 7 height 13
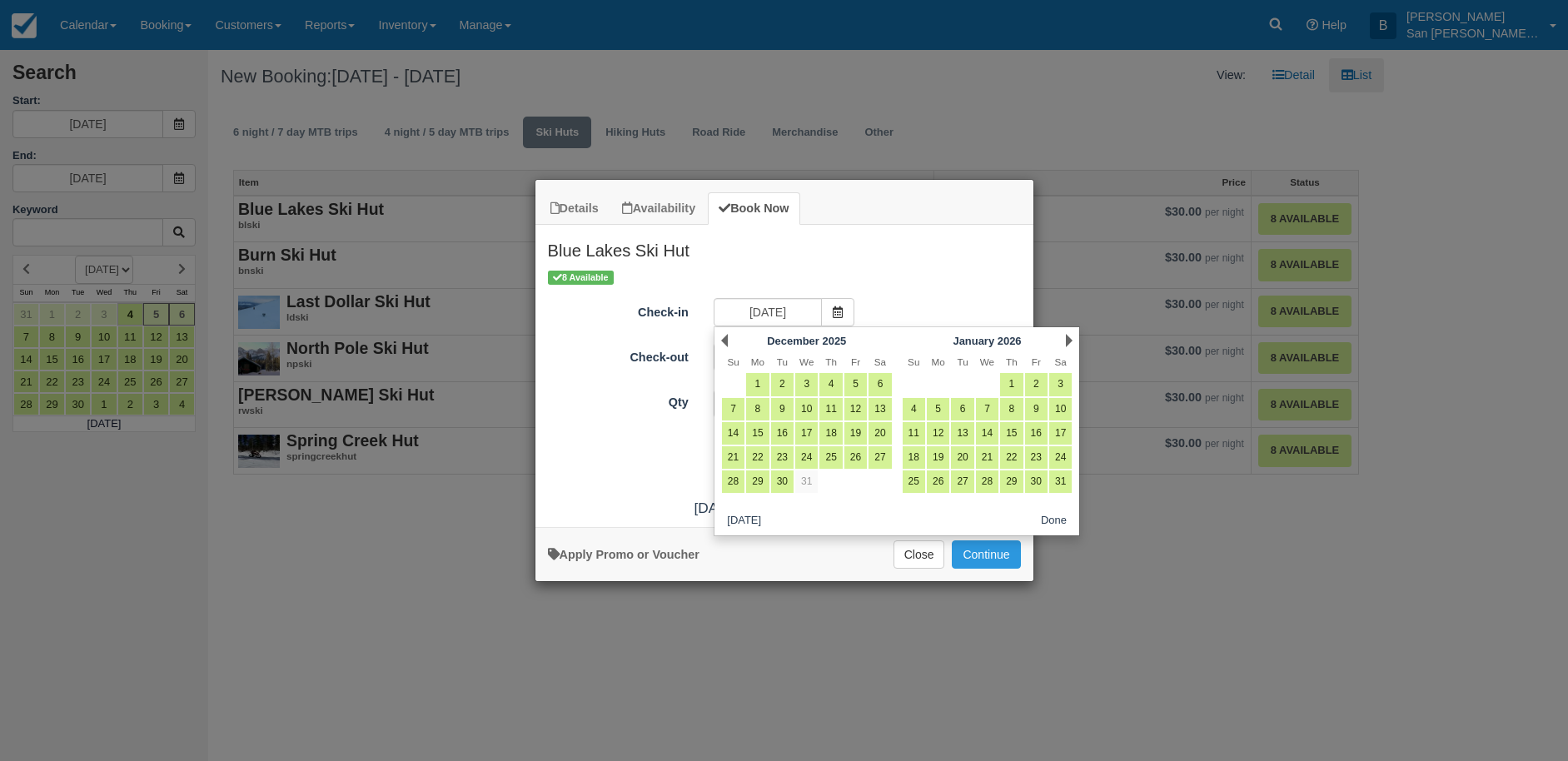
click at [1070, 340] on link "Next" at bounding box center [1069, 340] width 7 height 13
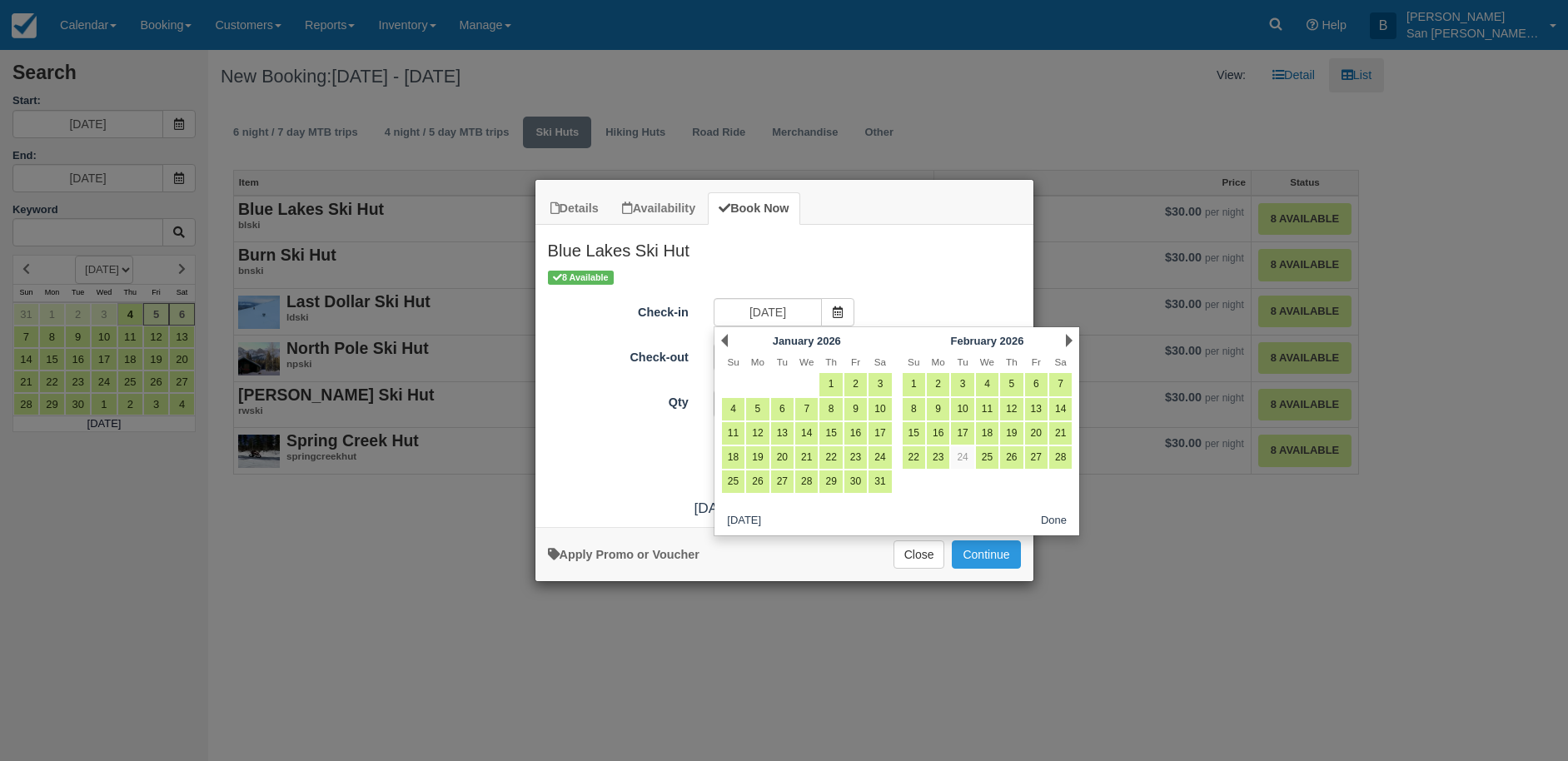
click at [1070, 340] on link "Next" at bounding box center [1069, 340] width 7 height 13
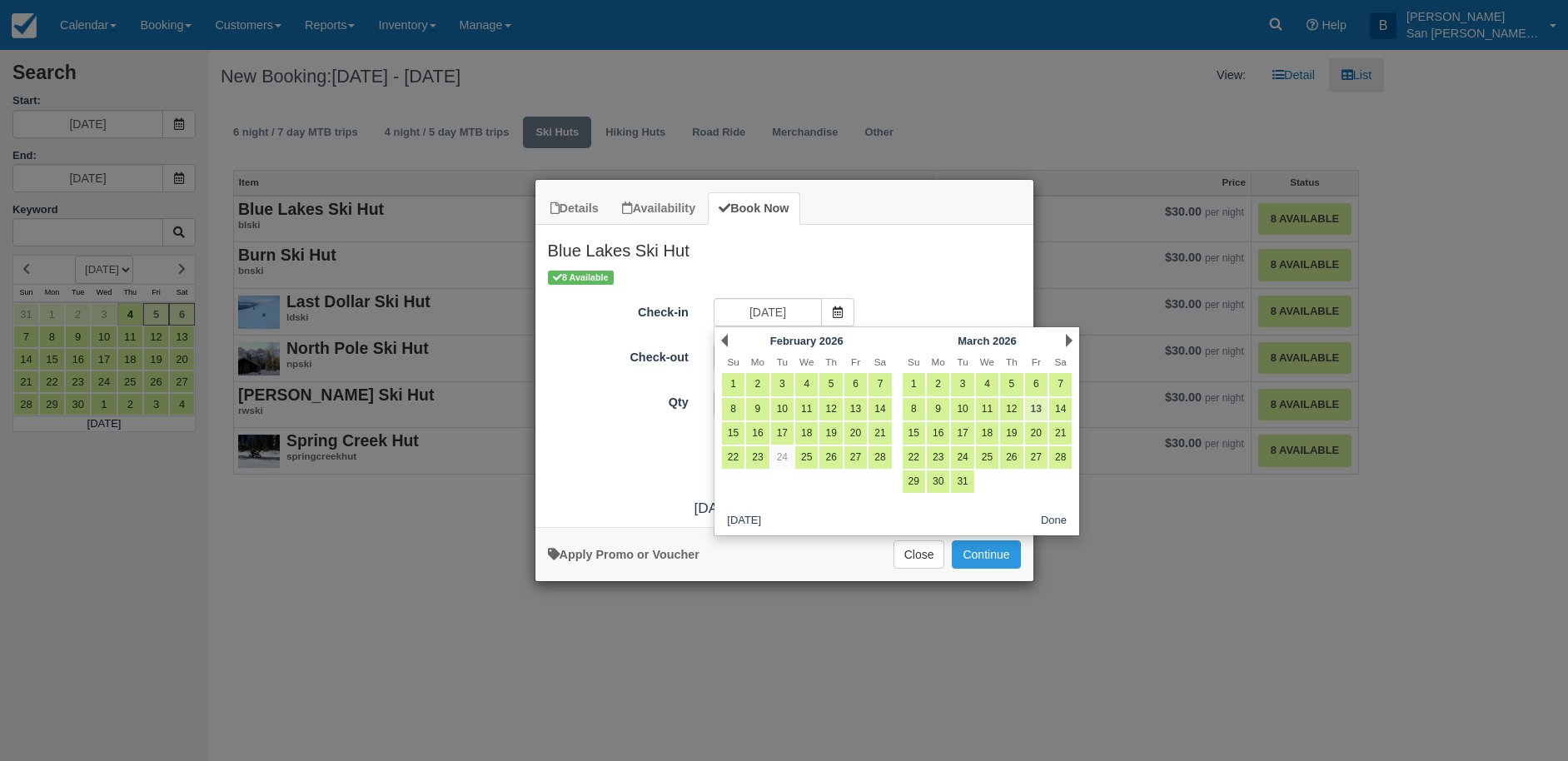
click at [1039, 404] on link "13" at bounding box center [1036, 409] width 22 height 22
type input "03/13/26"
type input "03/14/26"
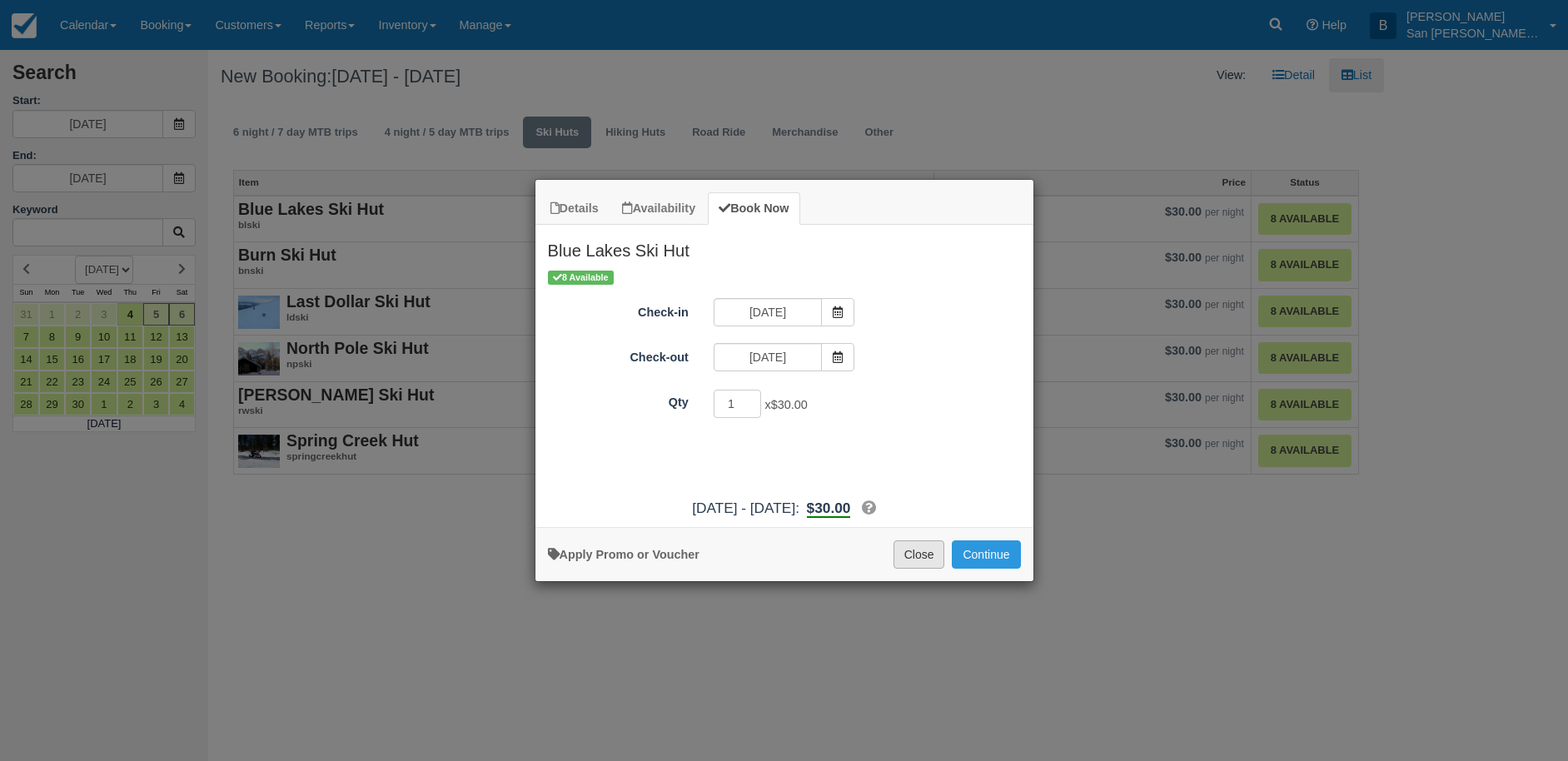
click at [921, 553] on button "Close" at bounding box center [919, 554] width 52 height 28
